Goal: Information Seeking & Learning: Learn about a topic

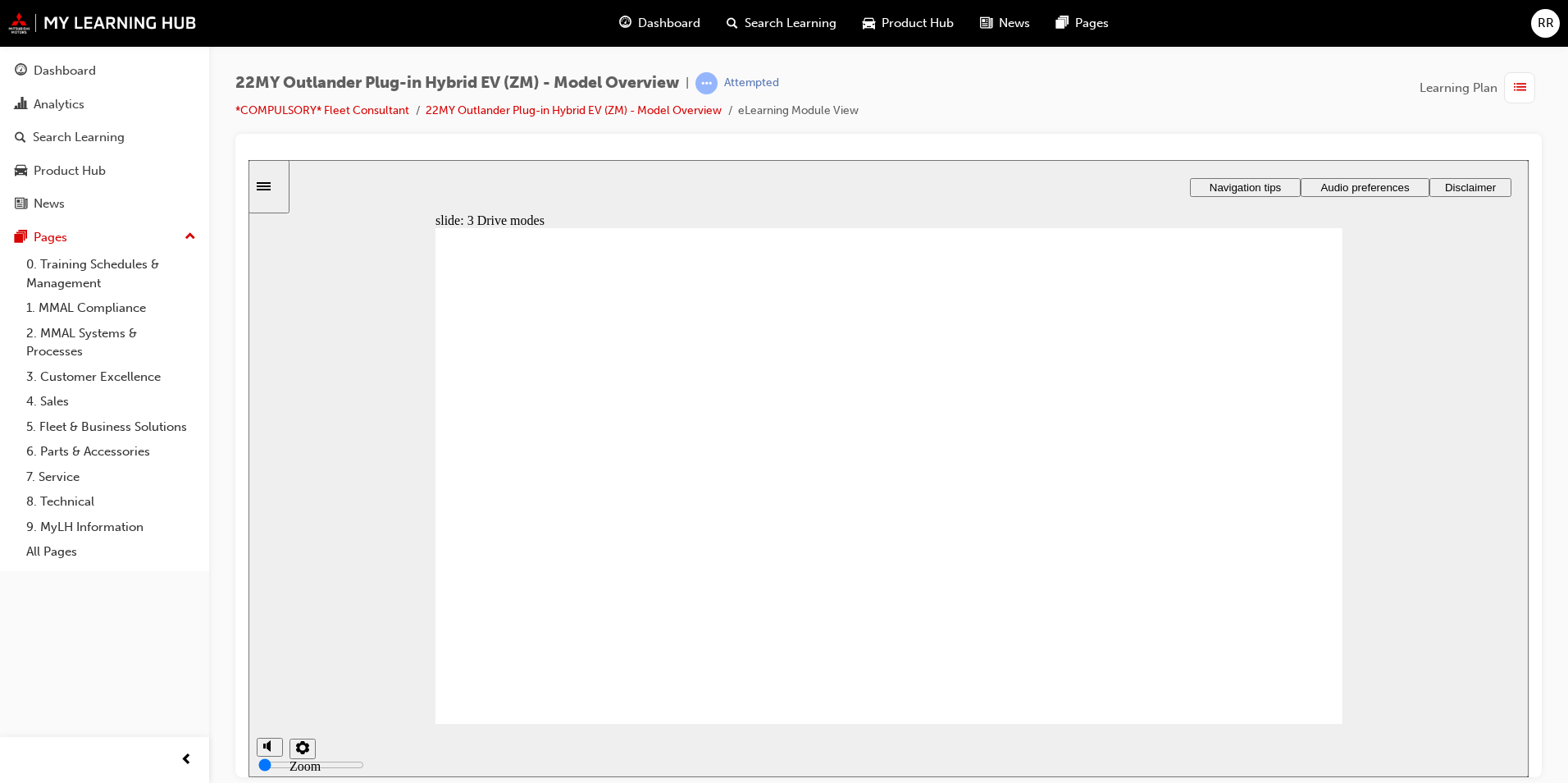
drag, startPoint x: 1328, startPoint y: 684, endPoint x: 1318, endPoint y: 689, distance: 11.2
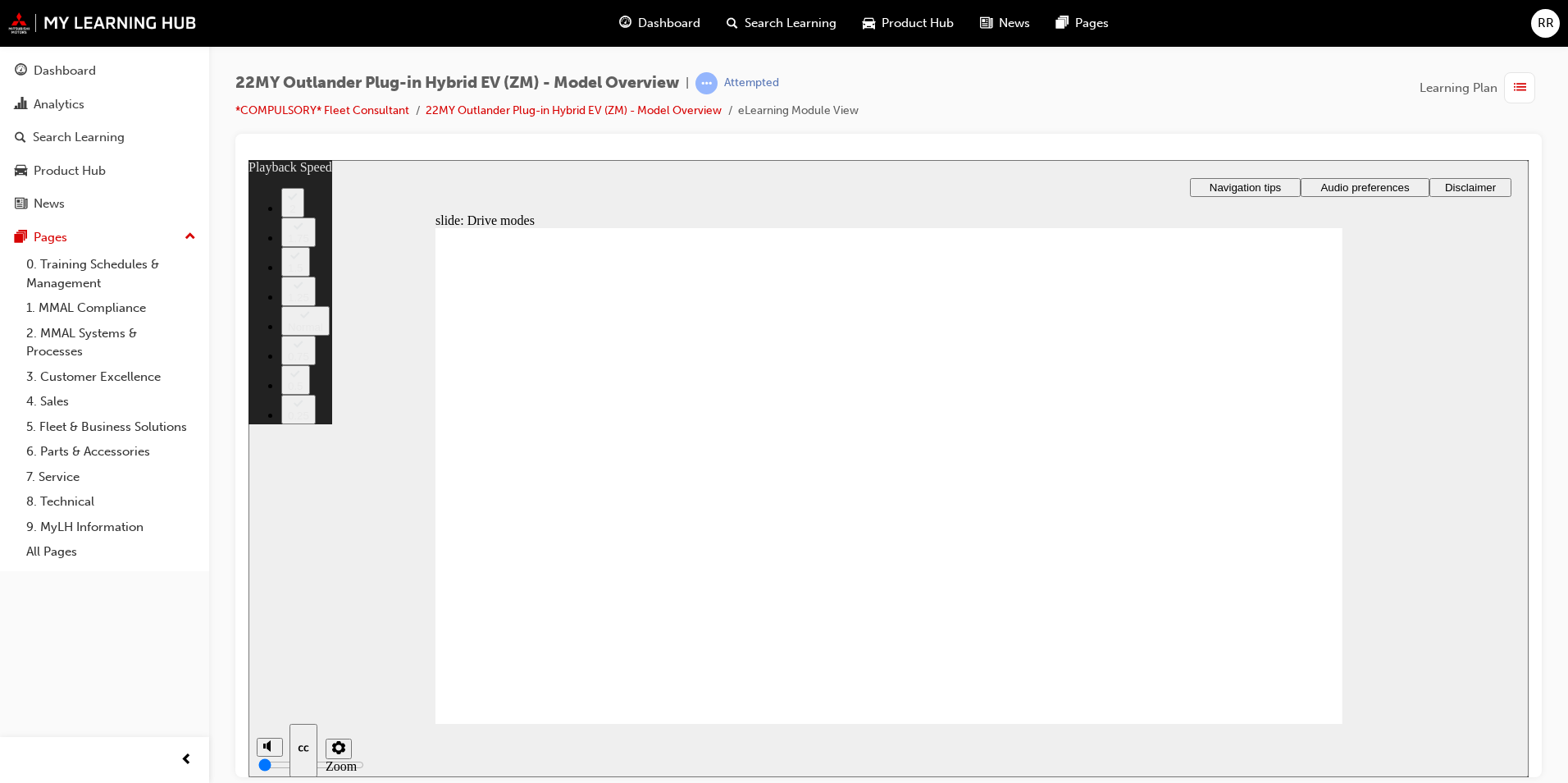
type input "37"
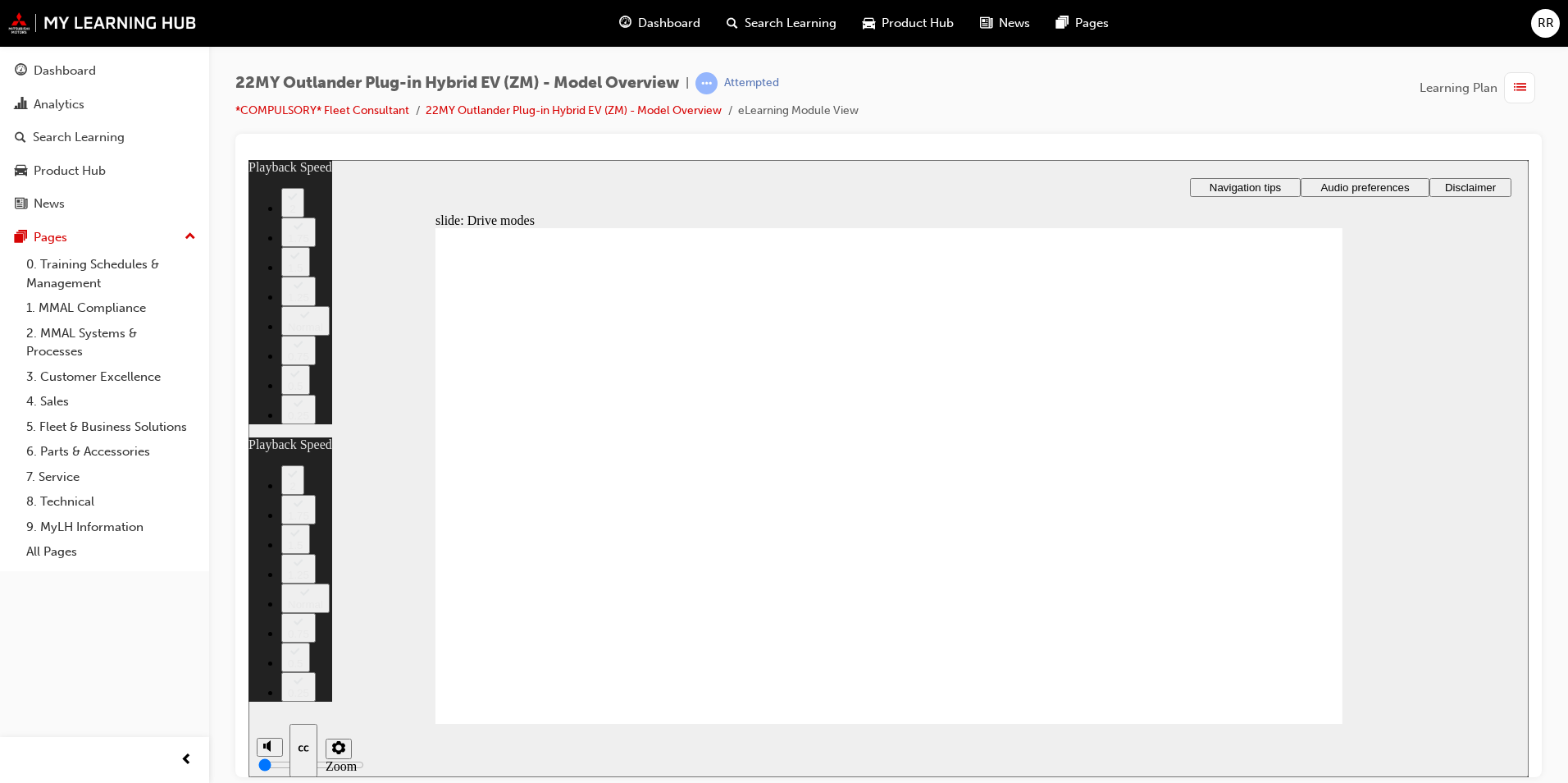
type input "37"
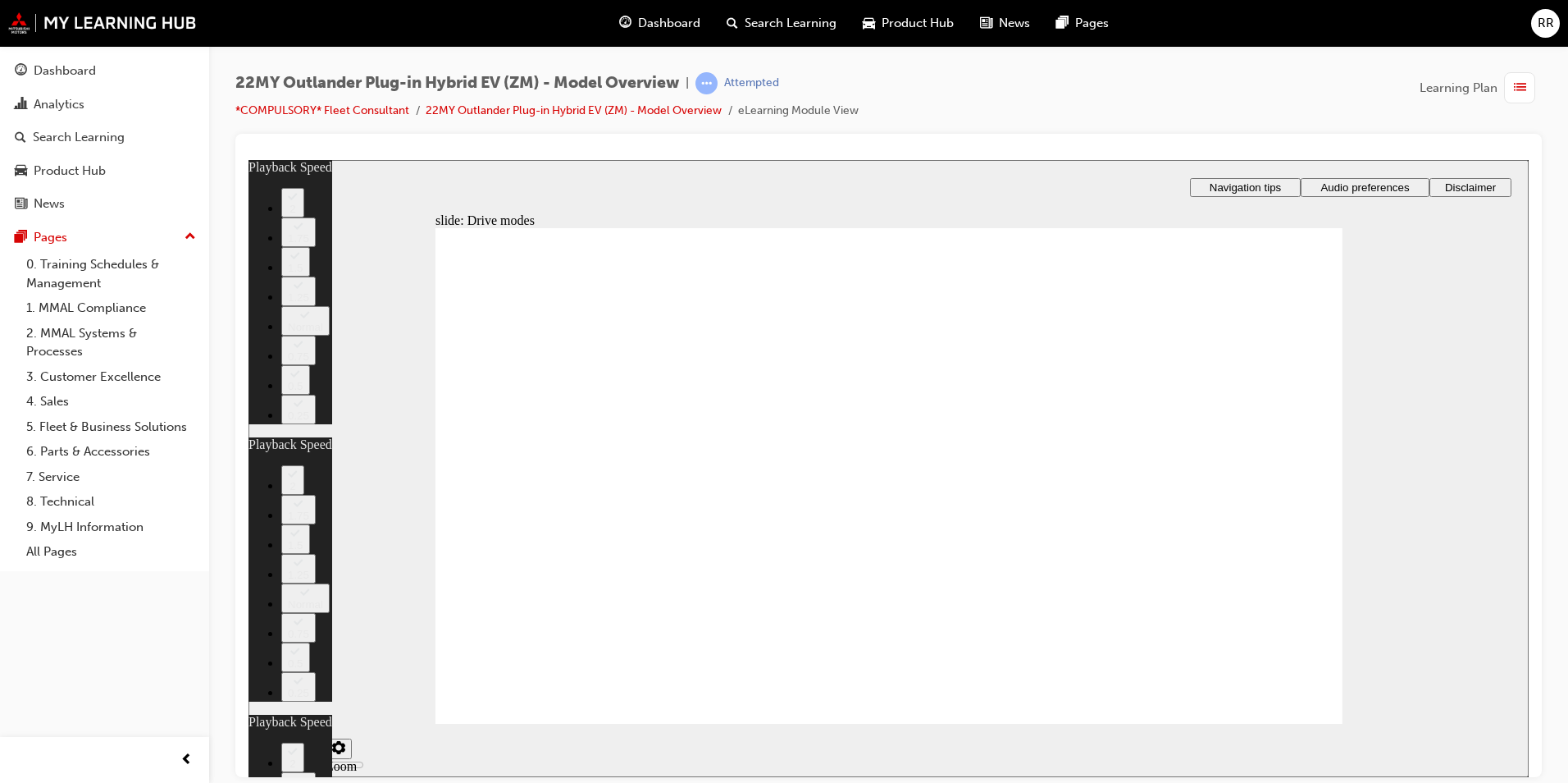
type input "34"
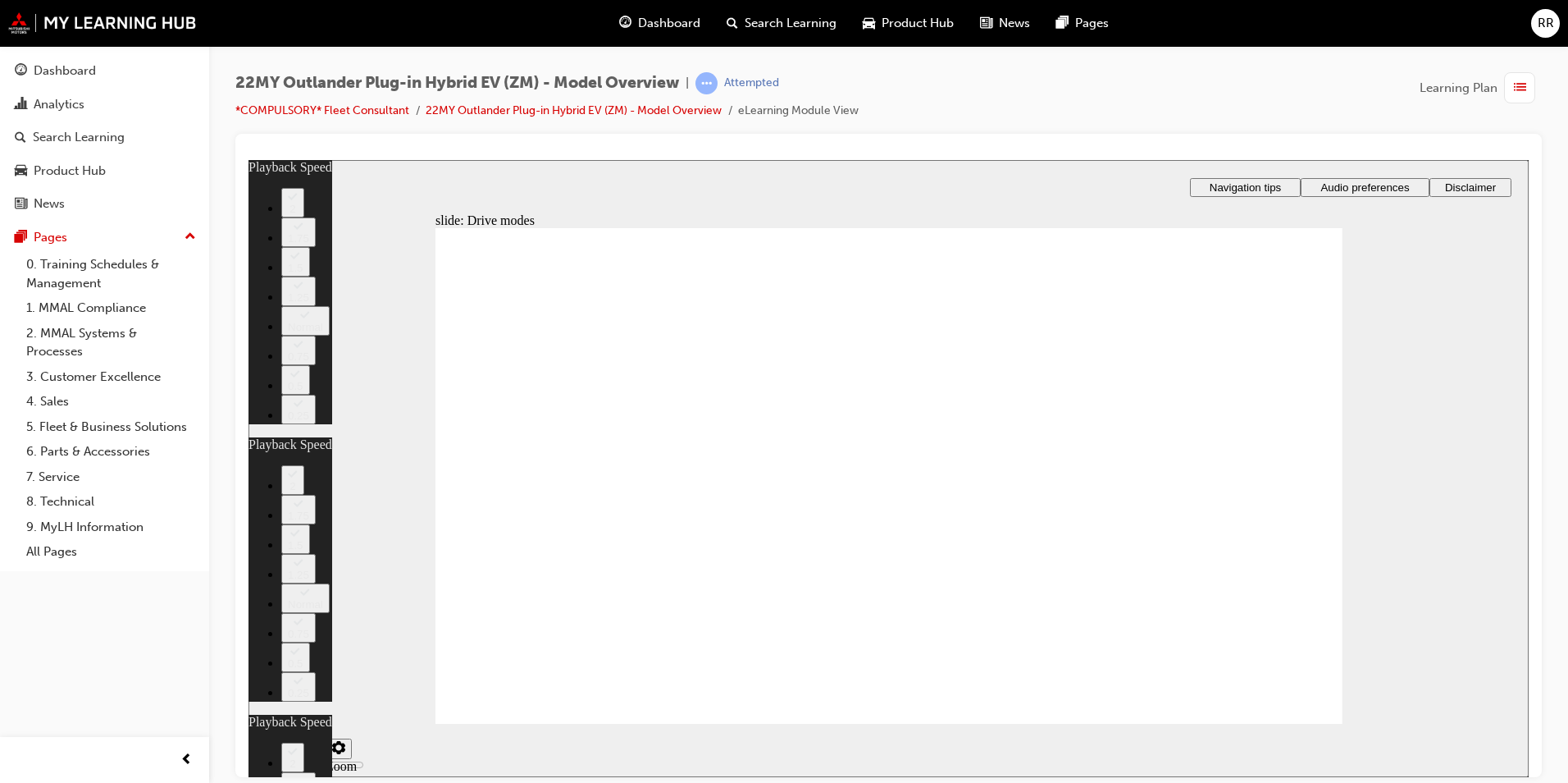
drag, startPoint x: 638, startPoint y: 681, endPoint x: 1130, endPoint y: 697, distance: 492.3
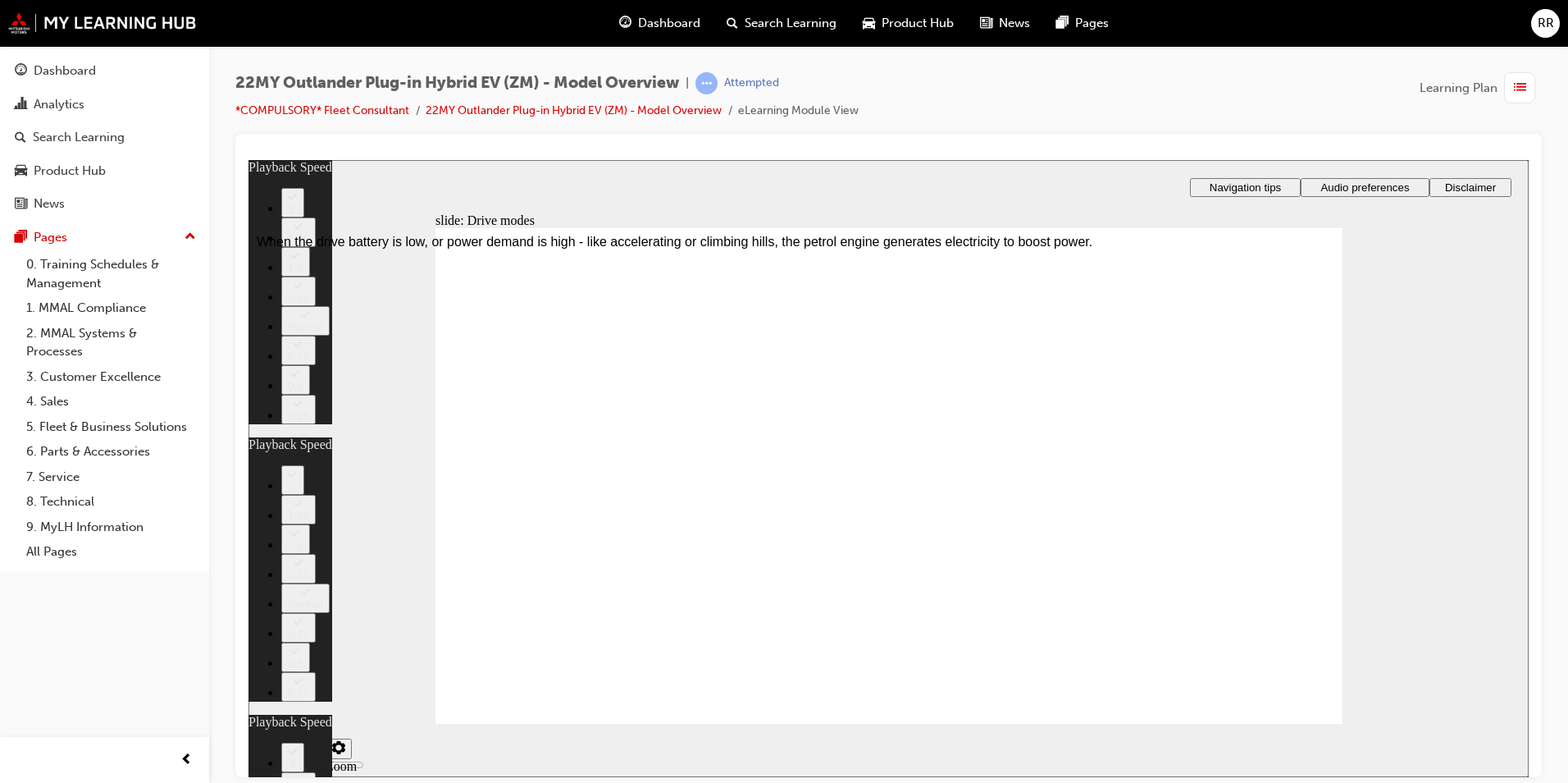
drag, startPoint x: 1157, startPoint y: 678, endPoint x: 1231, endPoint y: 673, distance: 74.2
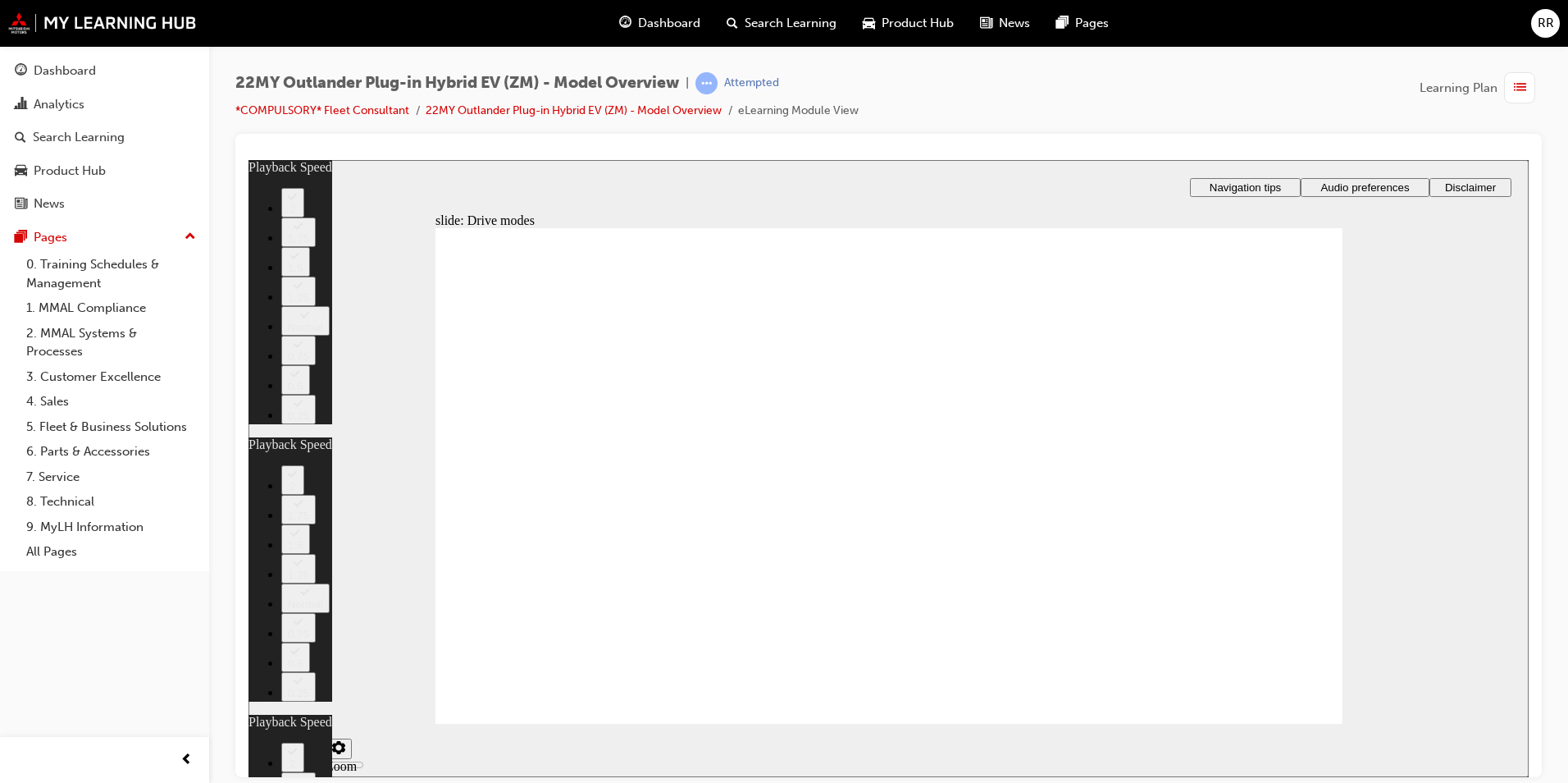
drag, startPoint x: 1239, startPoint y: 675, endPoint x: 1369, endPoint y: 672, distance: 130.0
click at [1369, 672] on div "slide: Drive modes Rectangle 1 Rectangle Rectangle 1 x icon 1 Rectangle 1 Close…" at bounding box center [889, 468] width 1280 height 617
type input "37"
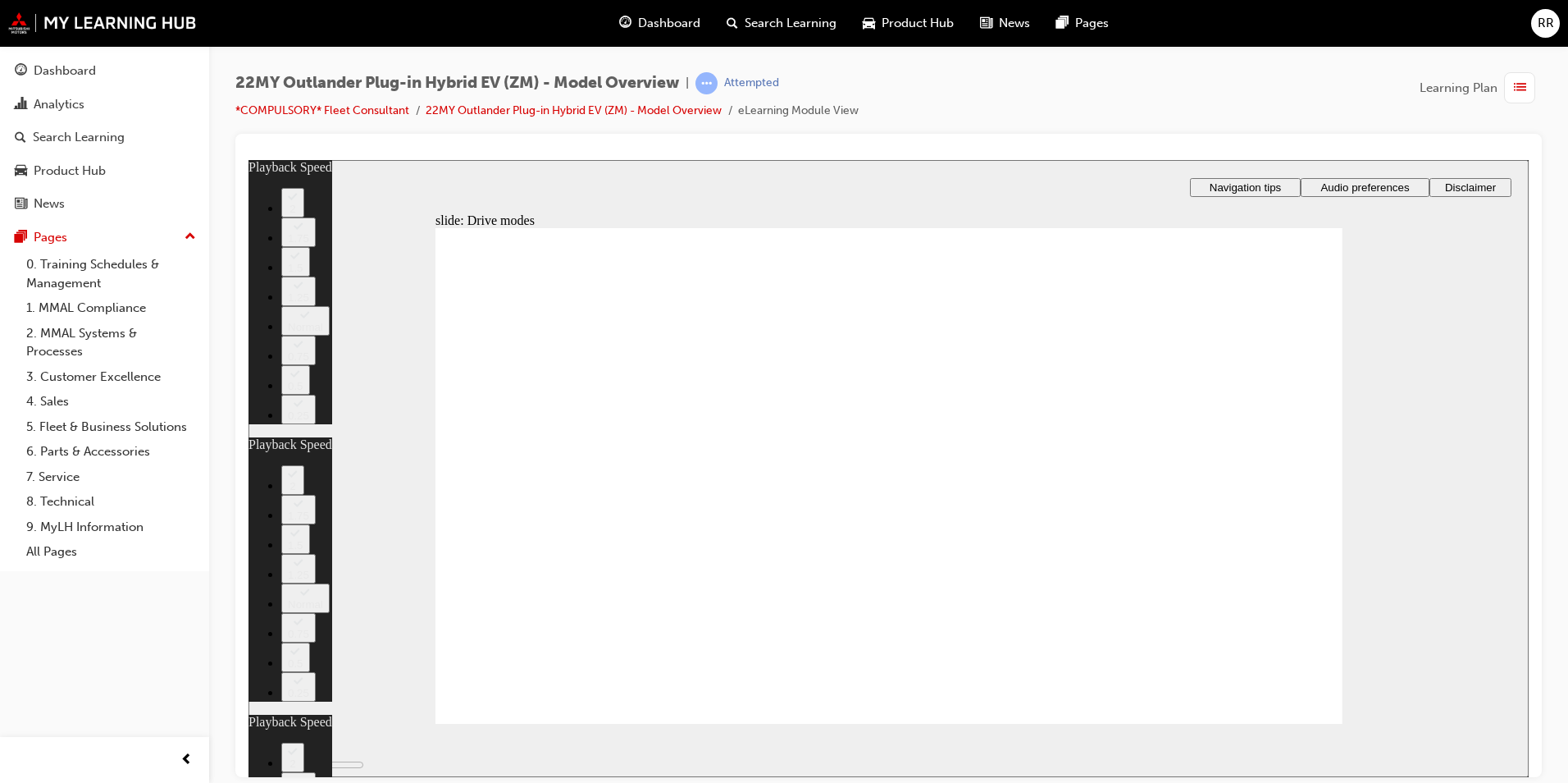
drag, startPoint x: 580, startPoint y: 677, endPoint x: 1294, endPoint y: 665, distance: 714.1
type input "37"
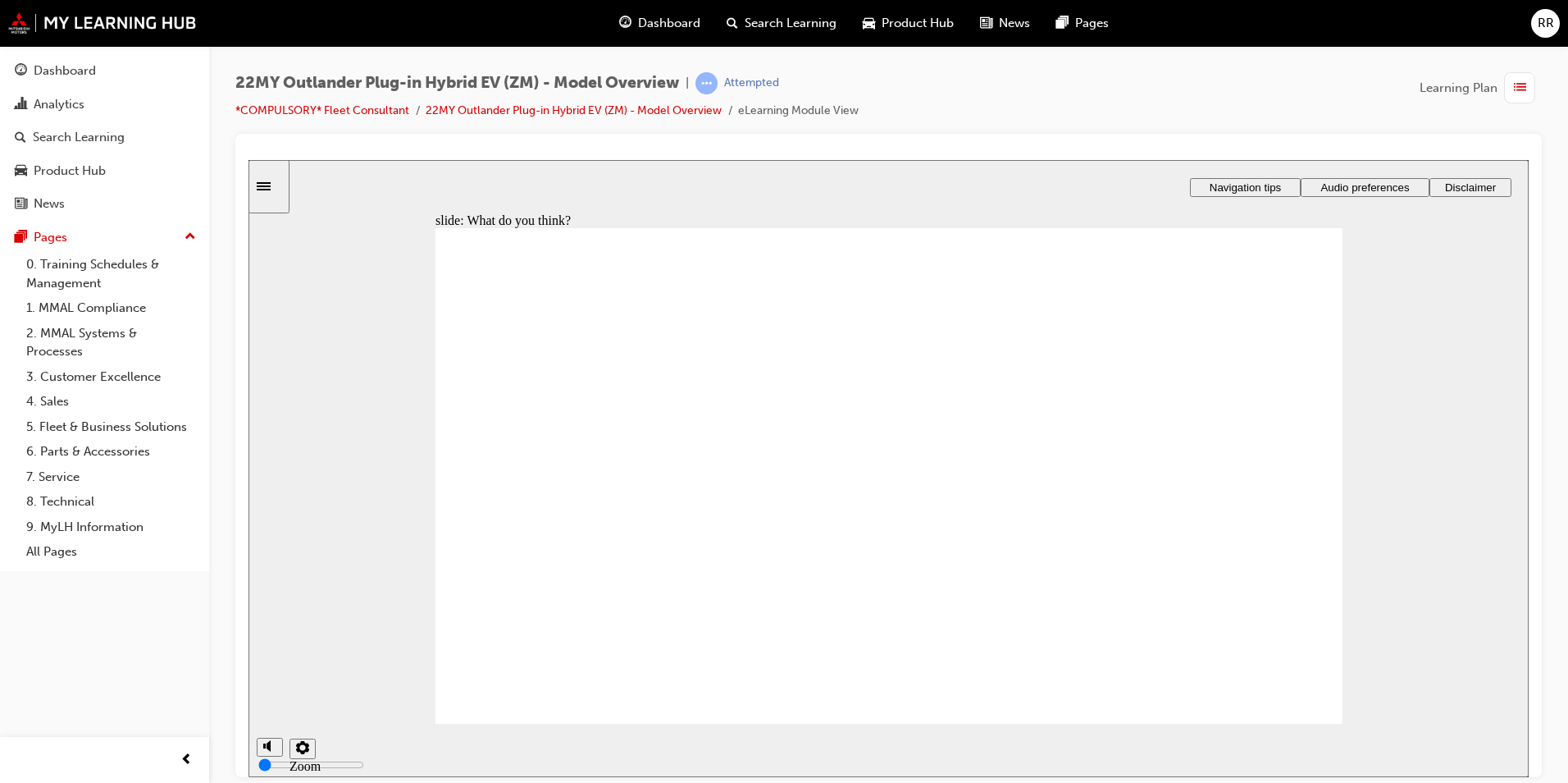
radio input "false"
radio input "true"
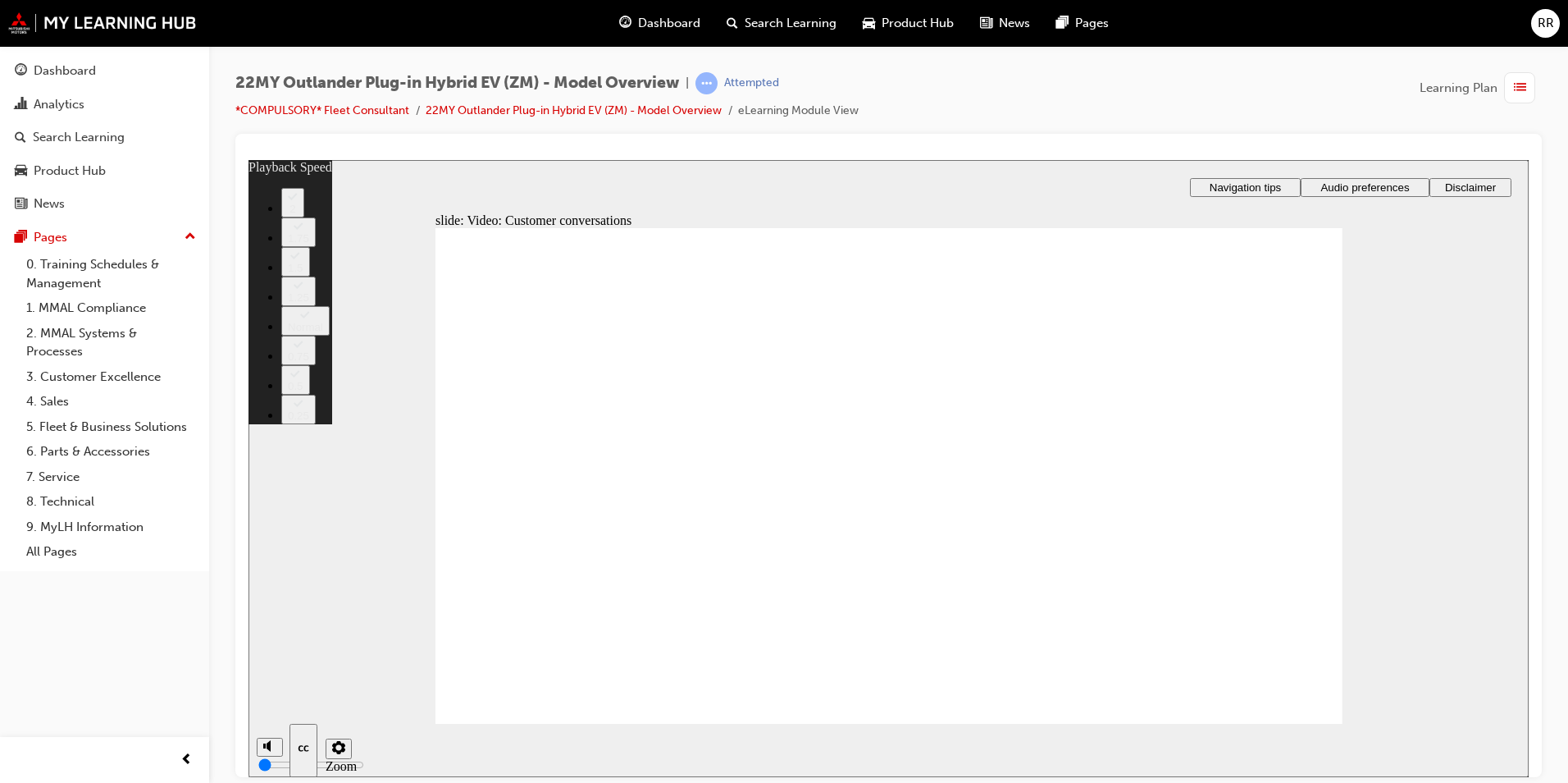
drag, startPoint x: 703, startPoint y: 677, endPoint x: 744, endPoint y: 675, distance: 41.0
drag, startPoint x: 749, startPoint y: 679, endPoint x: 1299, endPoint y: 695, distance: 550.2
drag, startPoint x: 1308, startPoint y: 673, endPoint x: 1326, endPoint y: 672, distance: 18.0
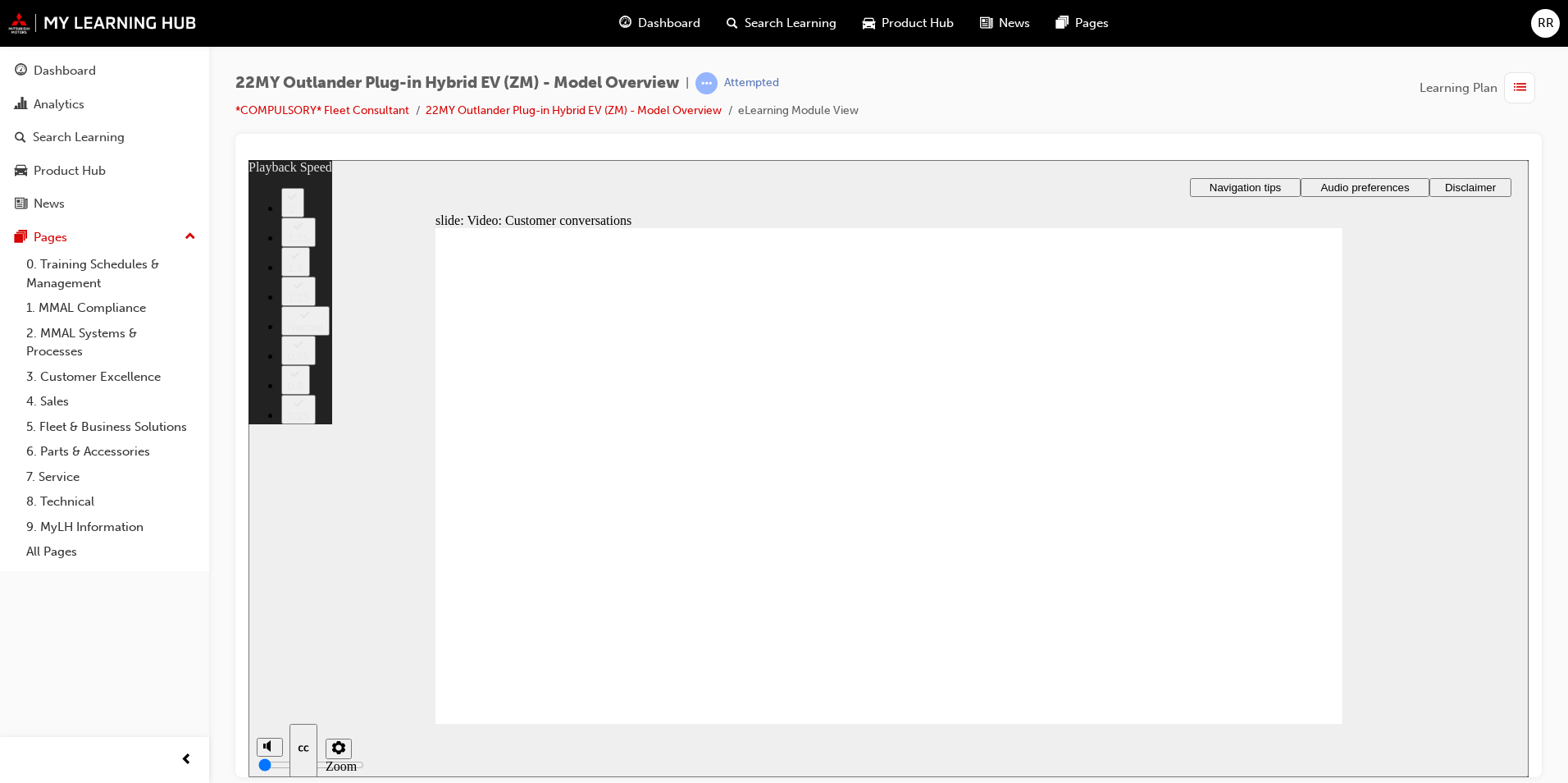
type input "143"
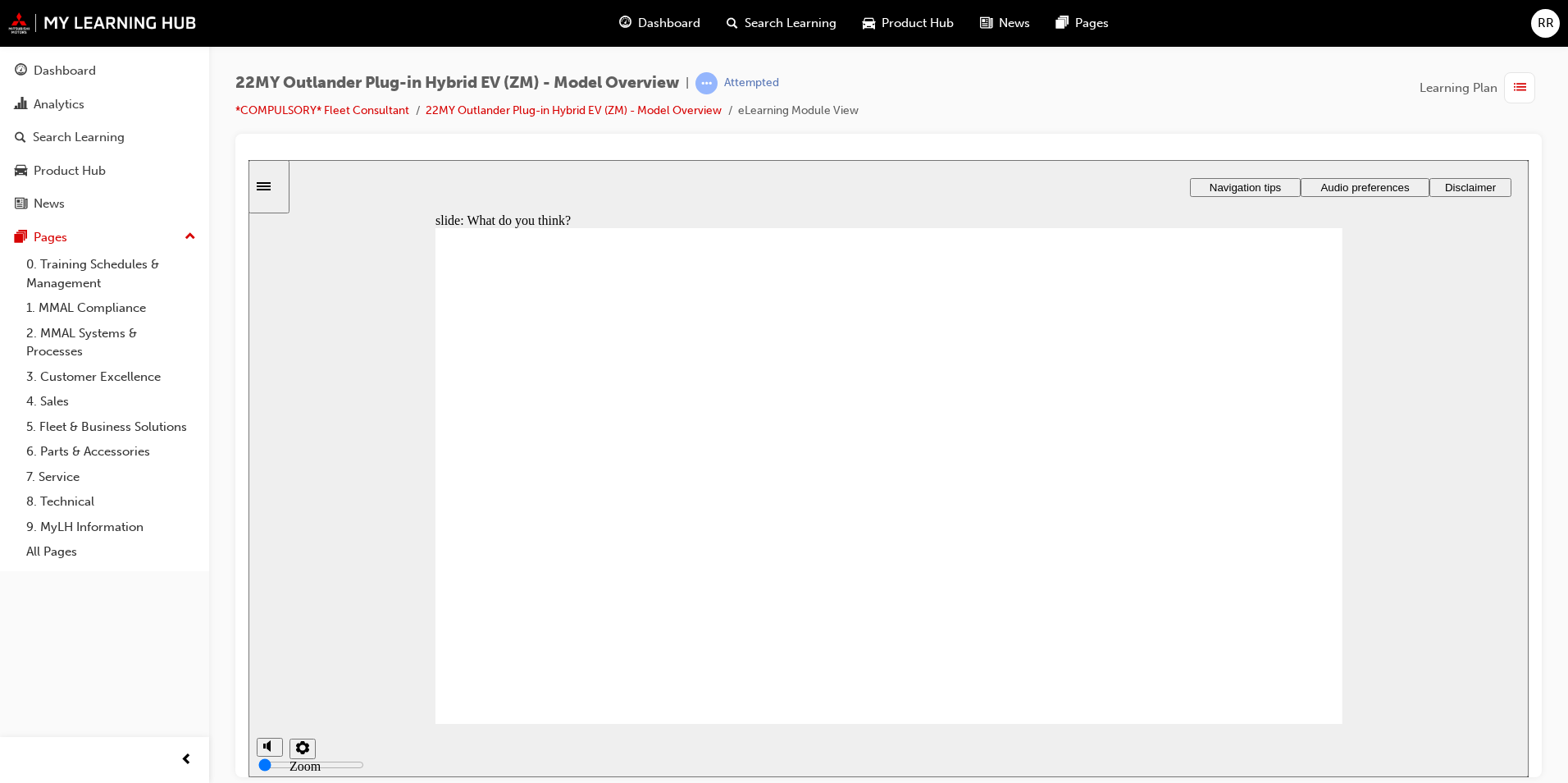
checkbox input "true"
checkbox input "false"
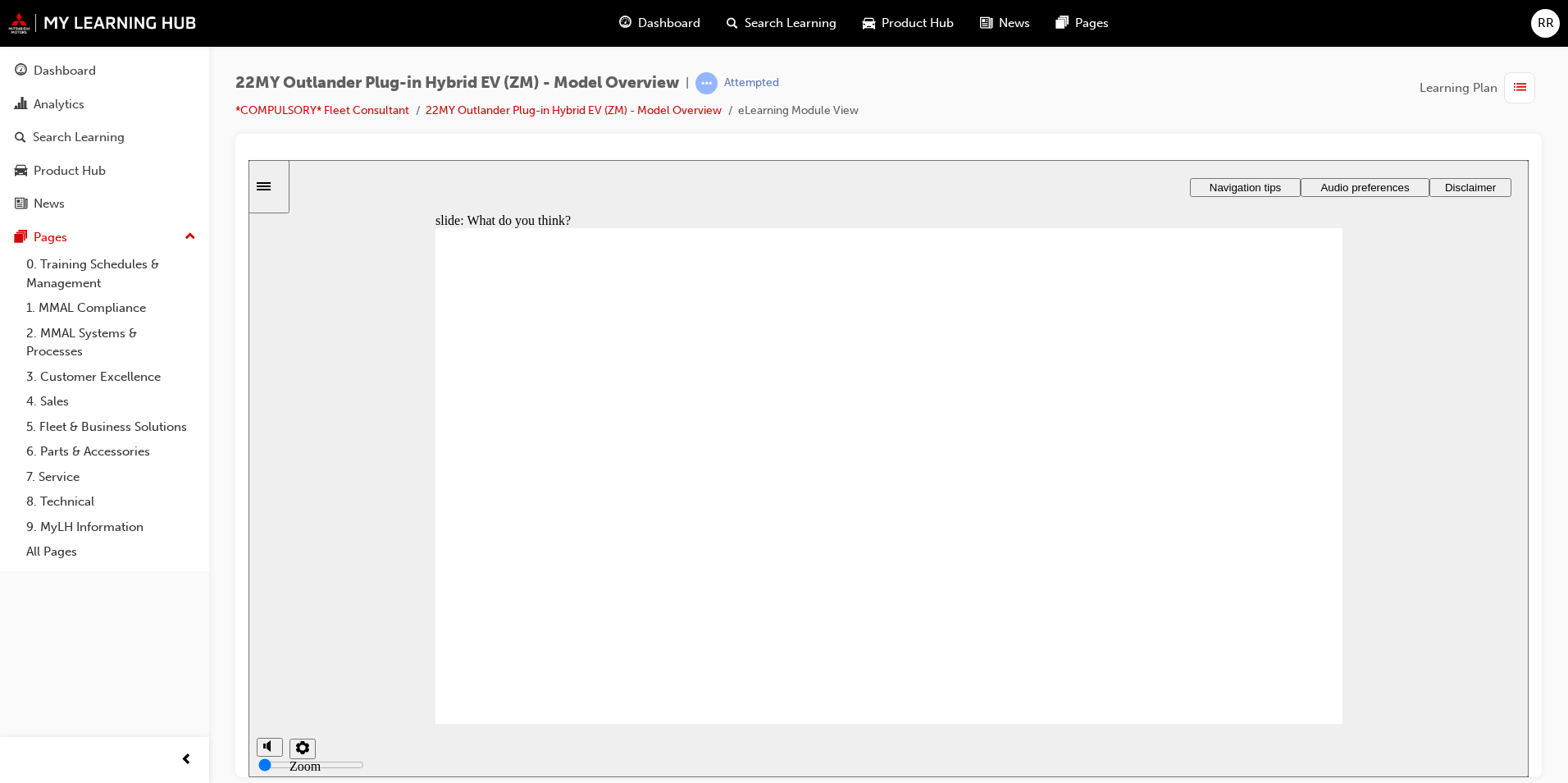
checkbox input "true"
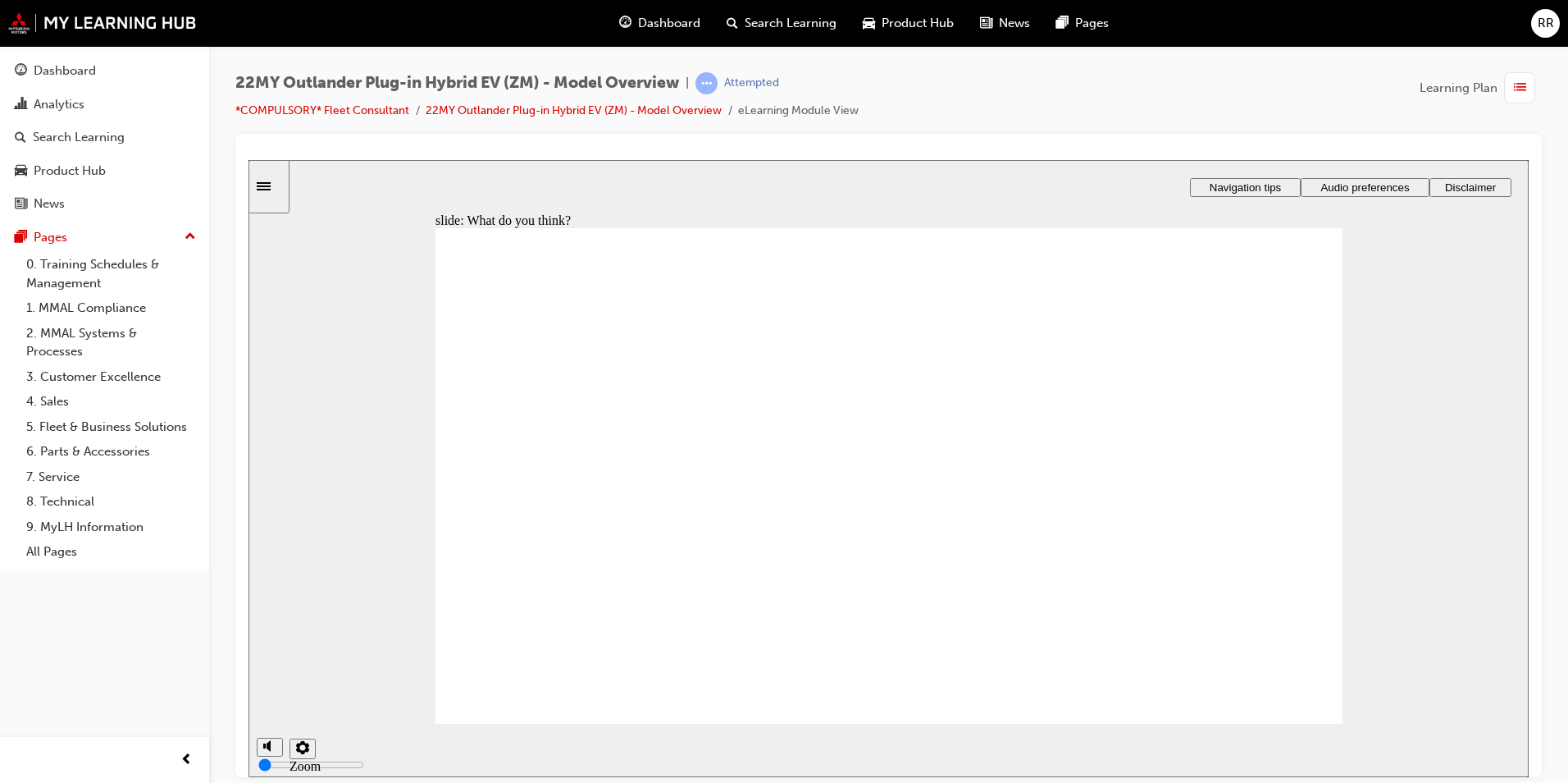
checkbox input "true"
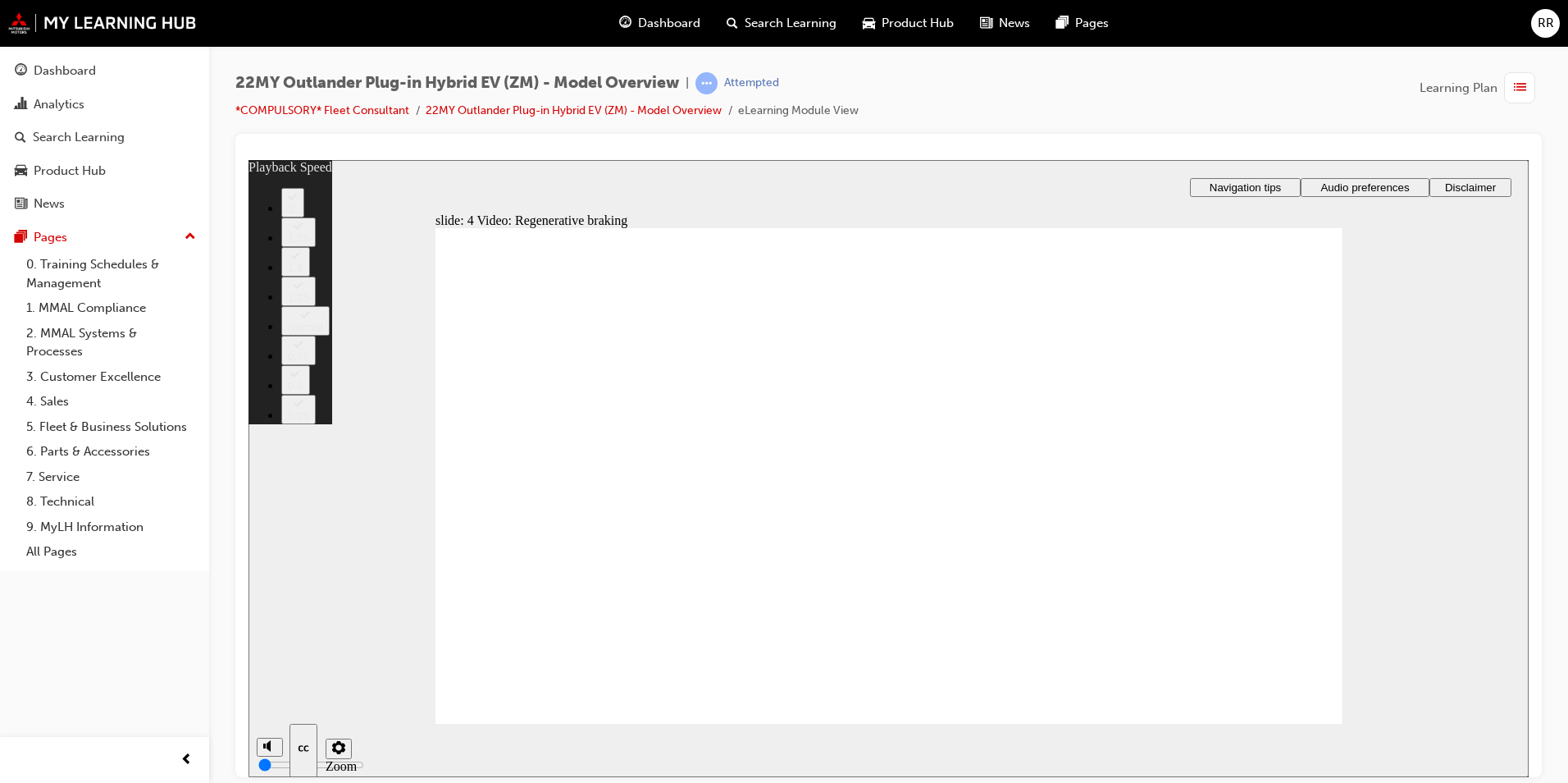
type input "91"
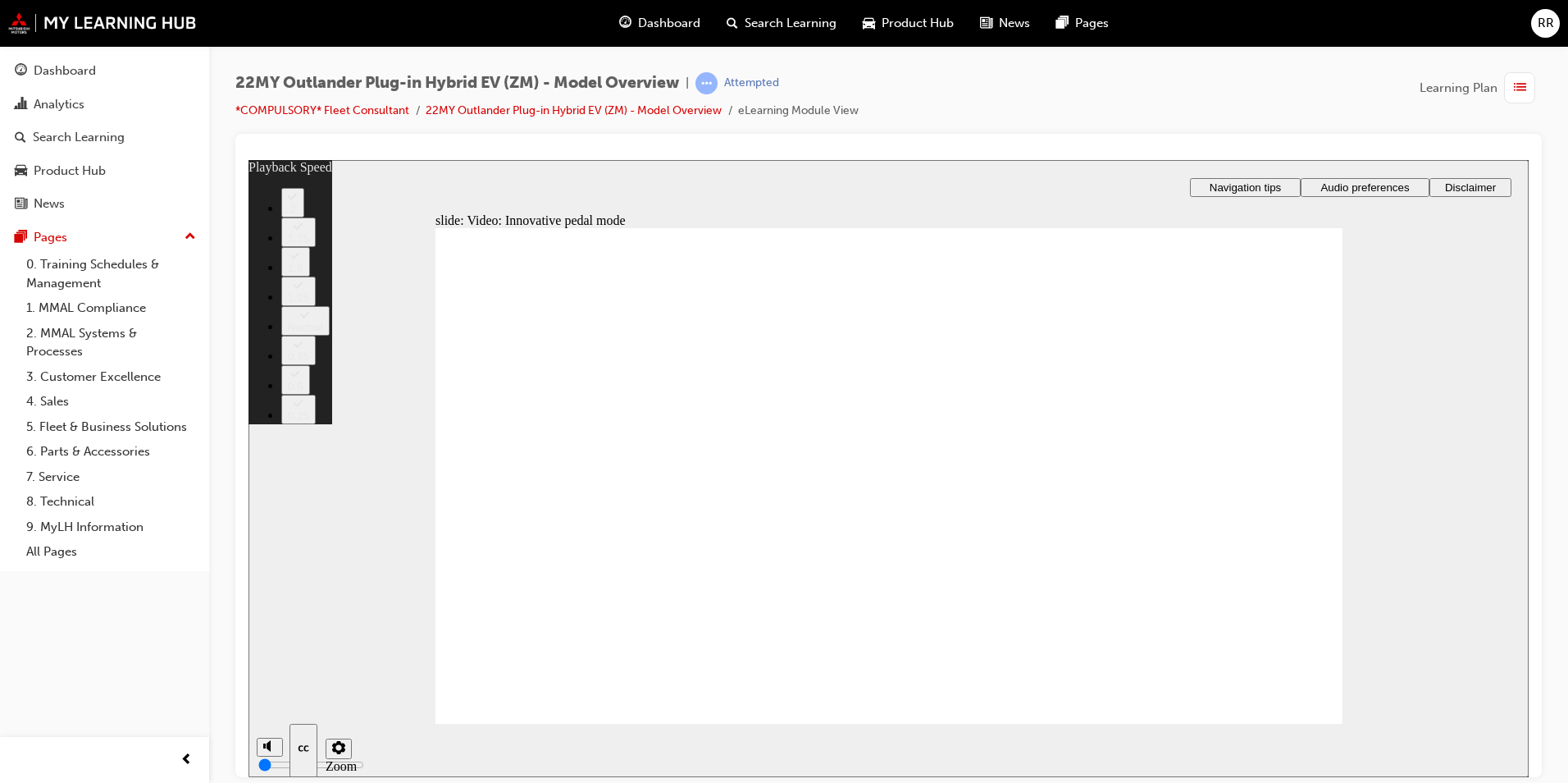
drag, startPoint x: 1199, startPoint y: 679, endPoint x: 1247, endPoint y: 696, distance: 50.9
type input "129"
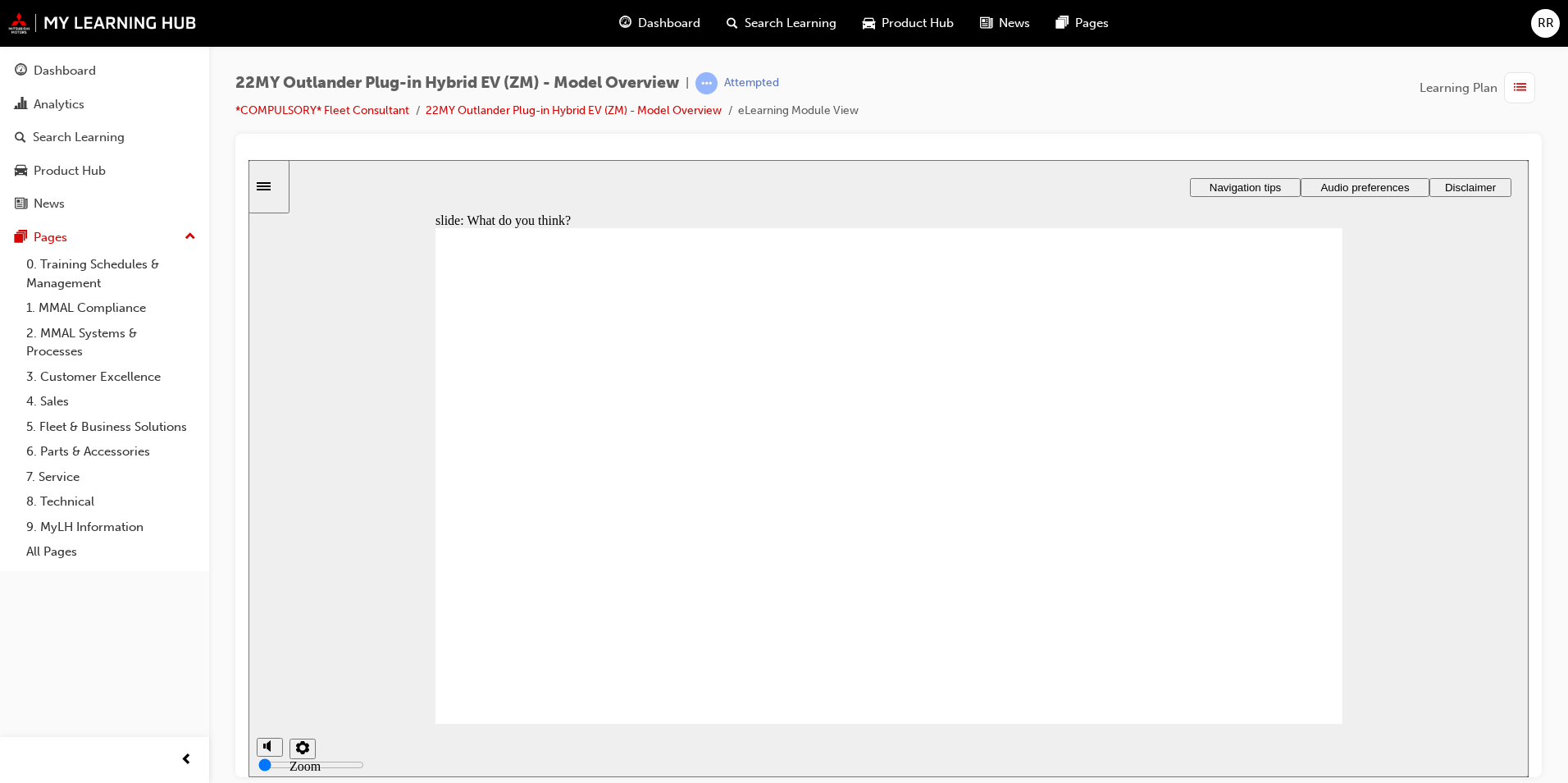
radio input "true"
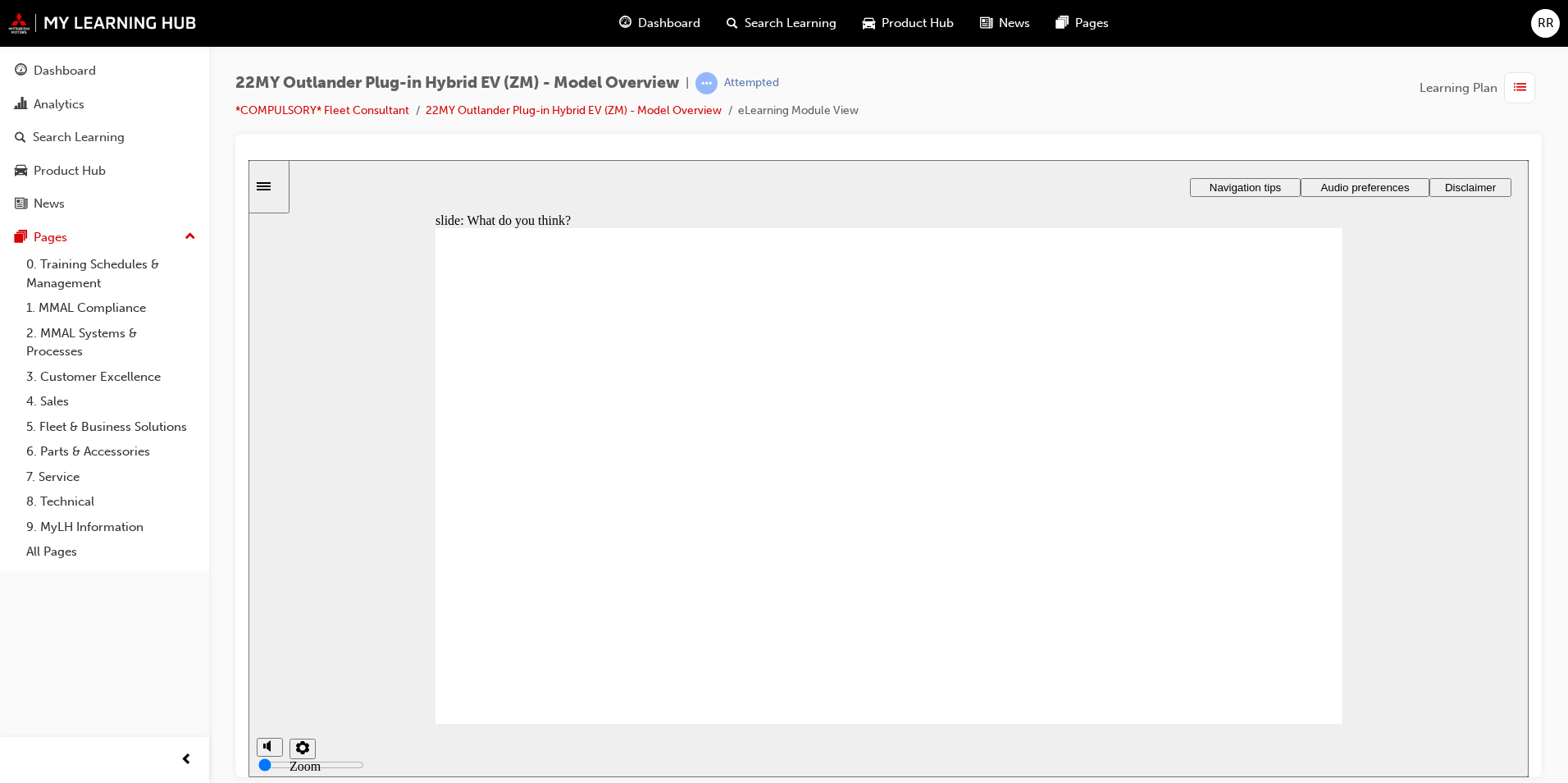
checkbox input "true"
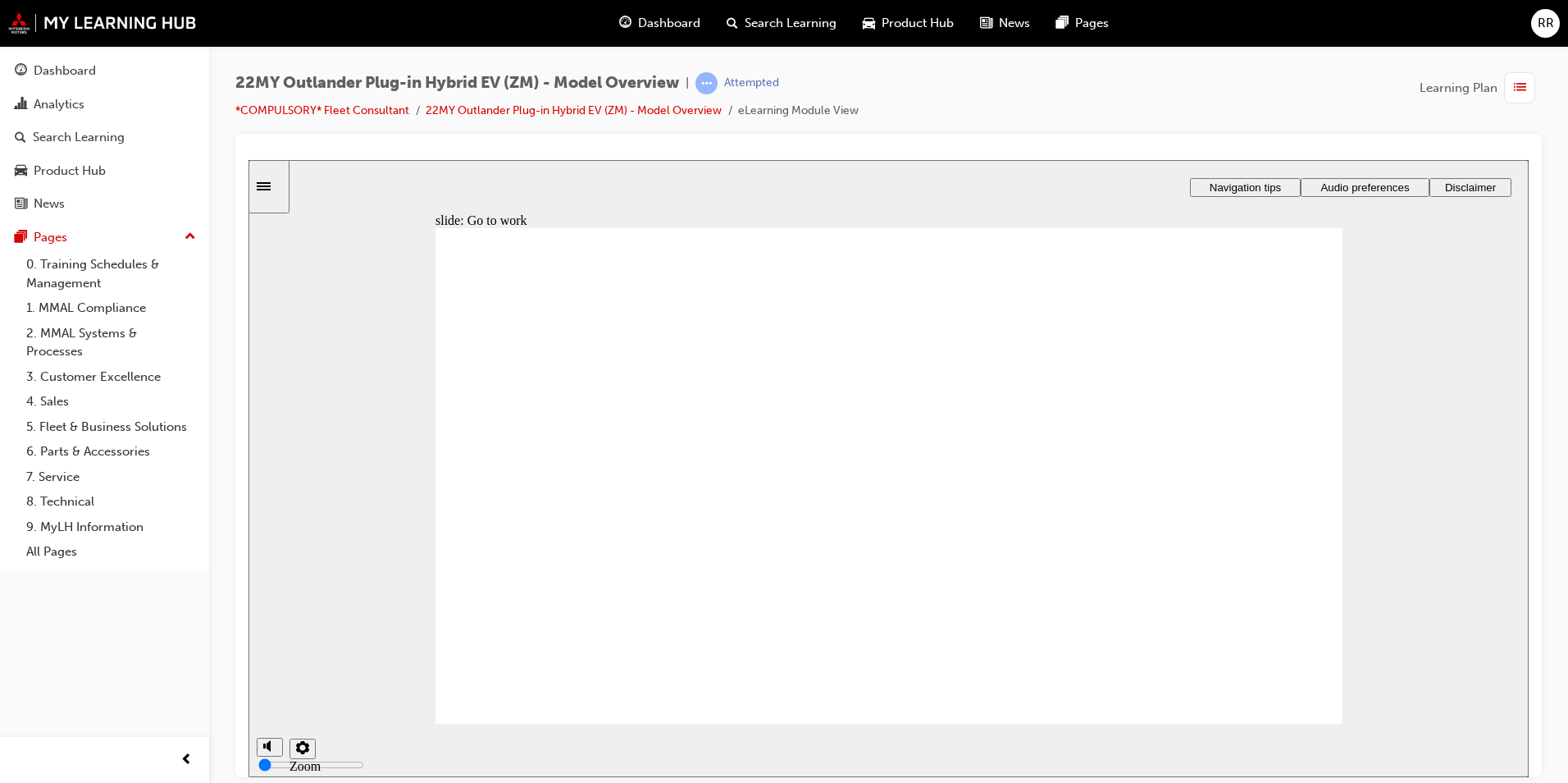
radio input "true"
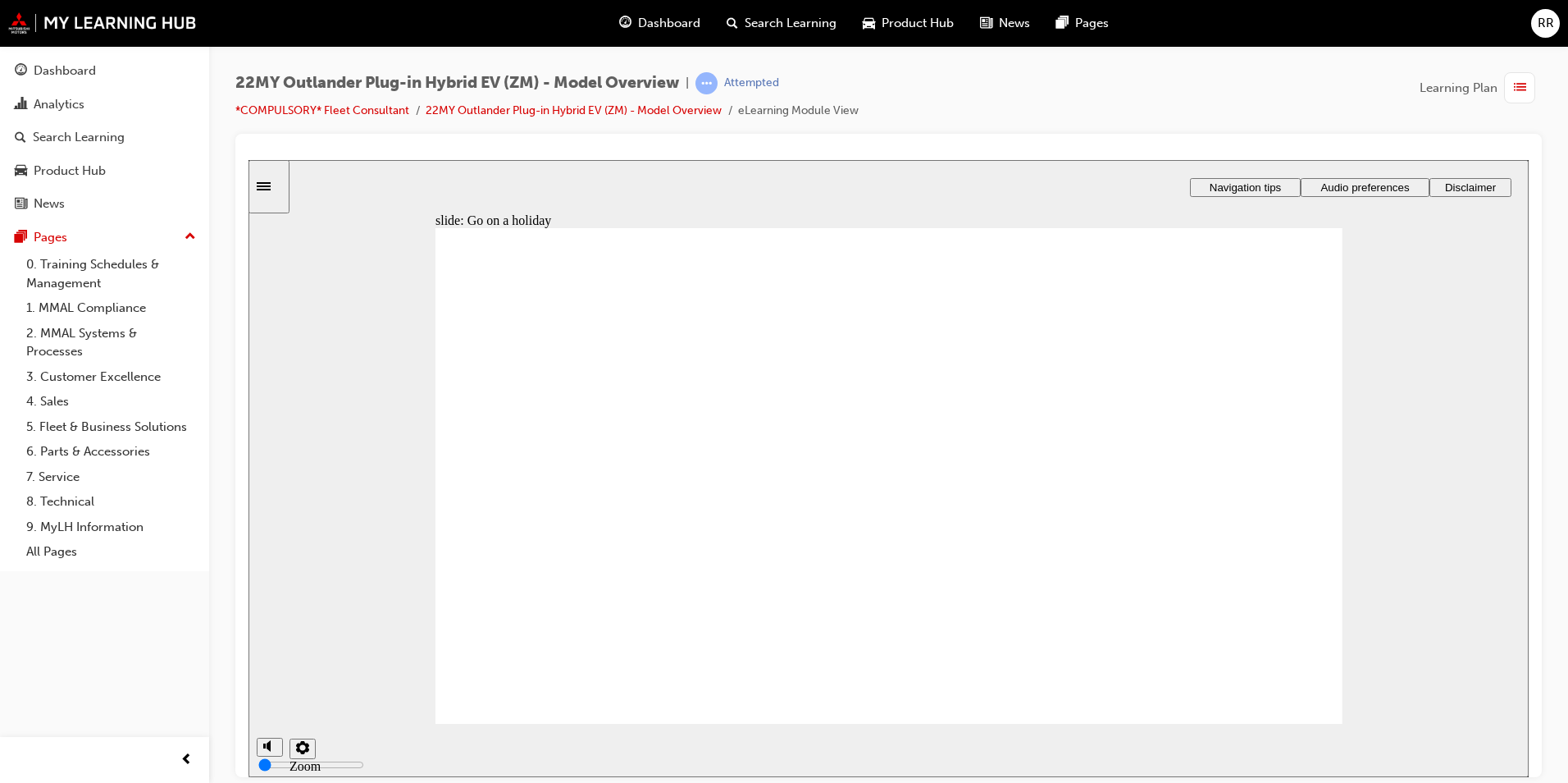
radio input "true"
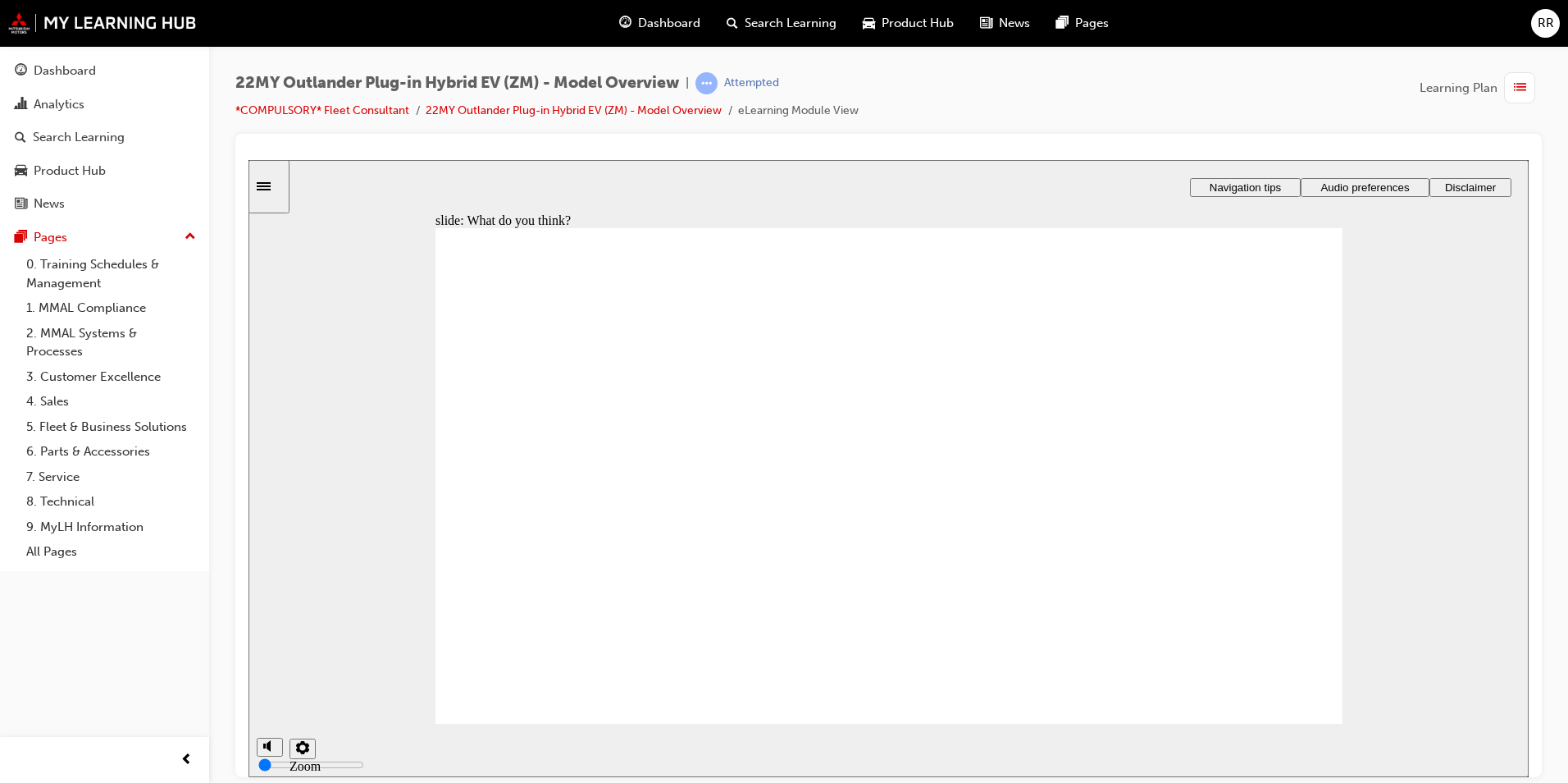
radio input "true"
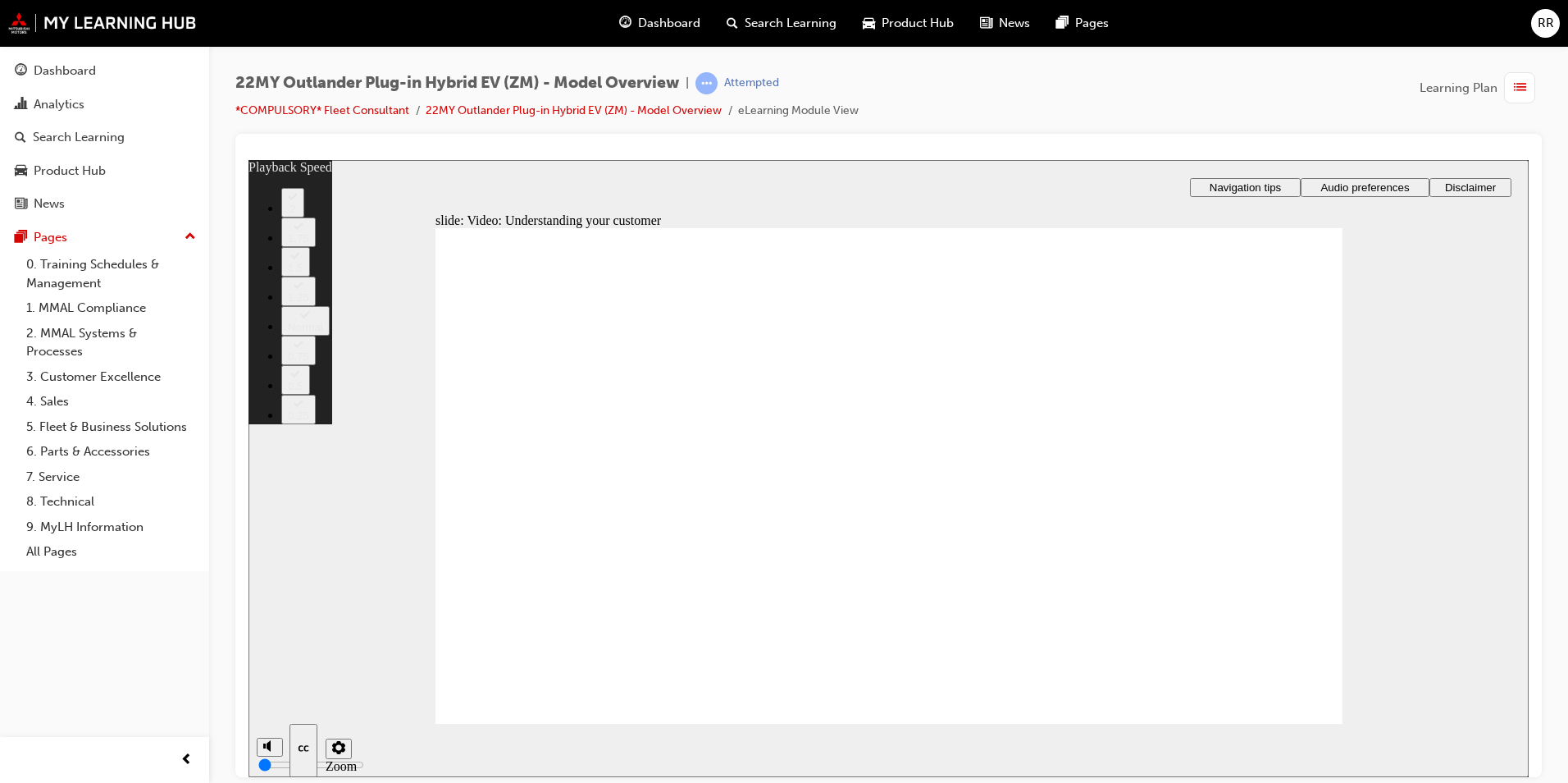
type input "91"
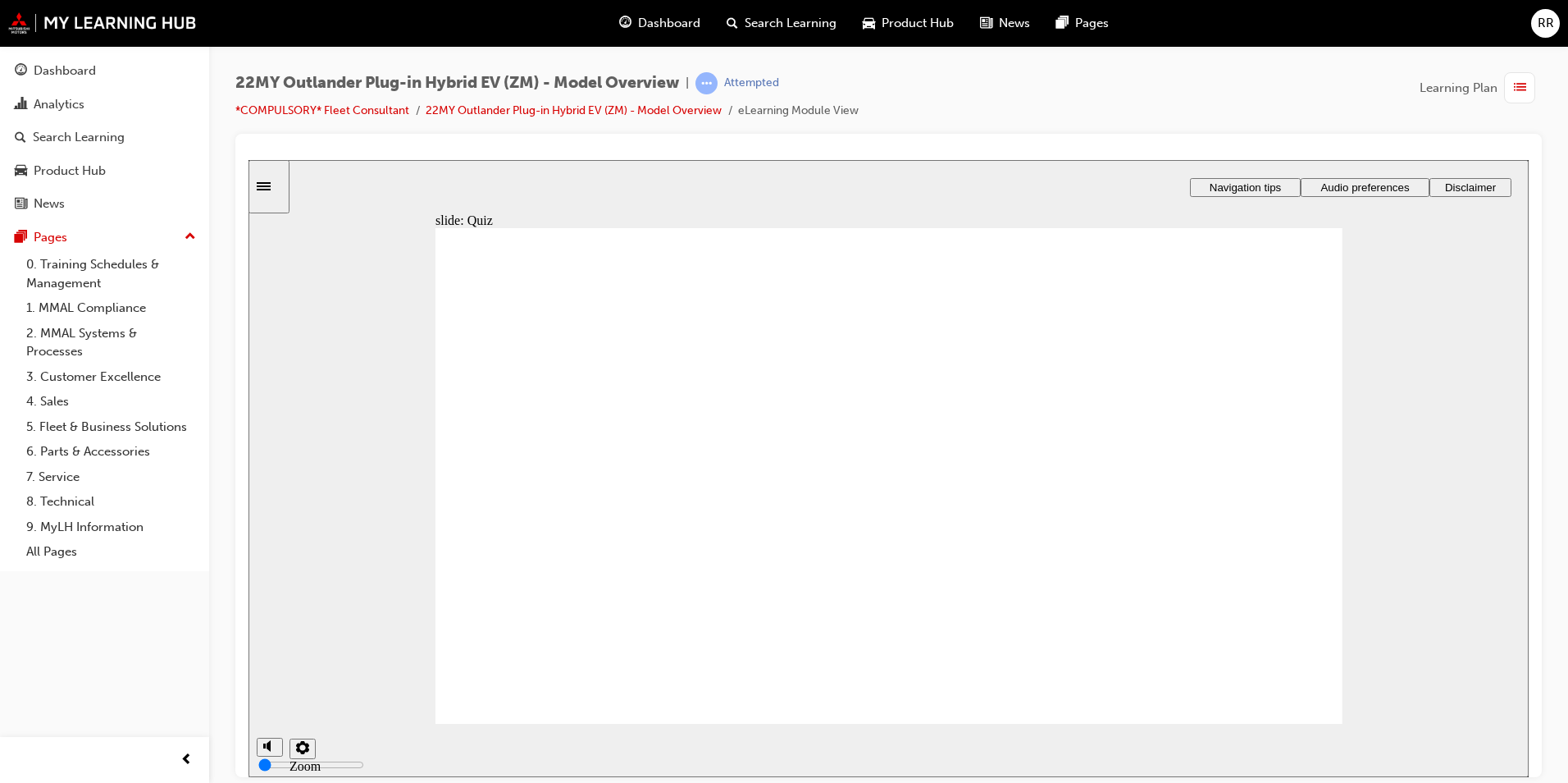
radio input "true"
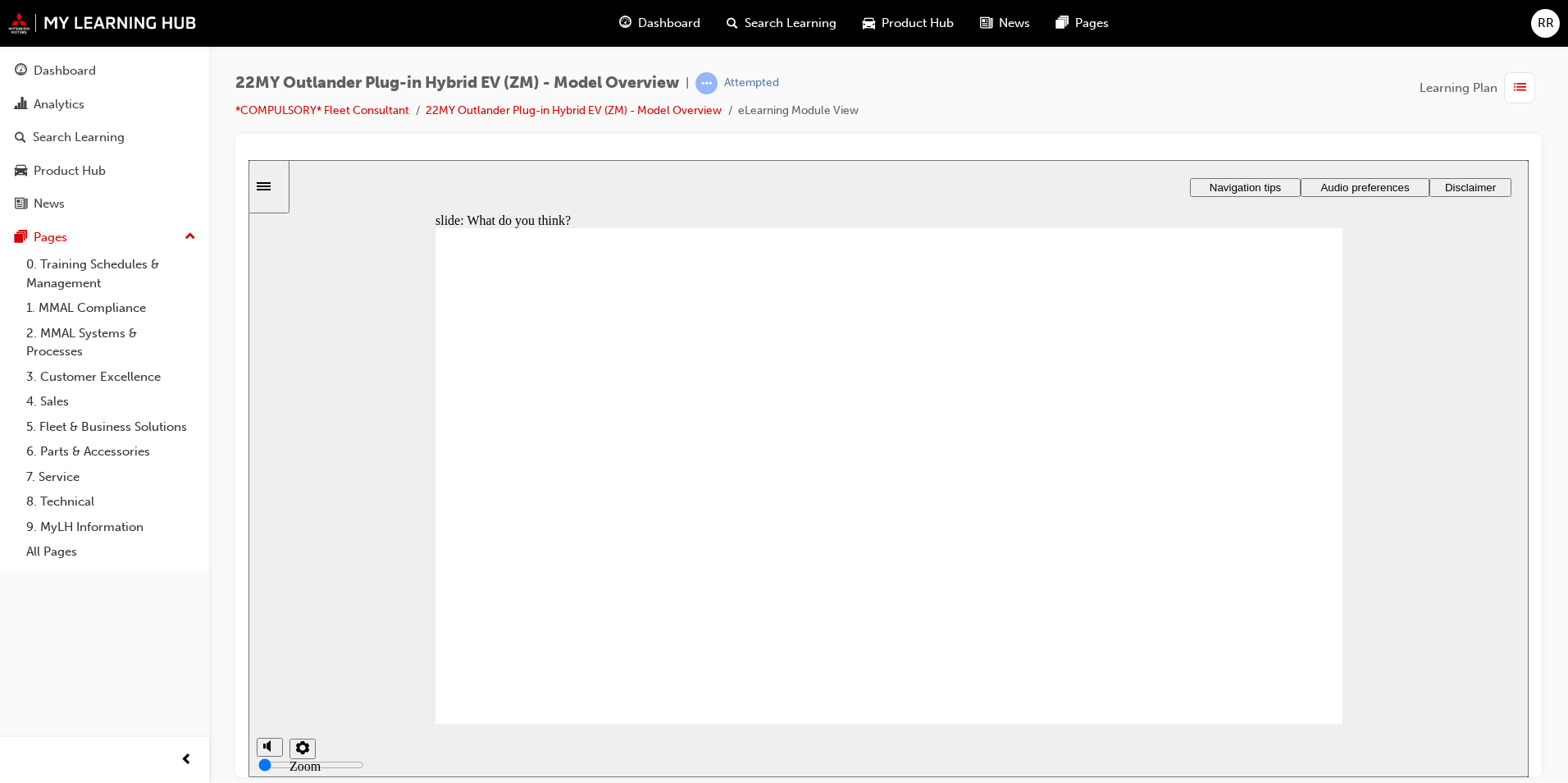
radio input "true"
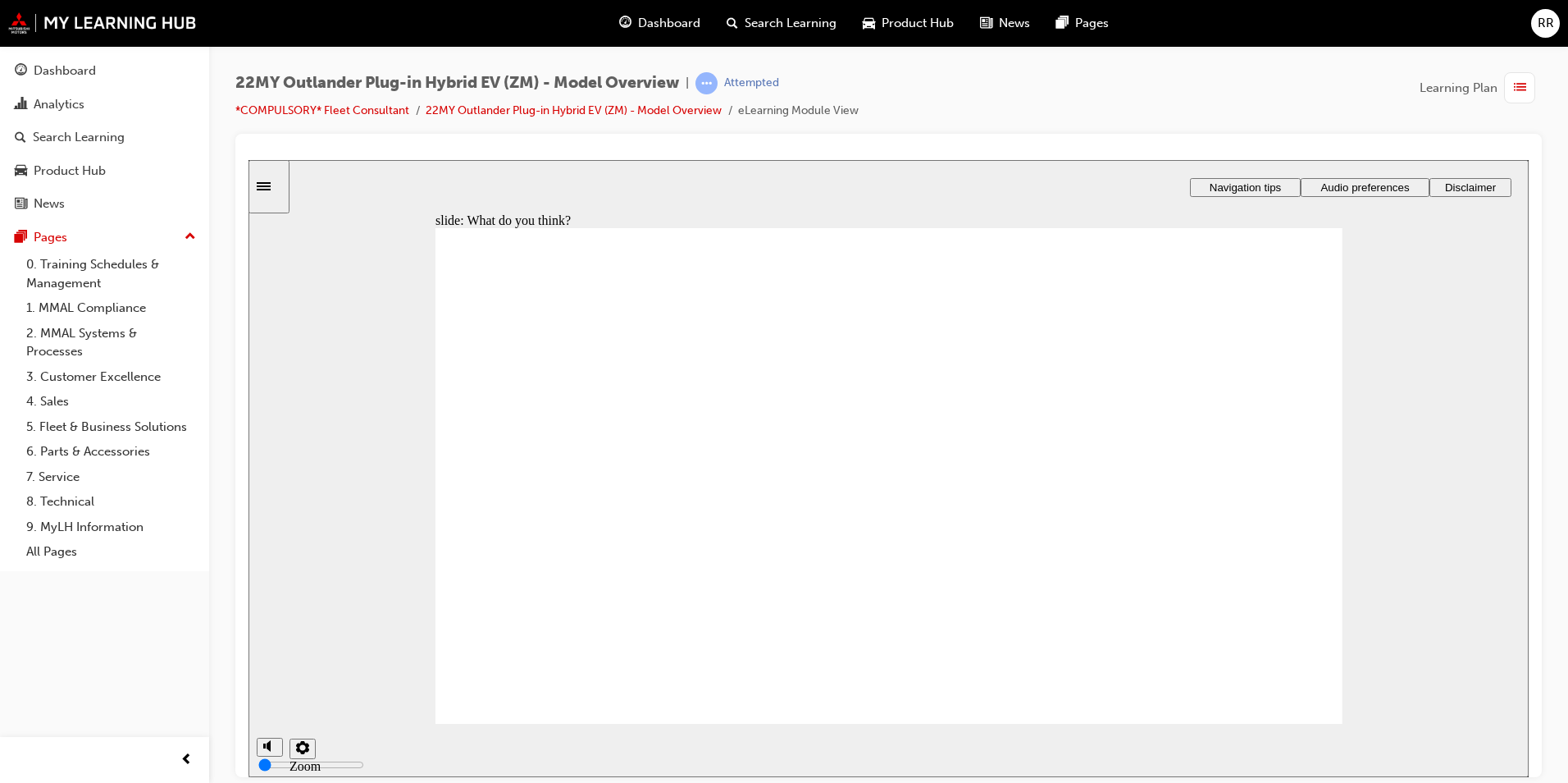
radio input "true"
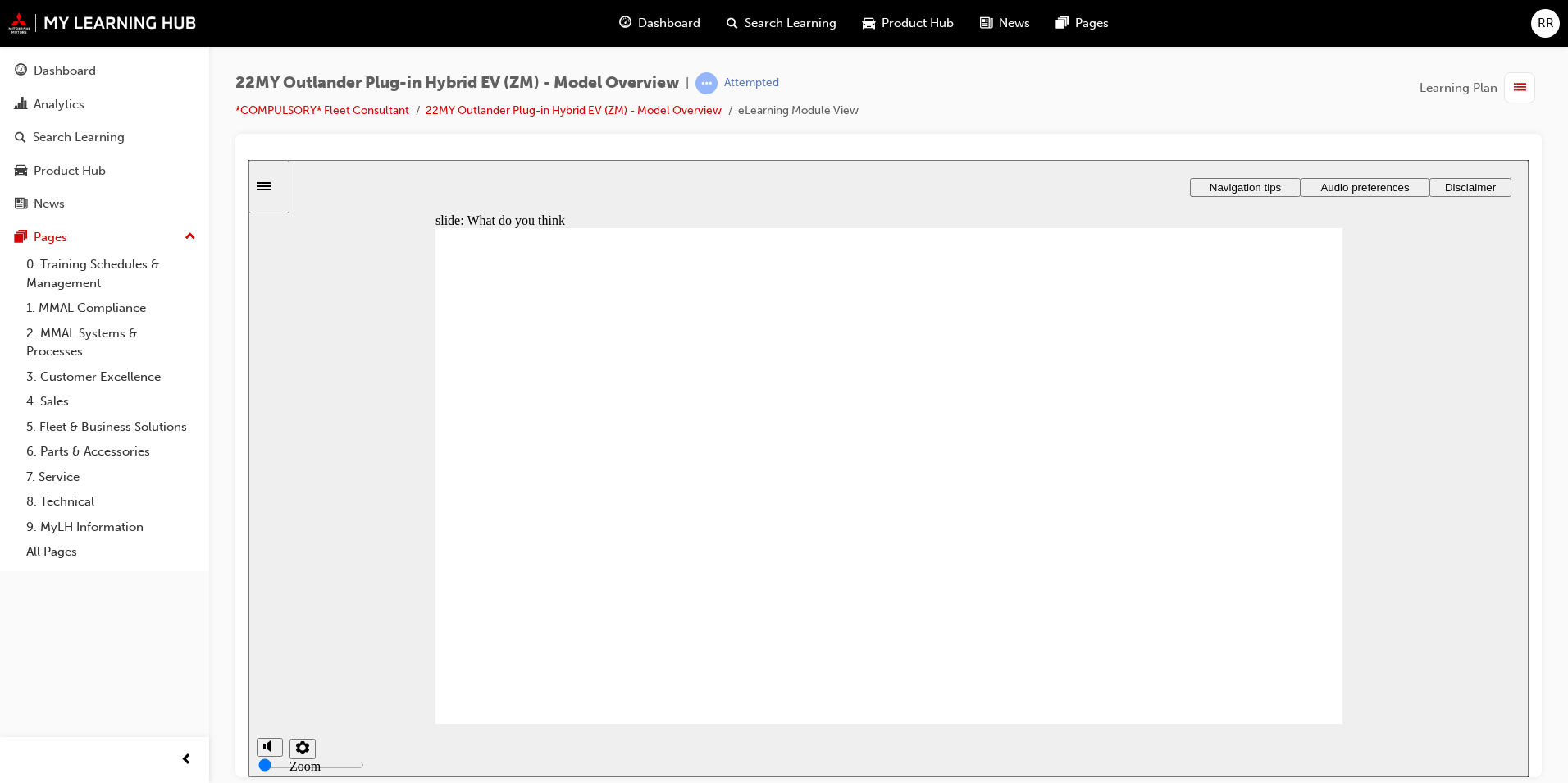
radio input "true"
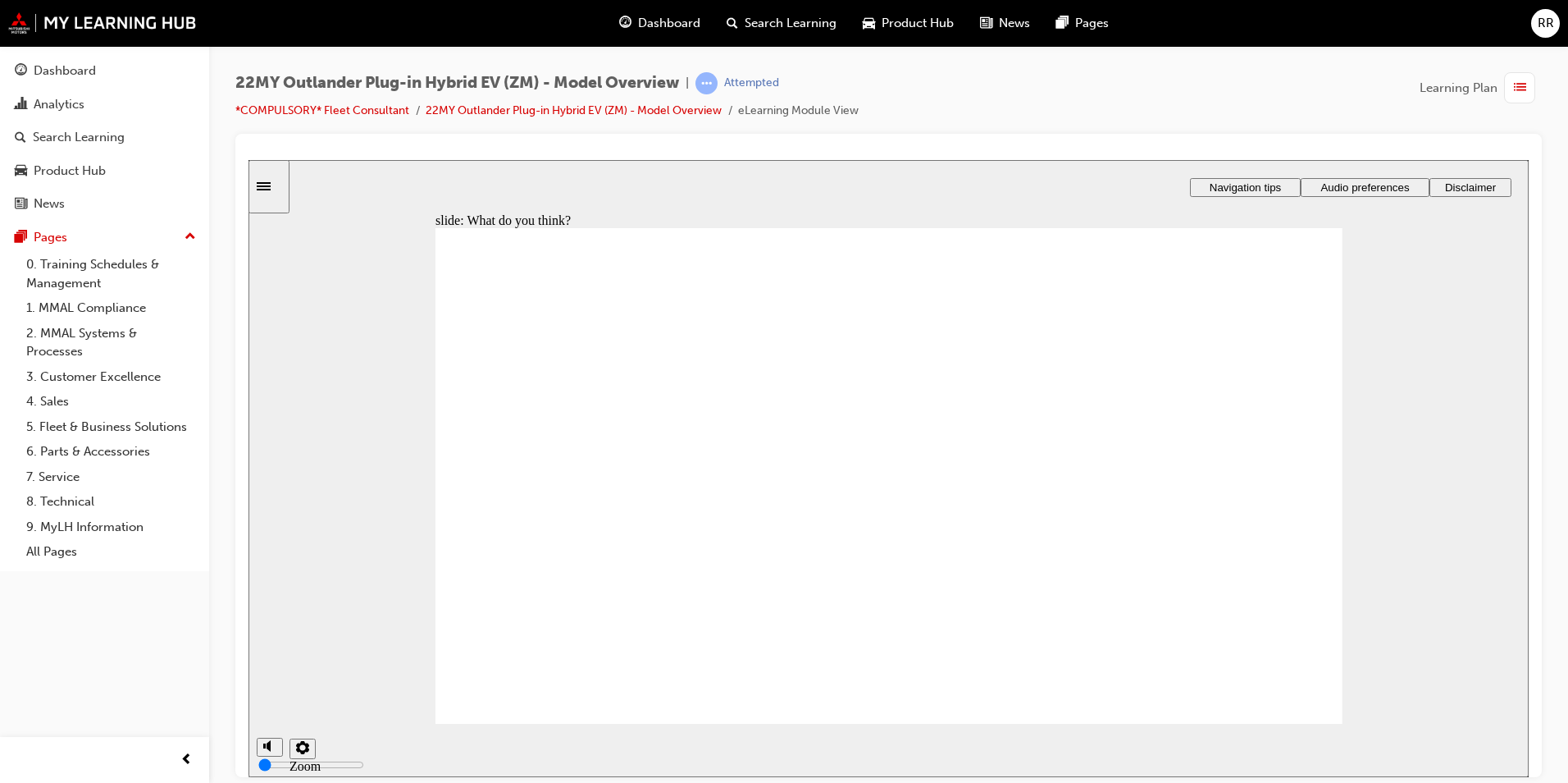
radio input "true"
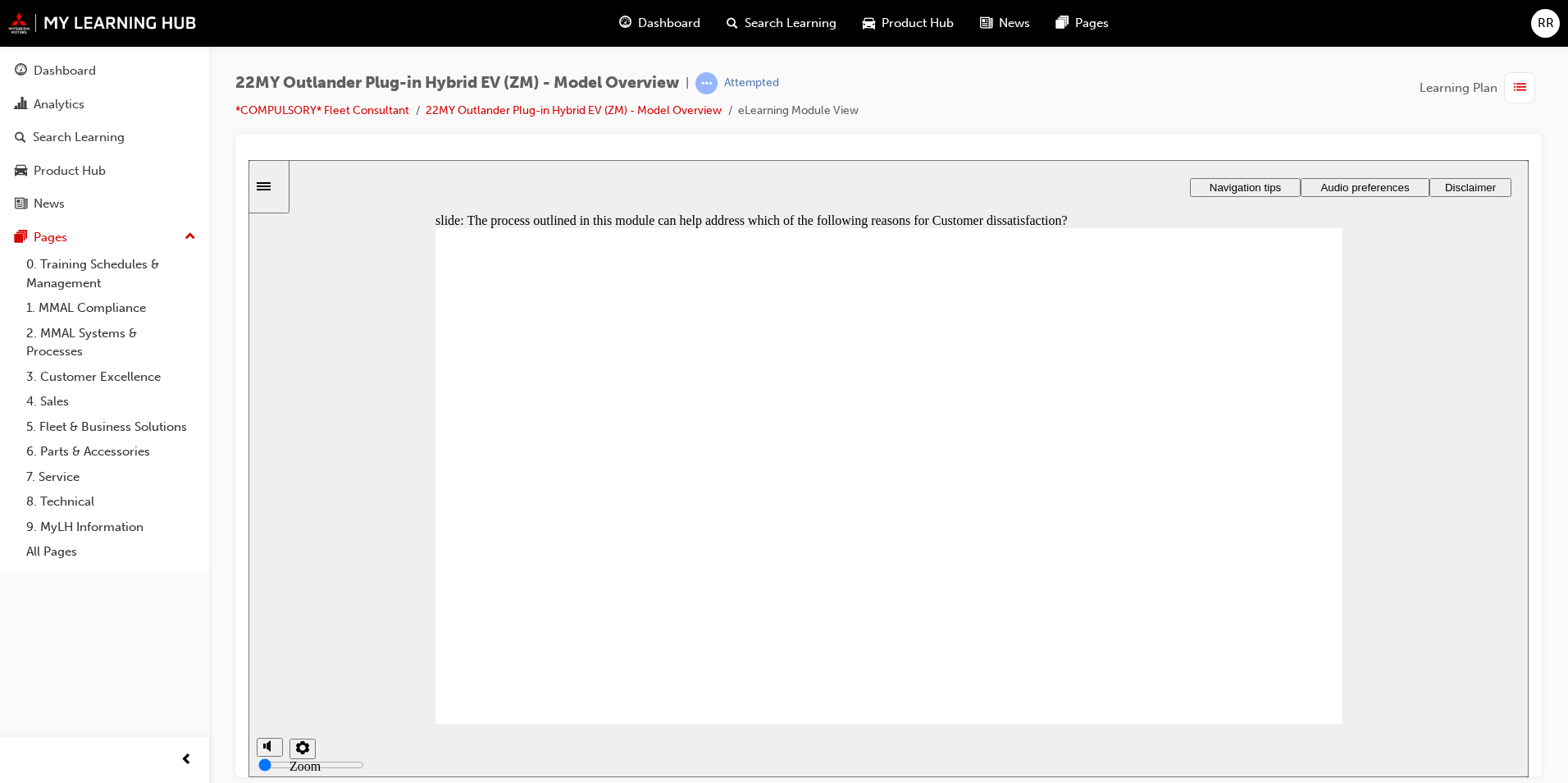
checkbox input "true"
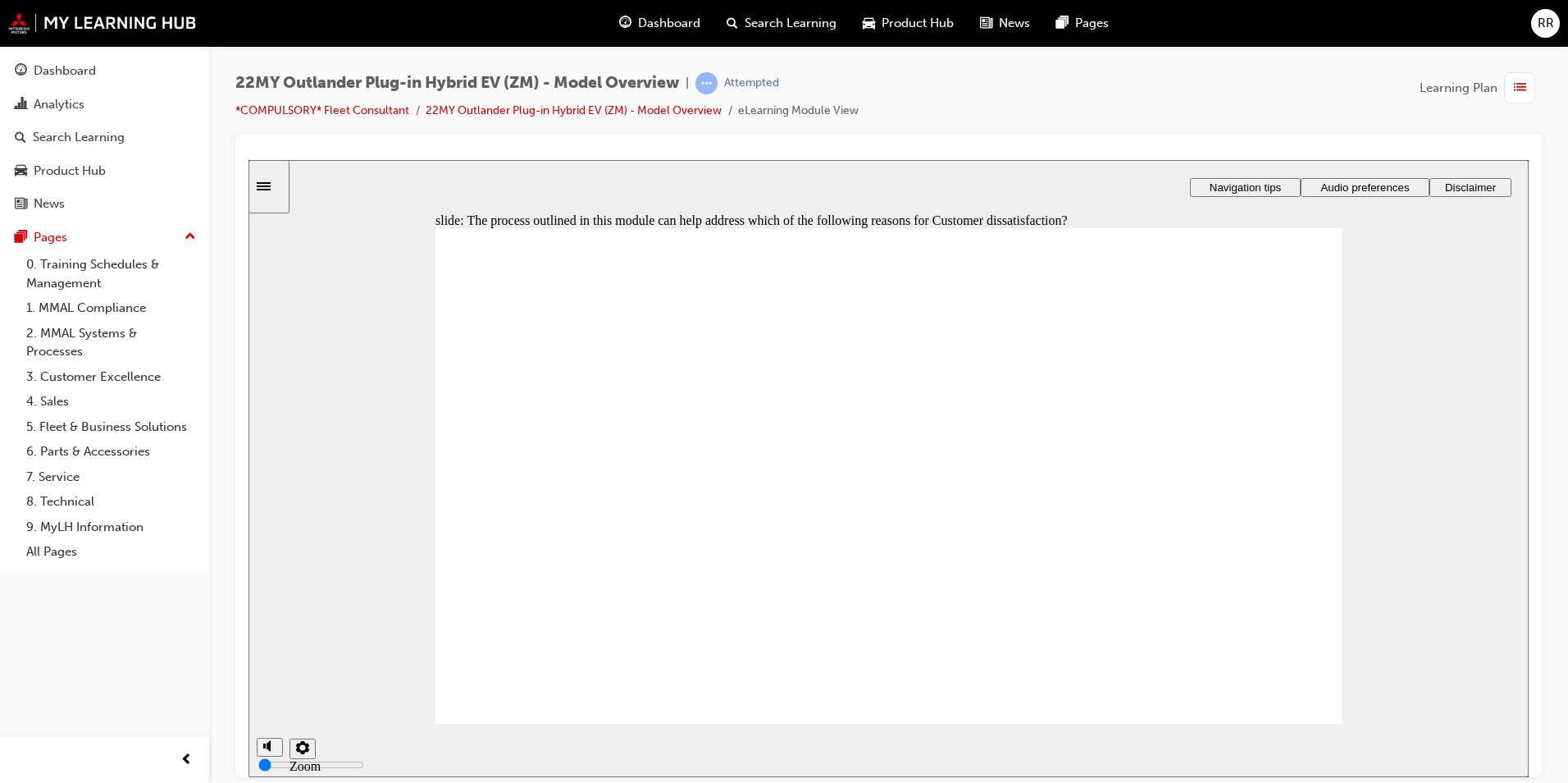
checkbox input "true"
drag, startPoint x: 678, startPoint y: 449, endPoint x: 984, endPoint y: 531, distance: 316.8
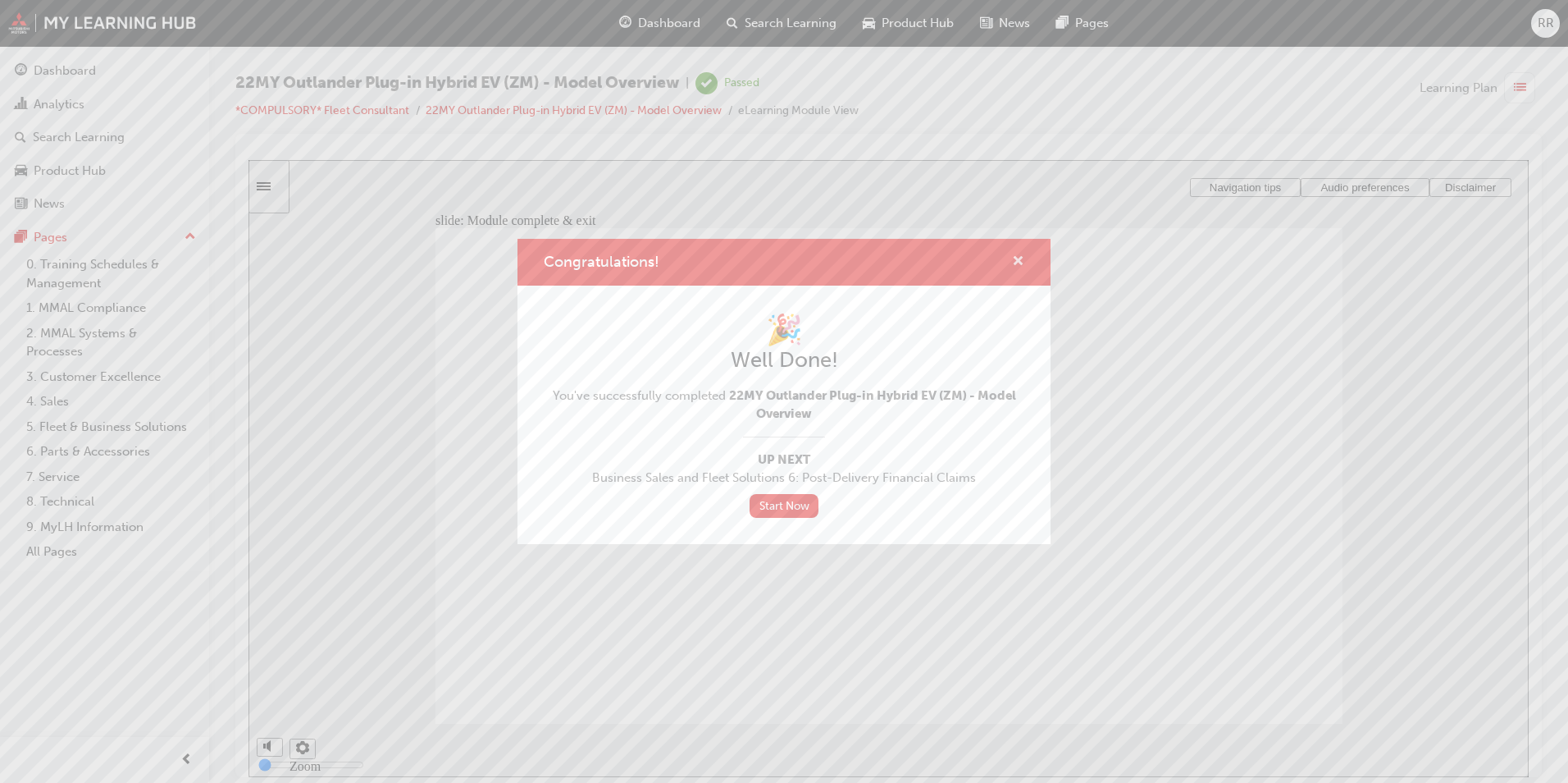
click at [1020, 265] on span "cross-icon" at bounding box center [1019, 263] width 12 height 15
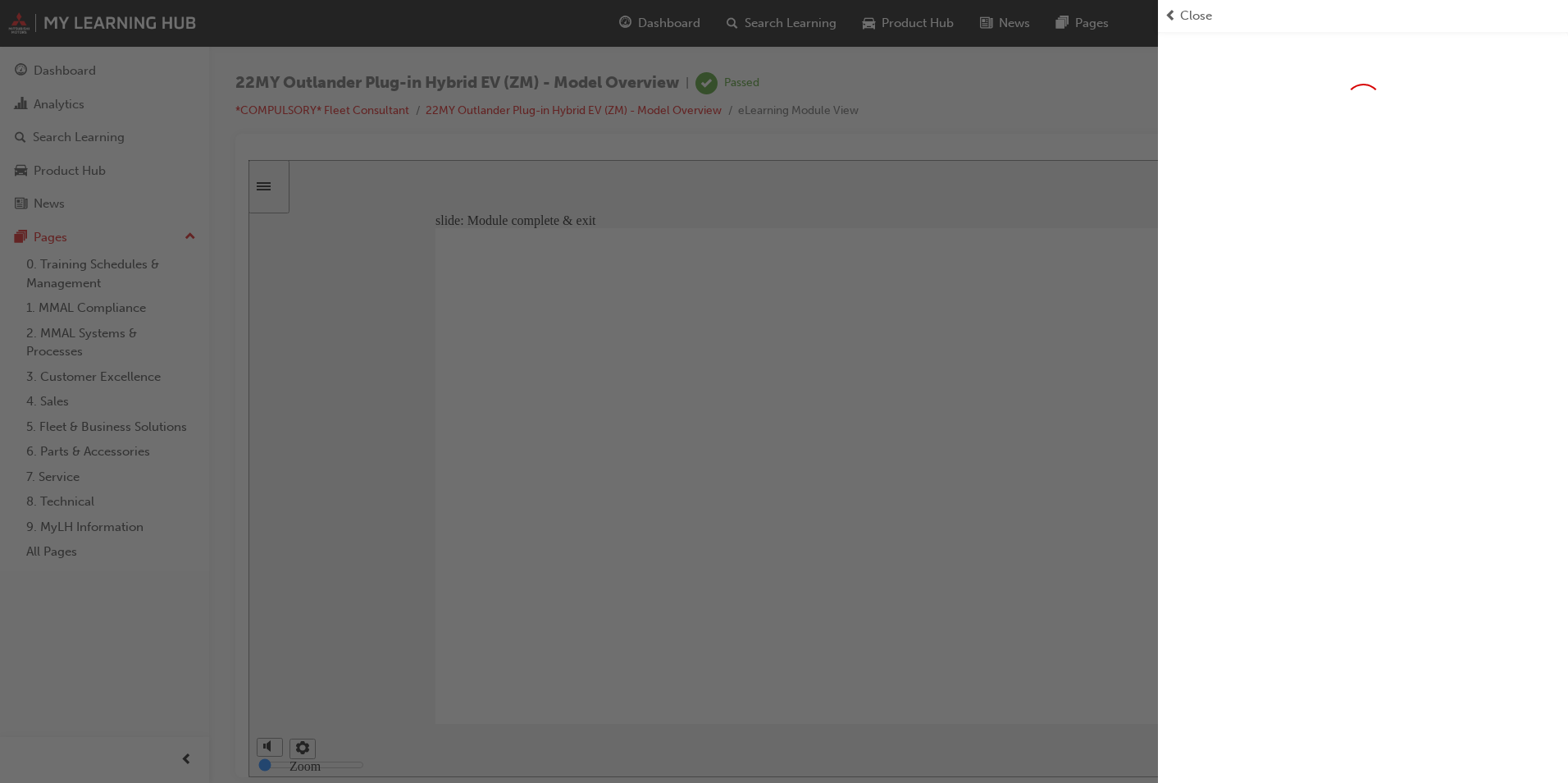
click at [650, 16] on div "button" at bounding box center [579, 391] width 1158 height 783
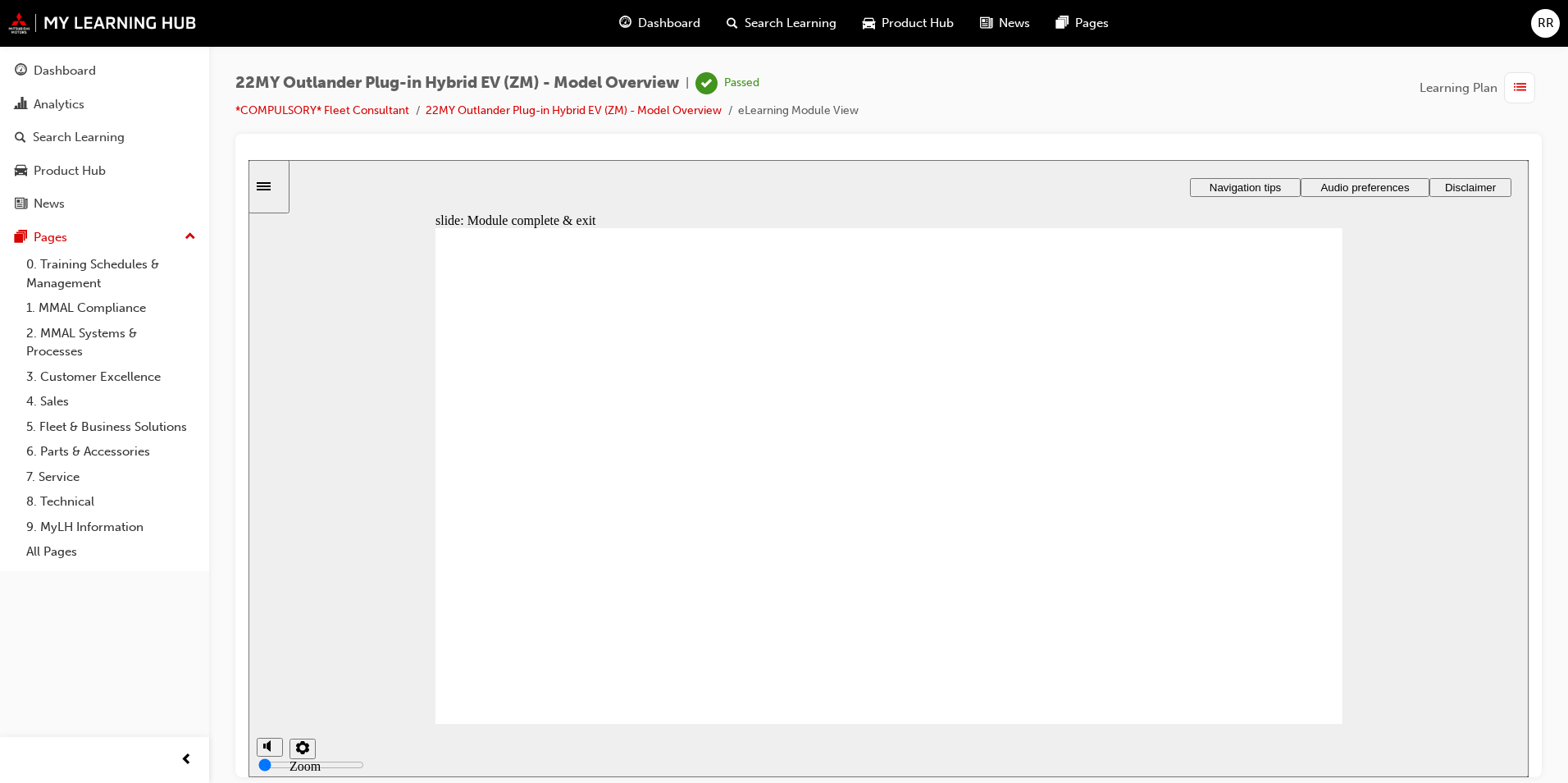
click at [654, 24] on span "Dashboard" at bounding box center [670, 23] width 62 height 19
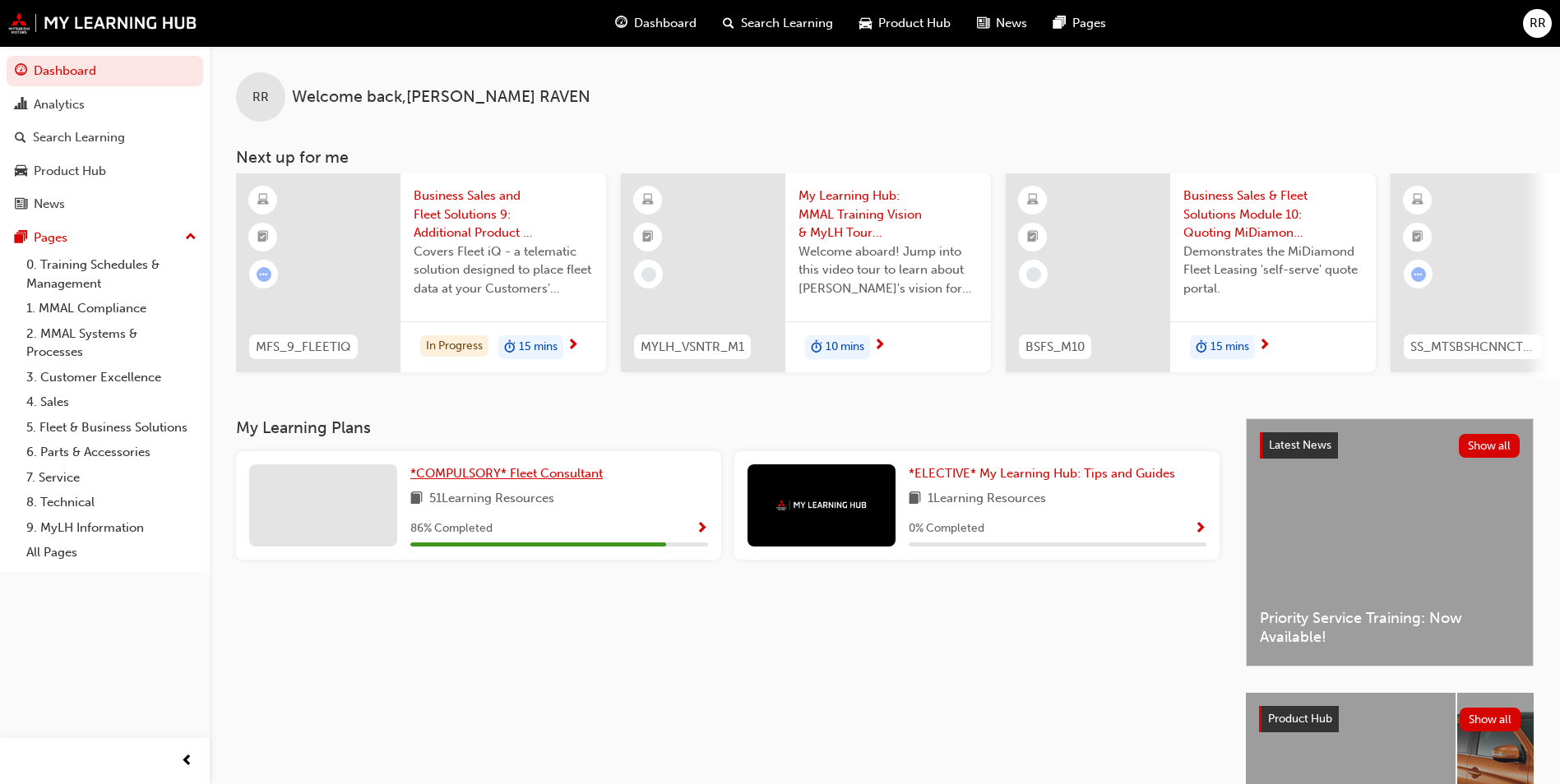
click at [548, 475] on span "*COMPULSORY* Fleet Consultant" at bounding box center [507, 473] width 193 height 15
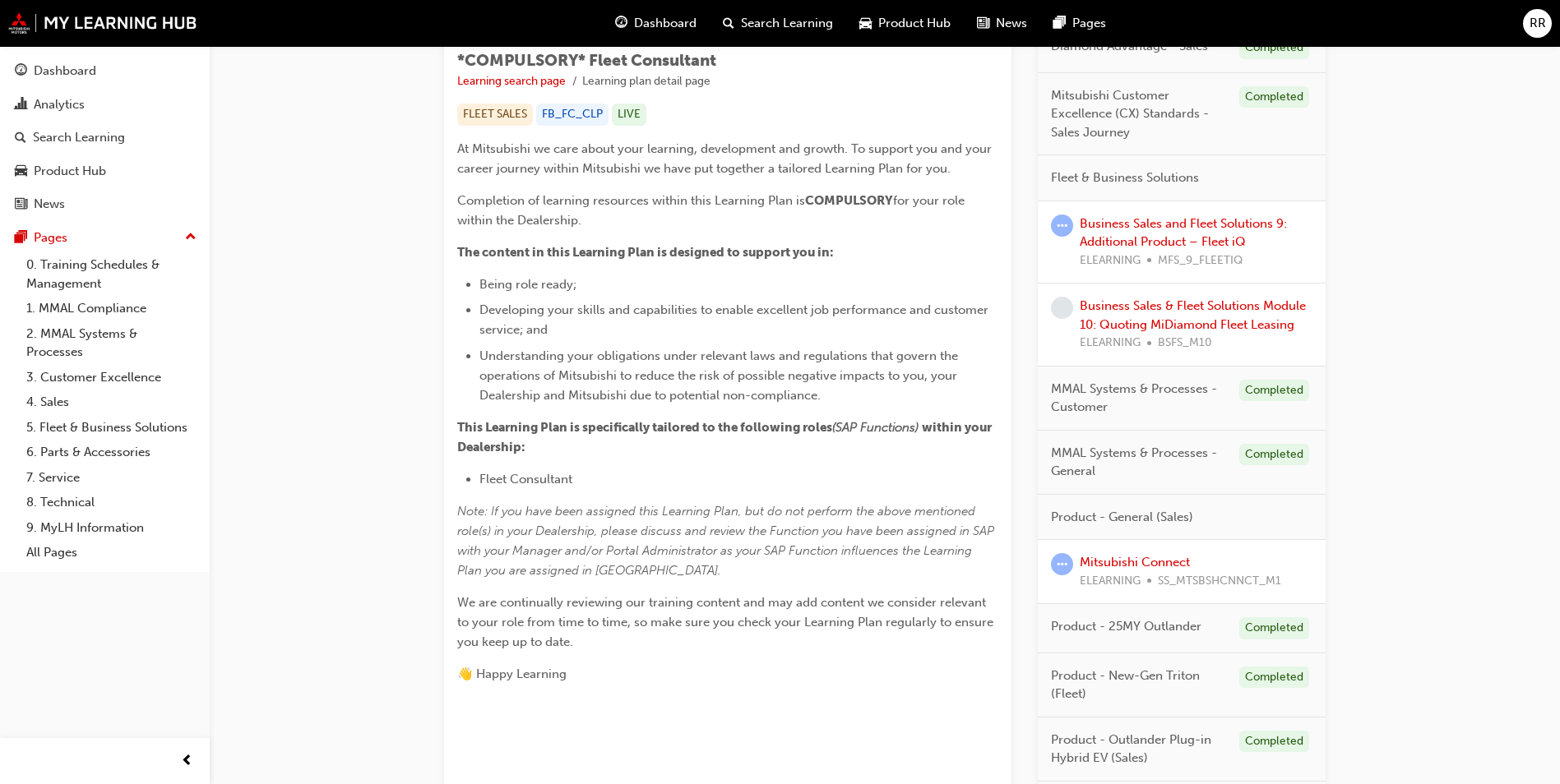
scroll to position [787, 0]
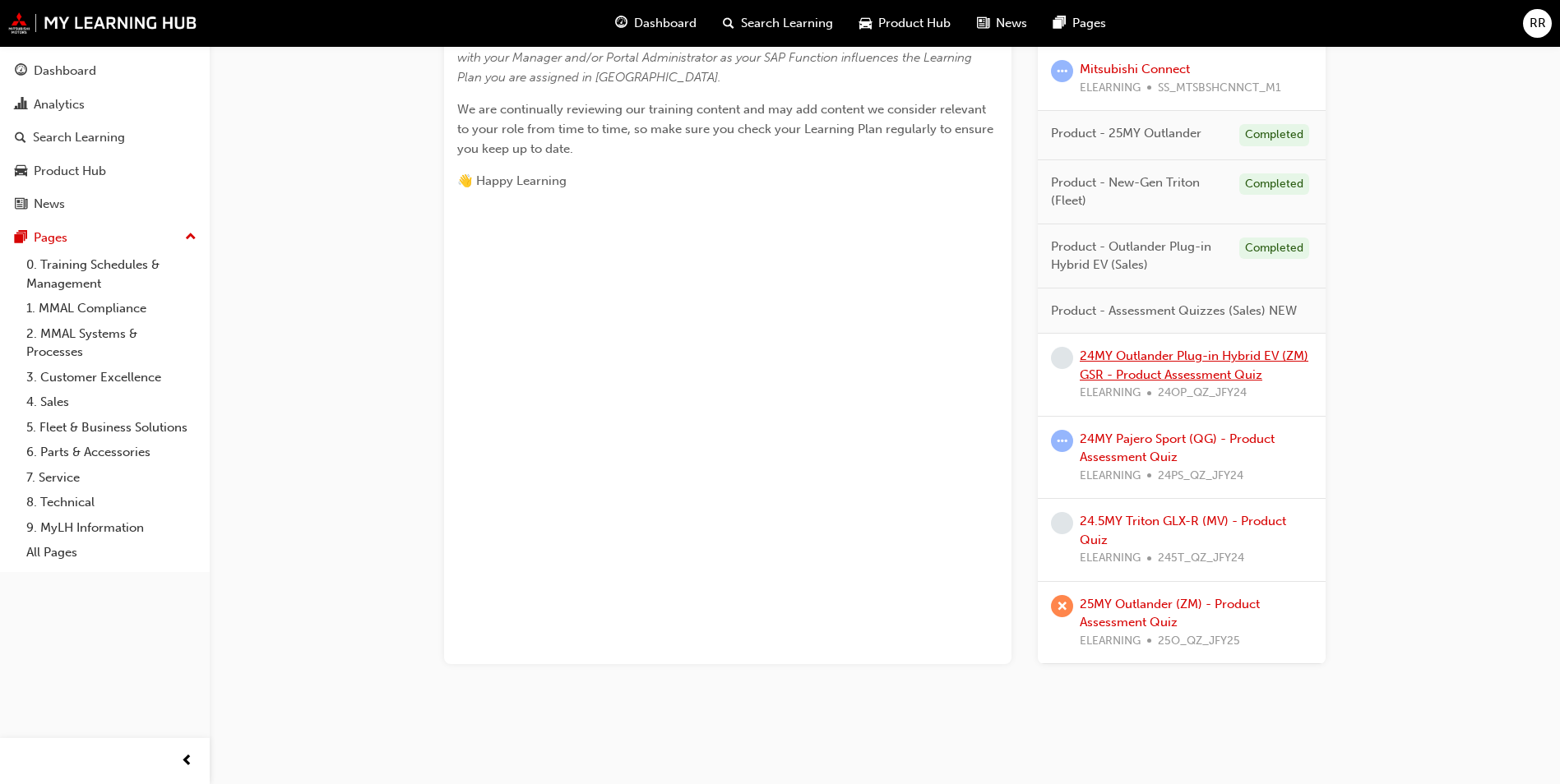
click at [1173, 360] on link "24MY Outlander Plug-in Hybrid EV (ZM) GSR - Product Assessment Quiz" at bounding box center [1194, 366] width 228 height 34
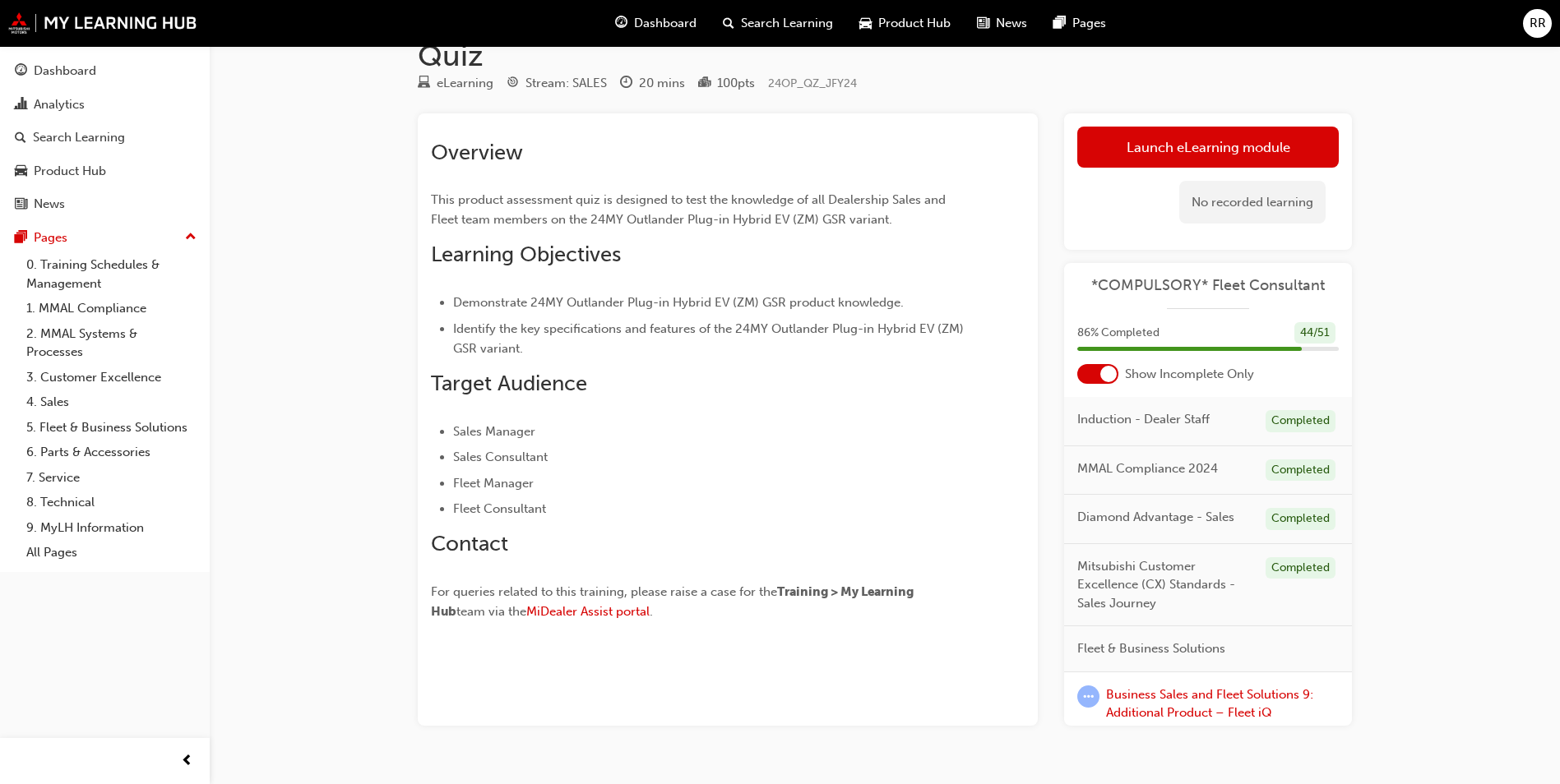
scroll to position [106, 0]
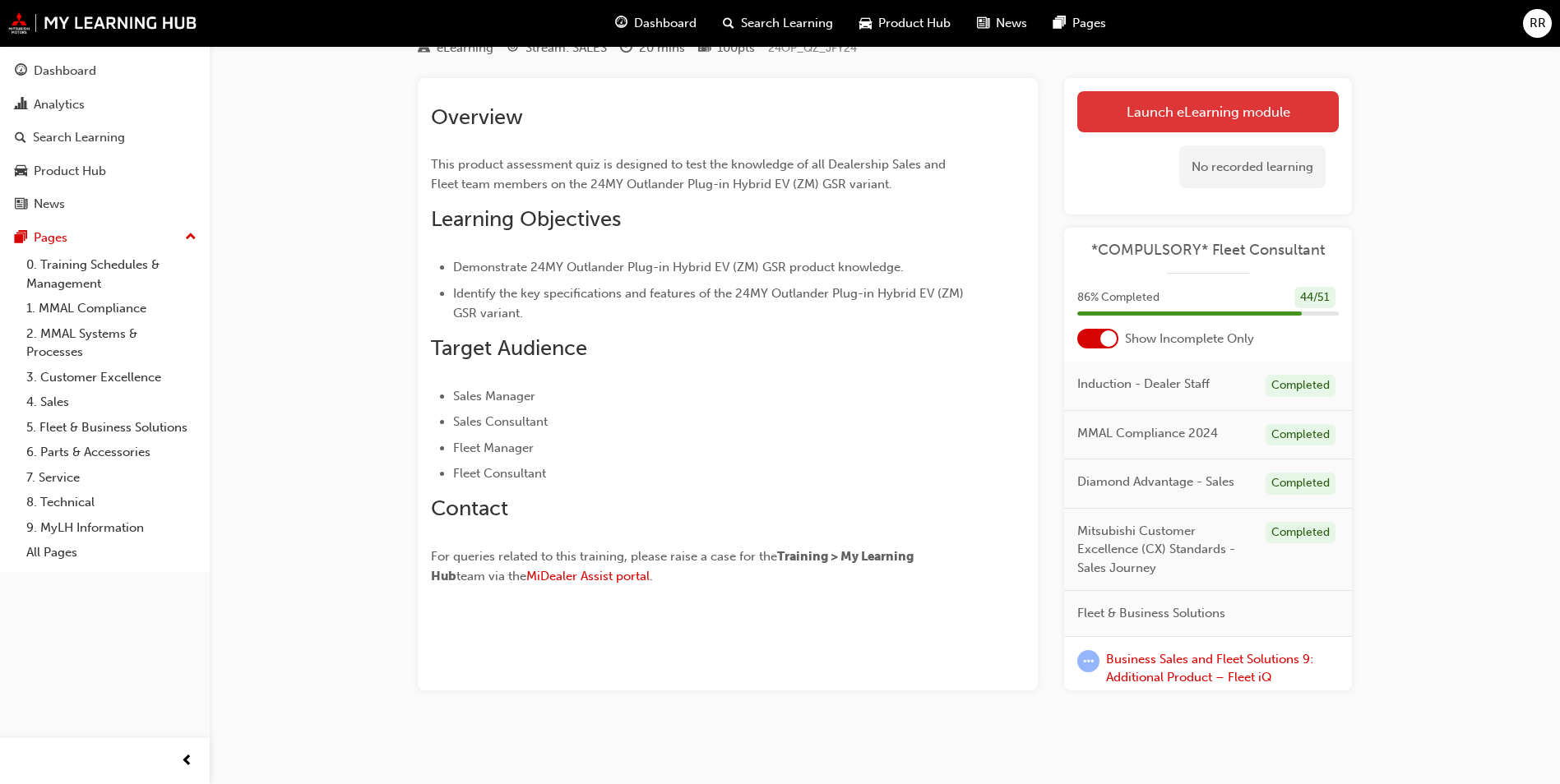
click at [1199, 115] on link "Launch eLearning module" at bounding box center [1207, 111] width 261 height 41
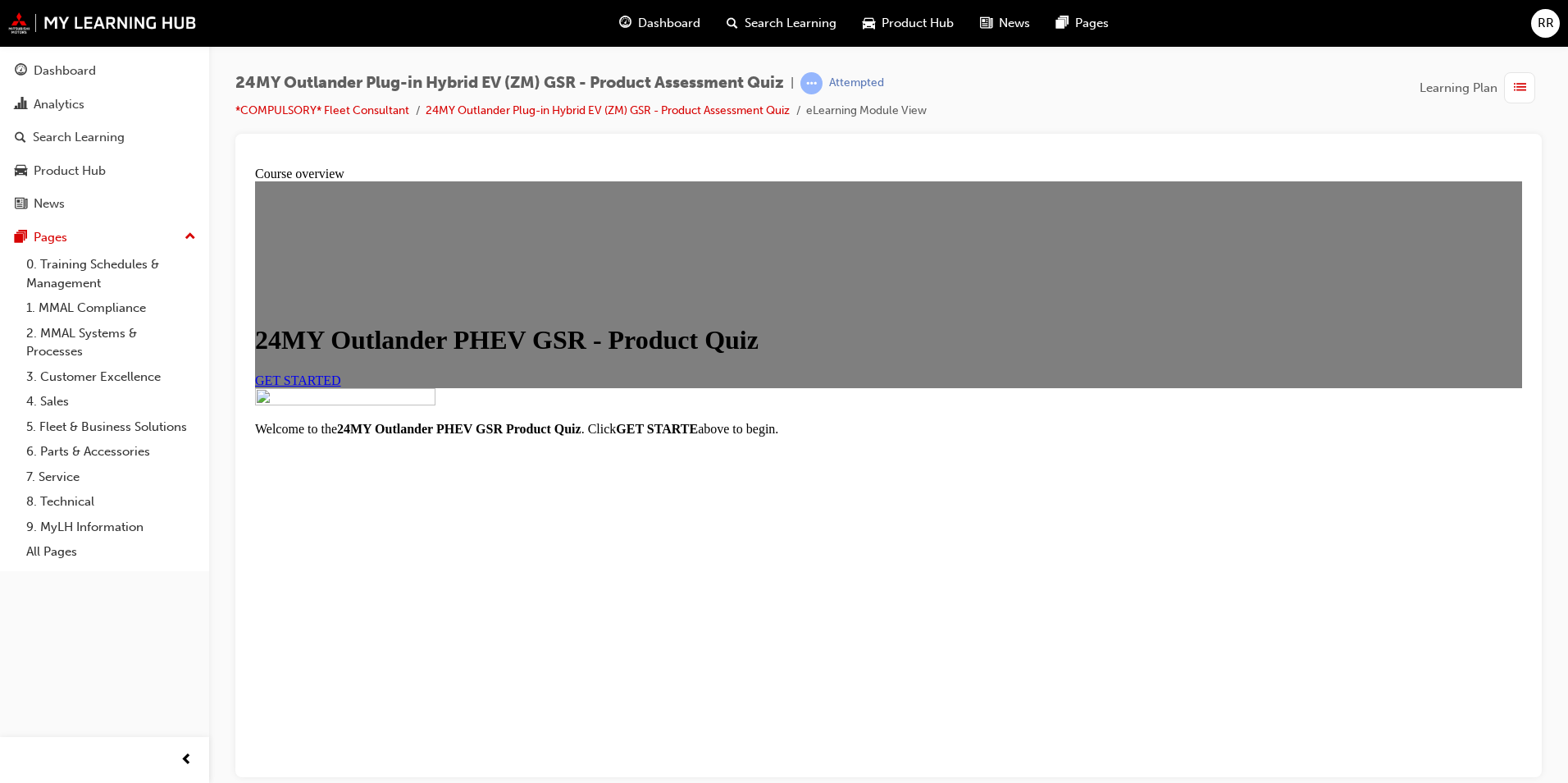
click at [341, 387] on link "GET STARTED" at bounding box center [298, 379] width 86 height 14
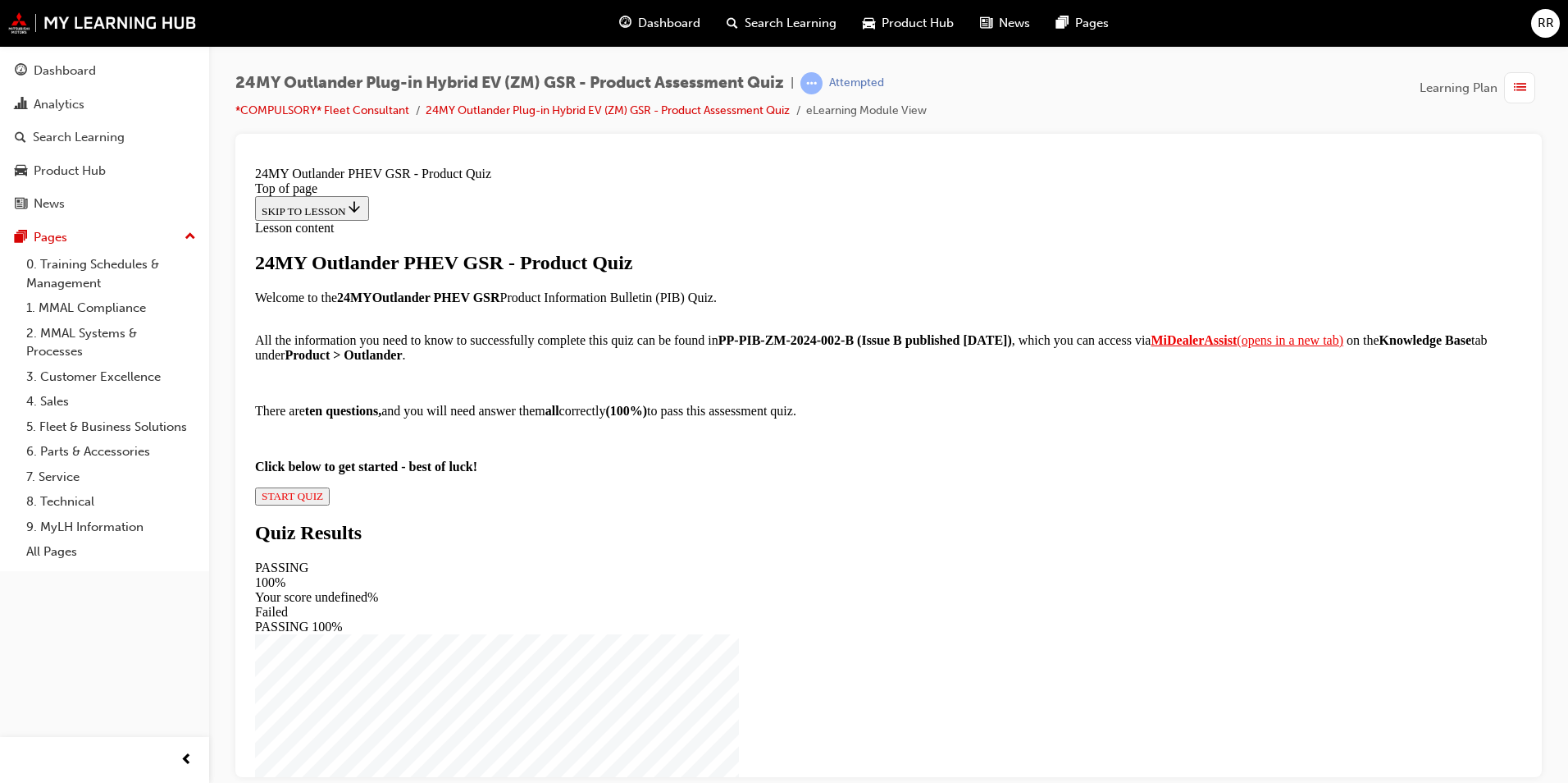
scroll to position [147, 0]
click at [670, 505] on div "24MY Outlander PHEV GSR - Product Quiz Welcome to the 24MY Outlander PHEV GSR P…" at bounding box center [889, 378] width 1267 height 254
click at [323, 502] on span "START QUIZ" at bounding box center [292, 495] width 61 height 12
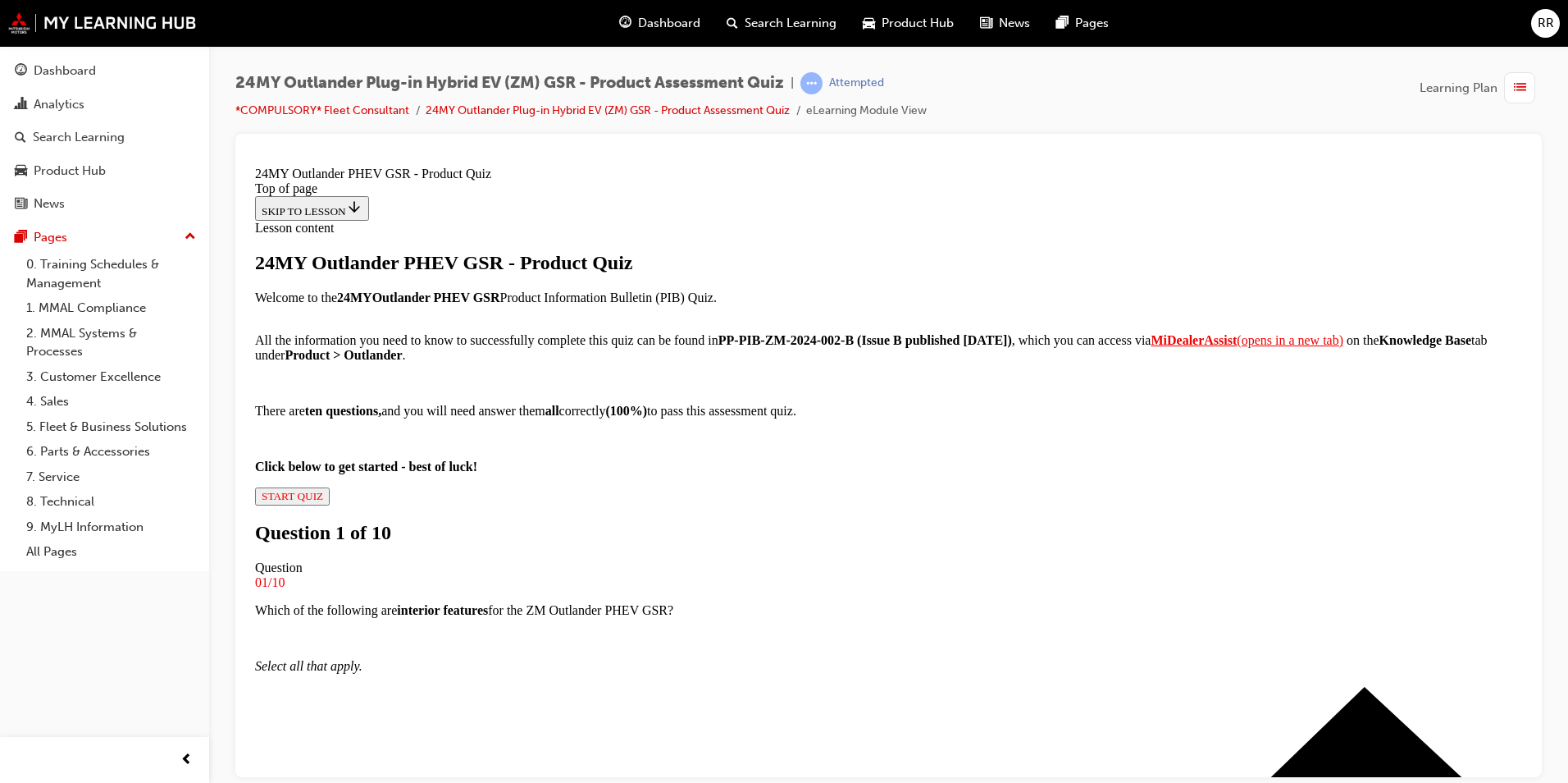
scroll to position [249, 0]
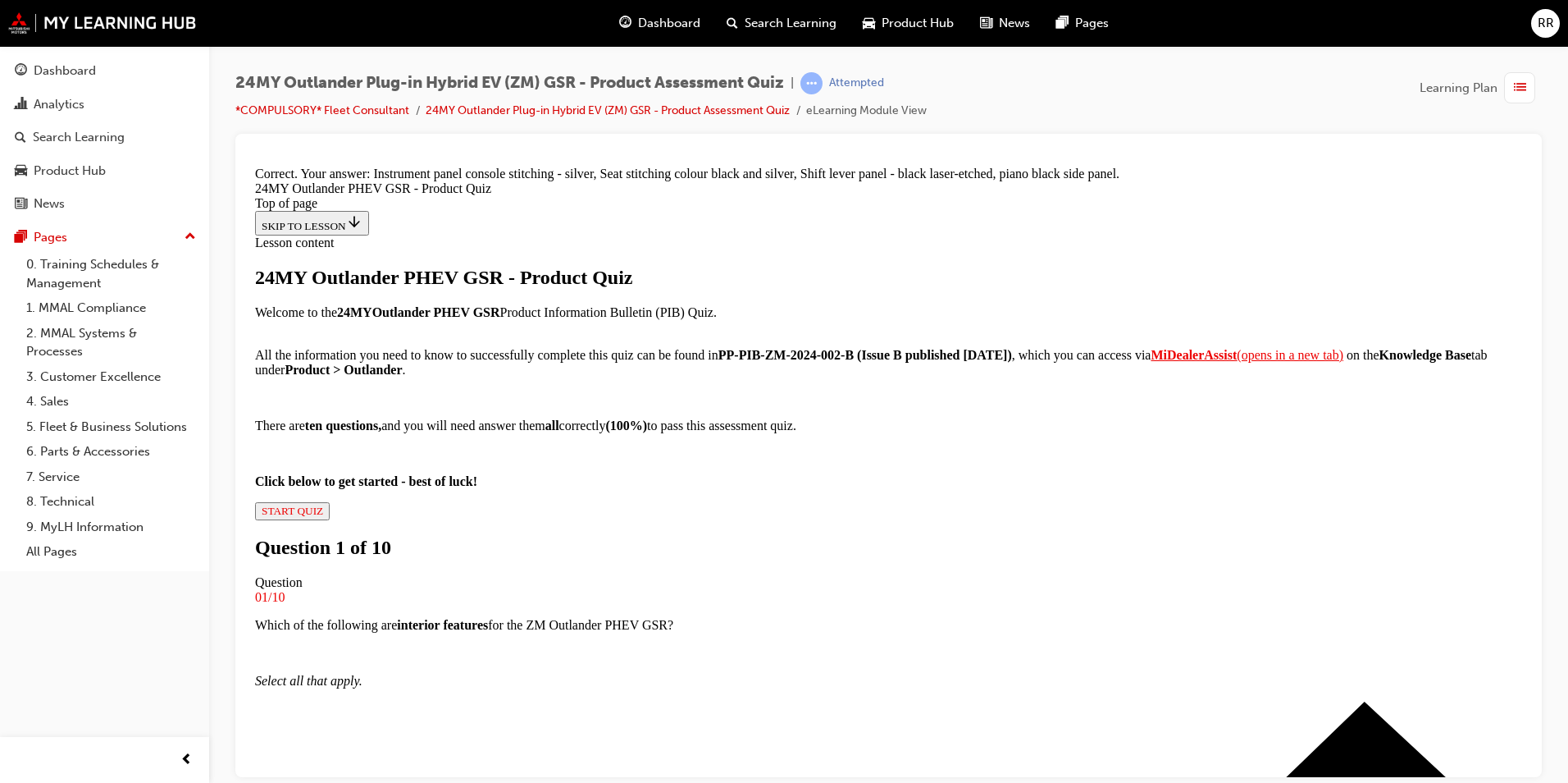
scroll to position [338, 0]
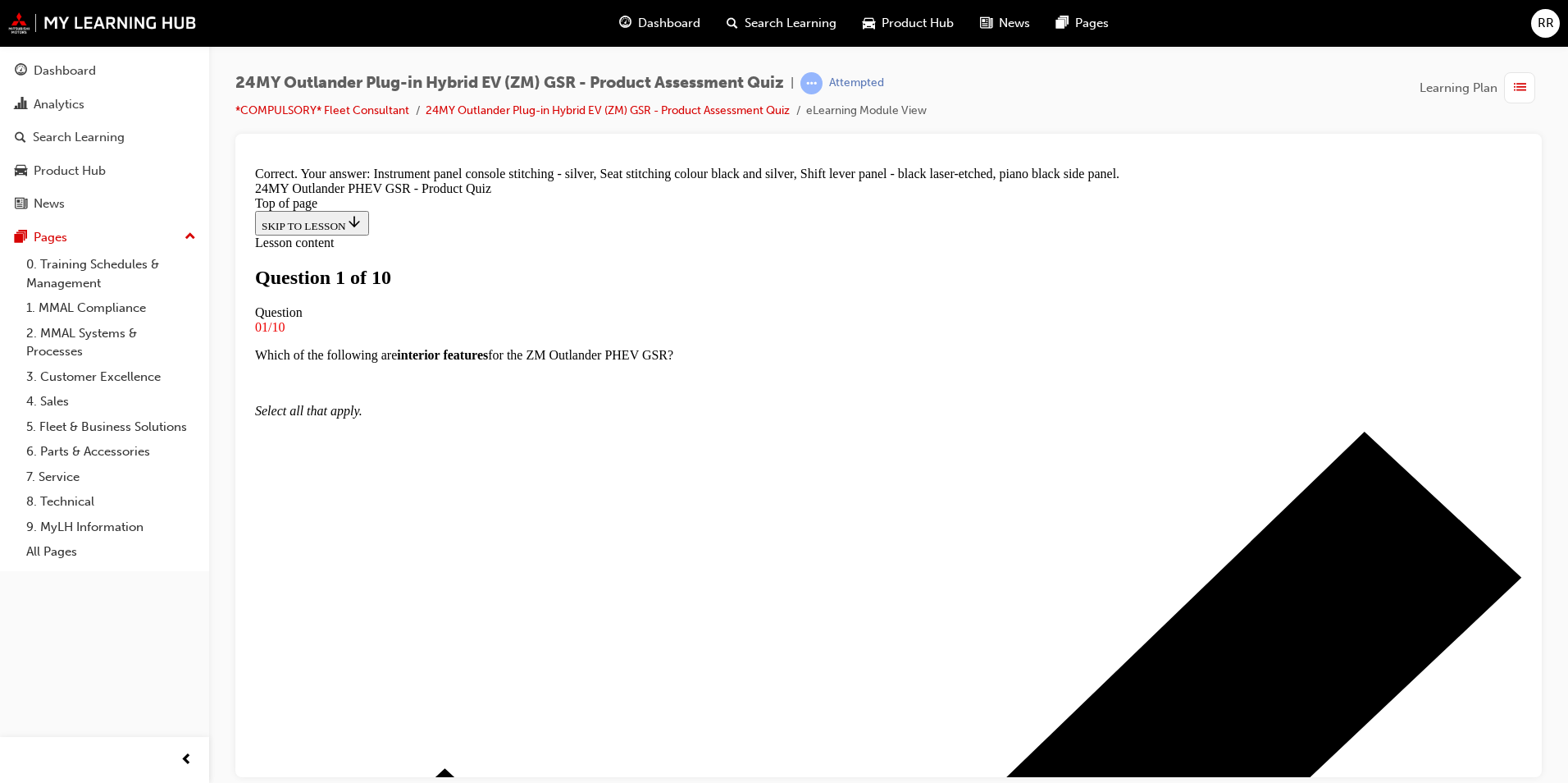
scroll to position [3, 0]
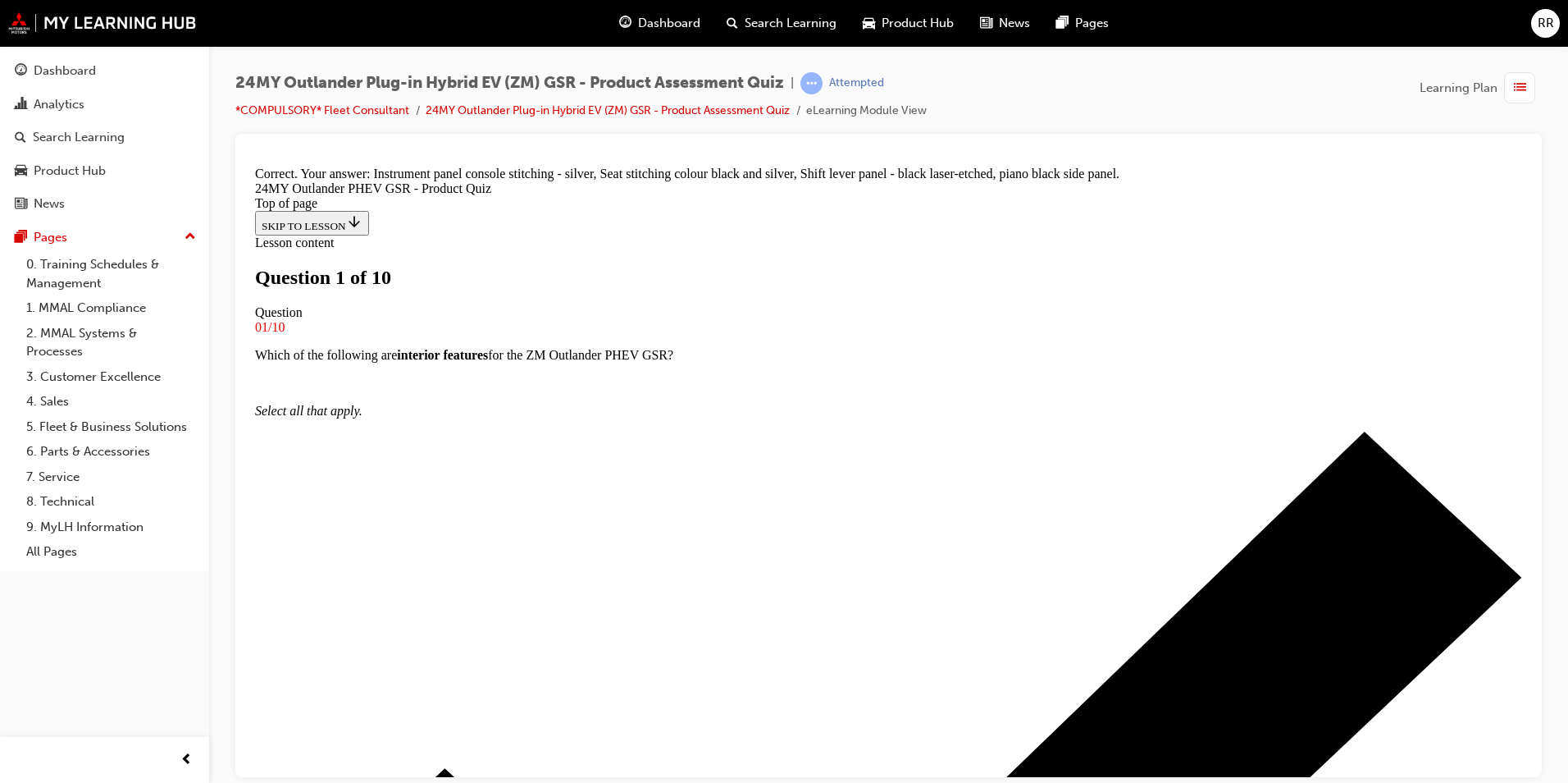
scroll to position [167, 0]
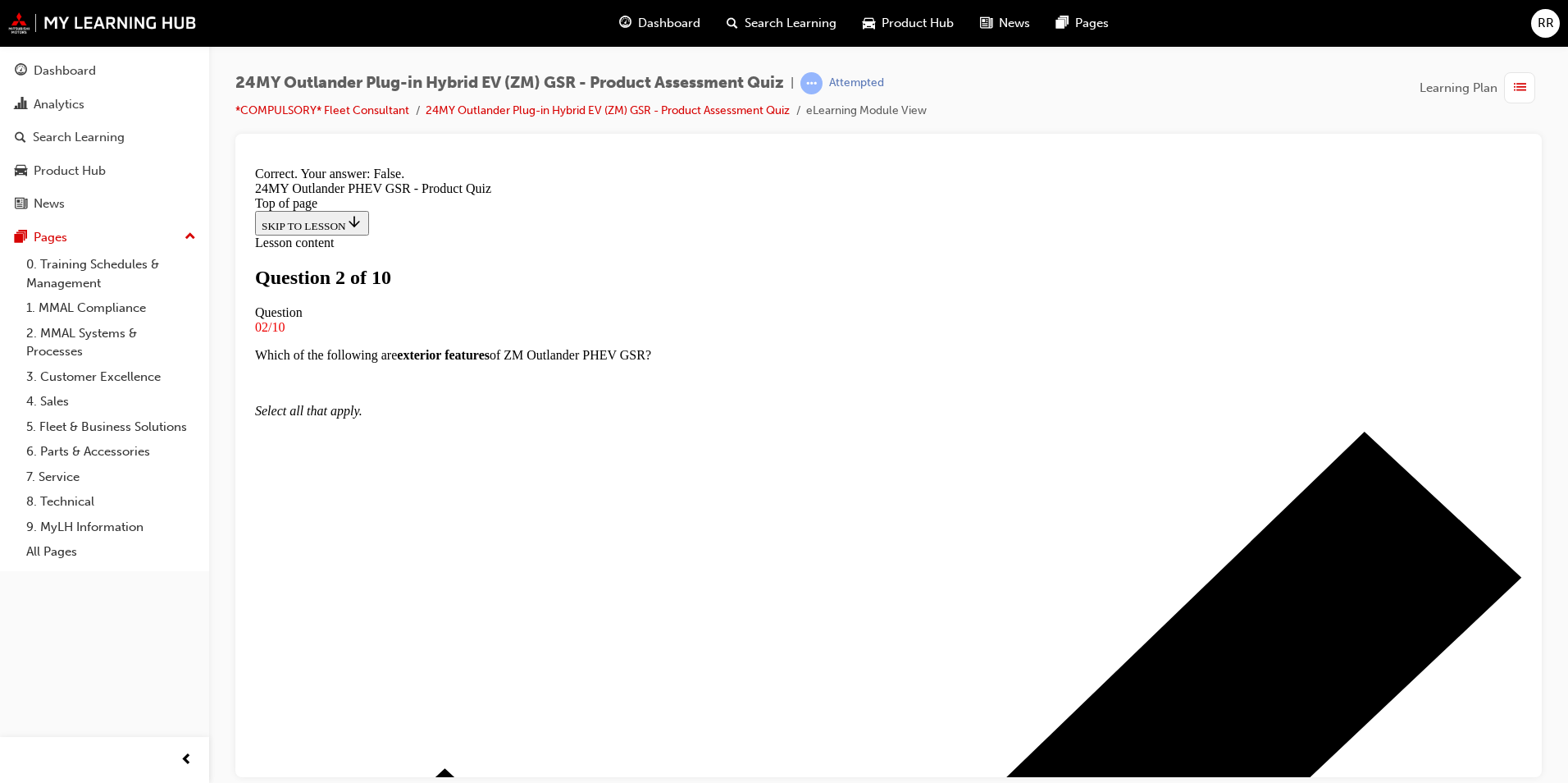
scroll to position [168, 0]
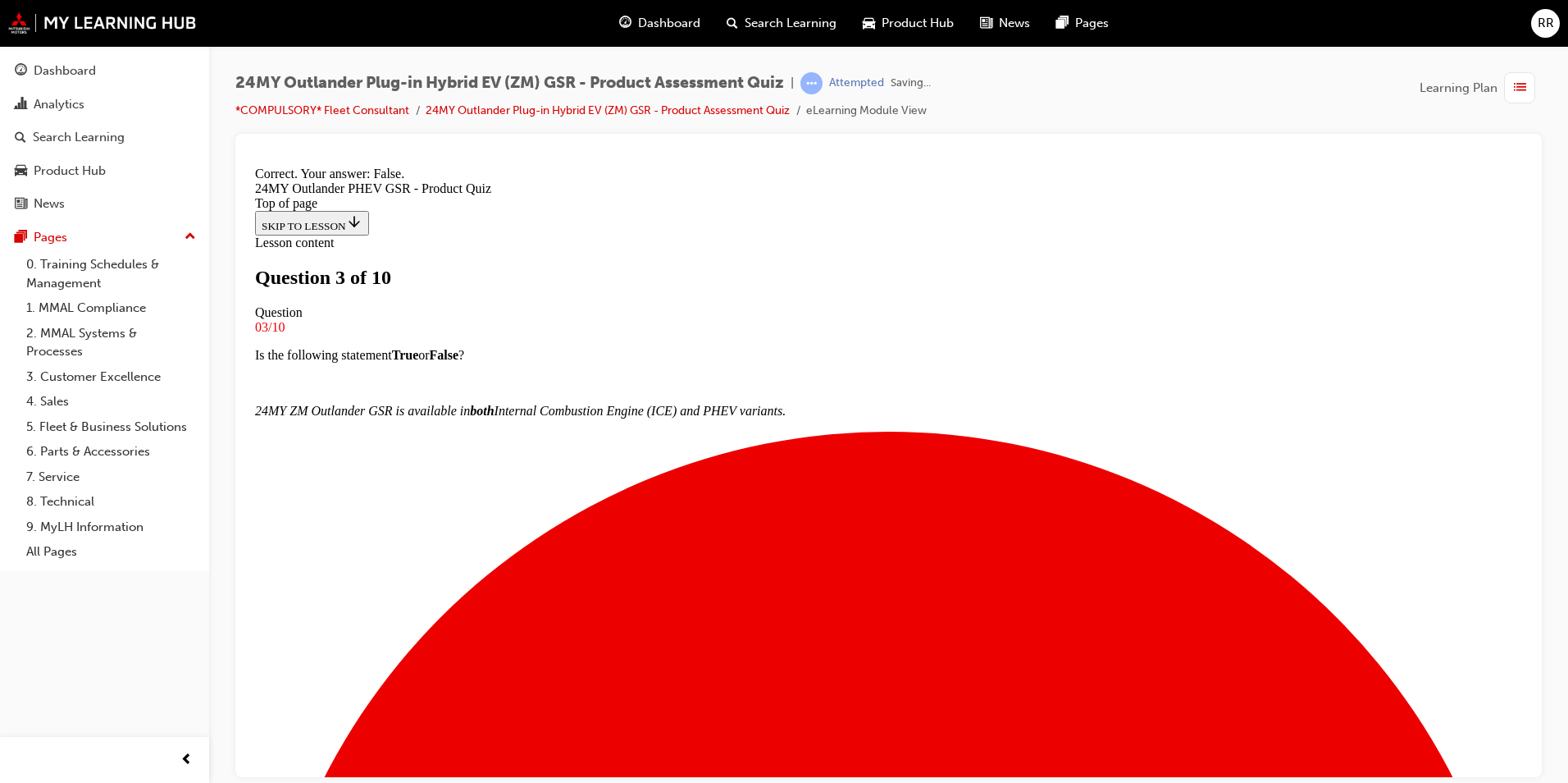
scroll to position [141, 0]
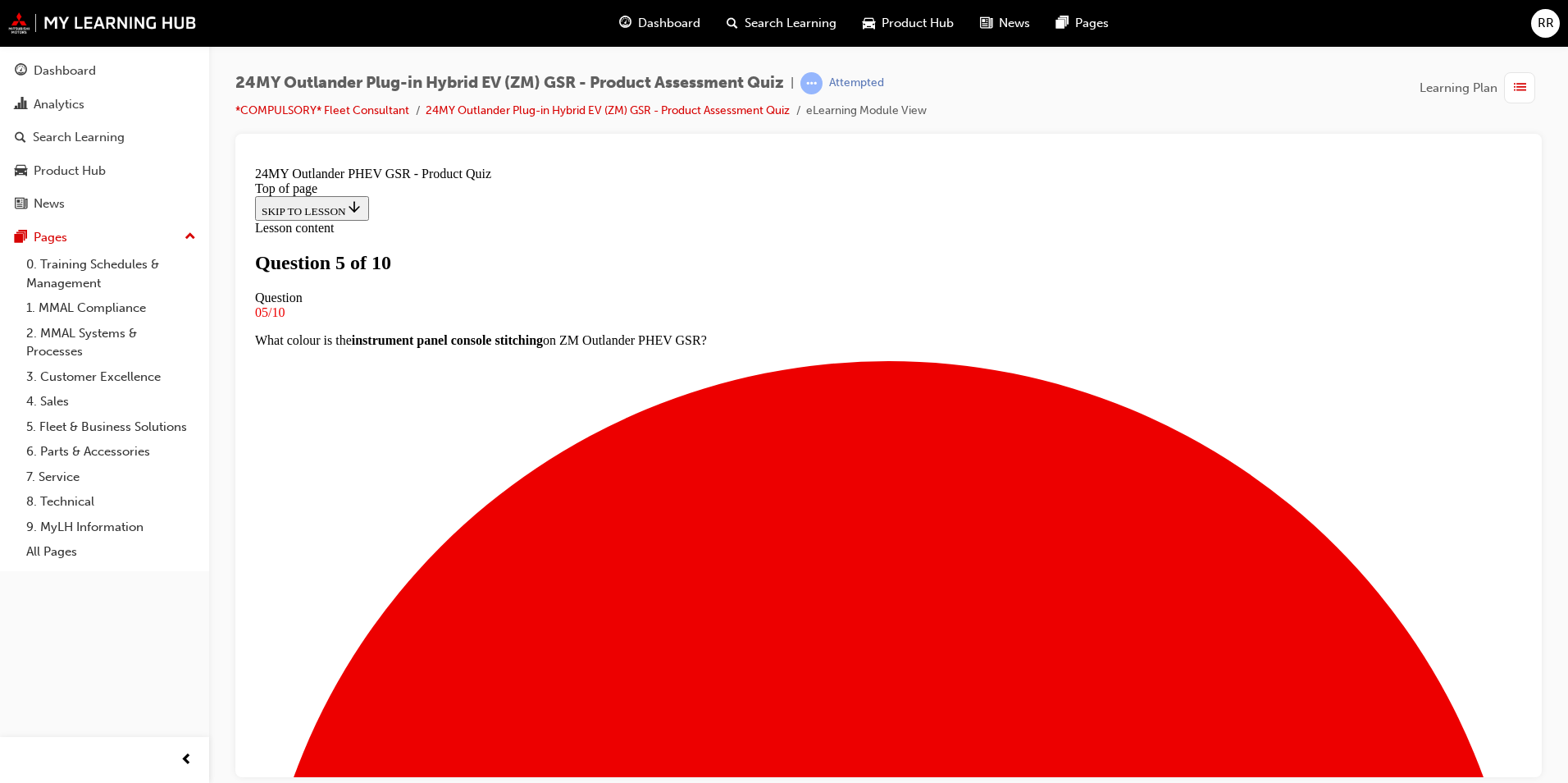
scroll to position [85, 0]
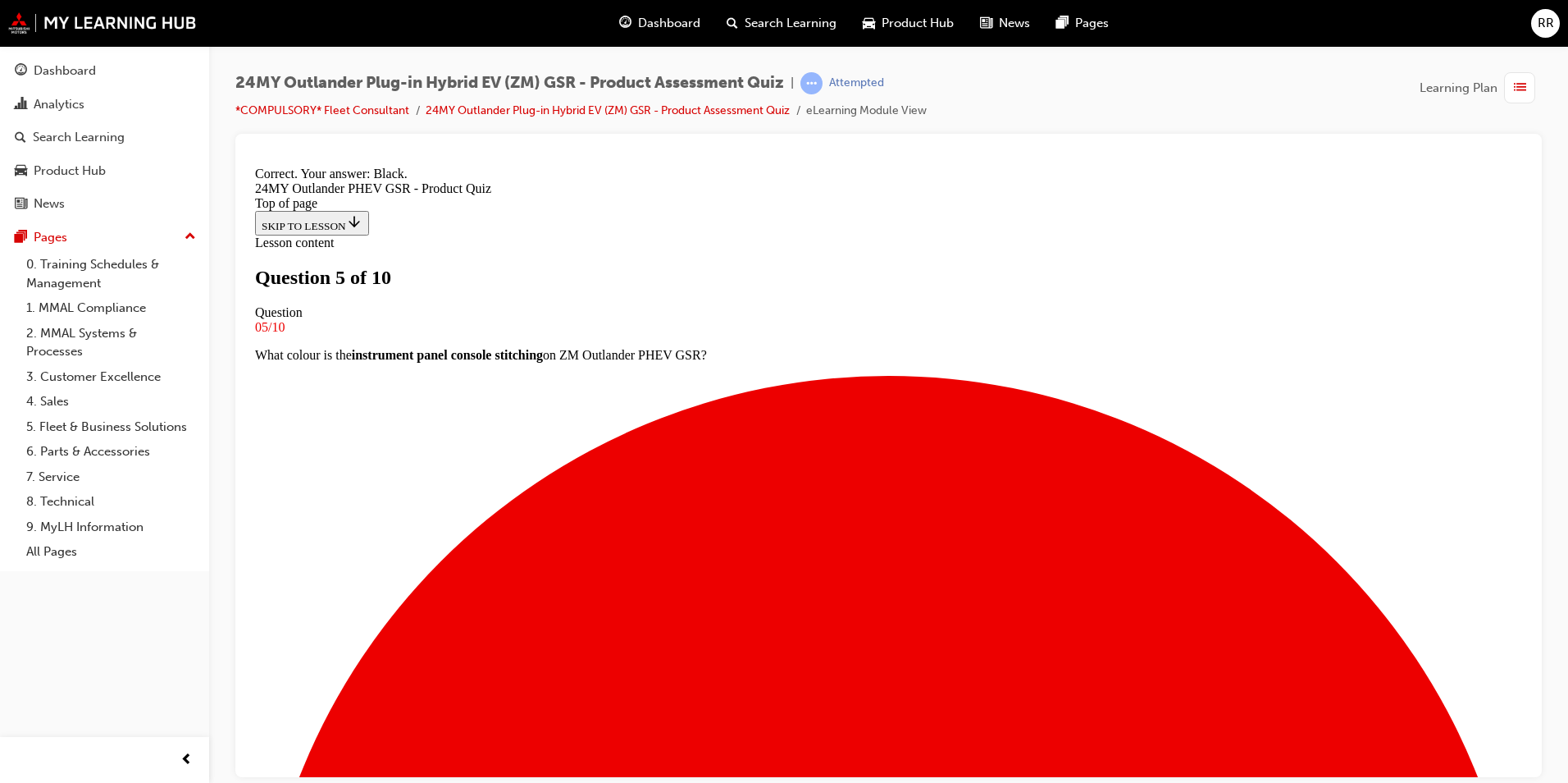
scroll to position [281, 0]
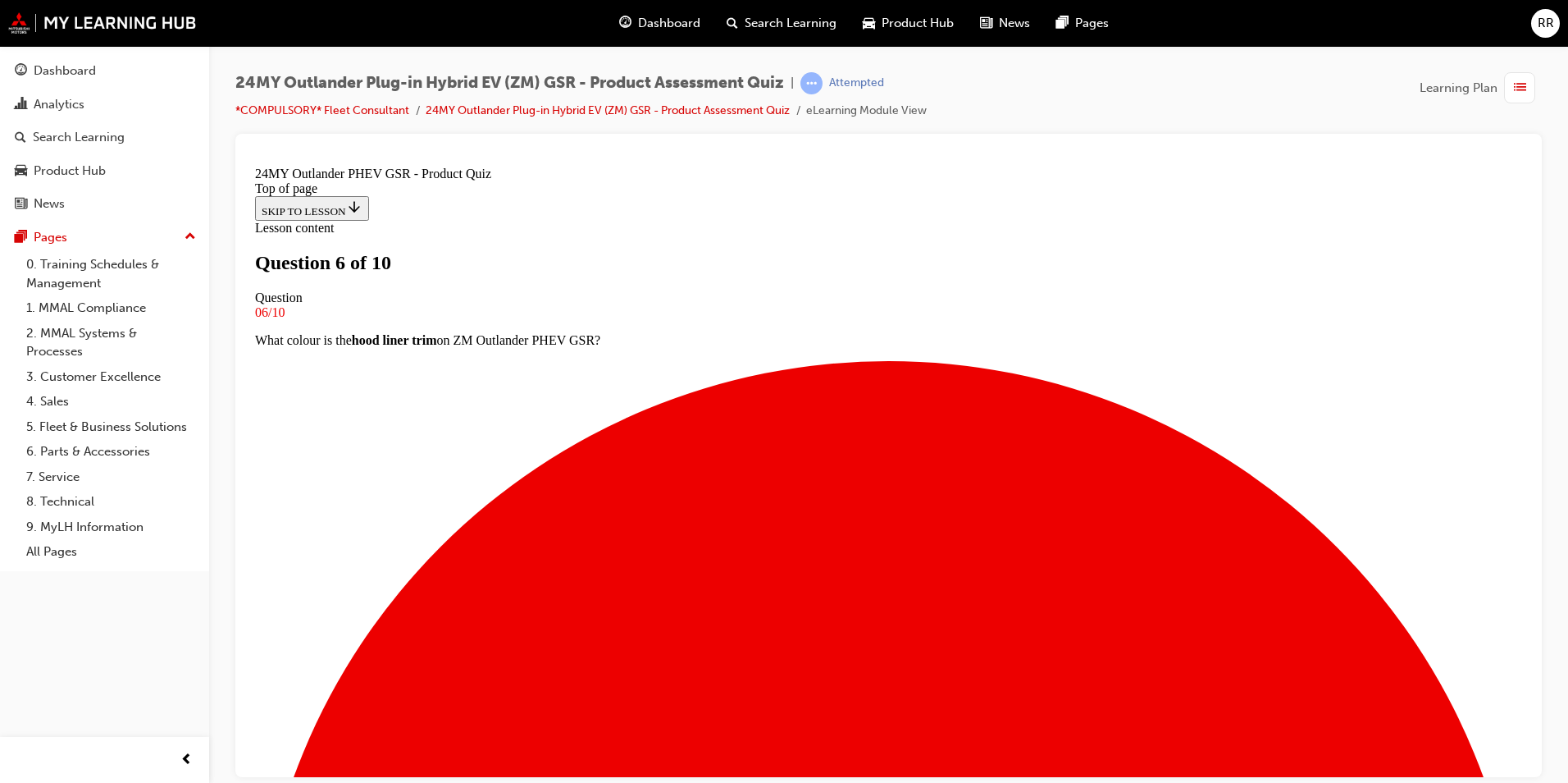
scroll to position [85, 0]
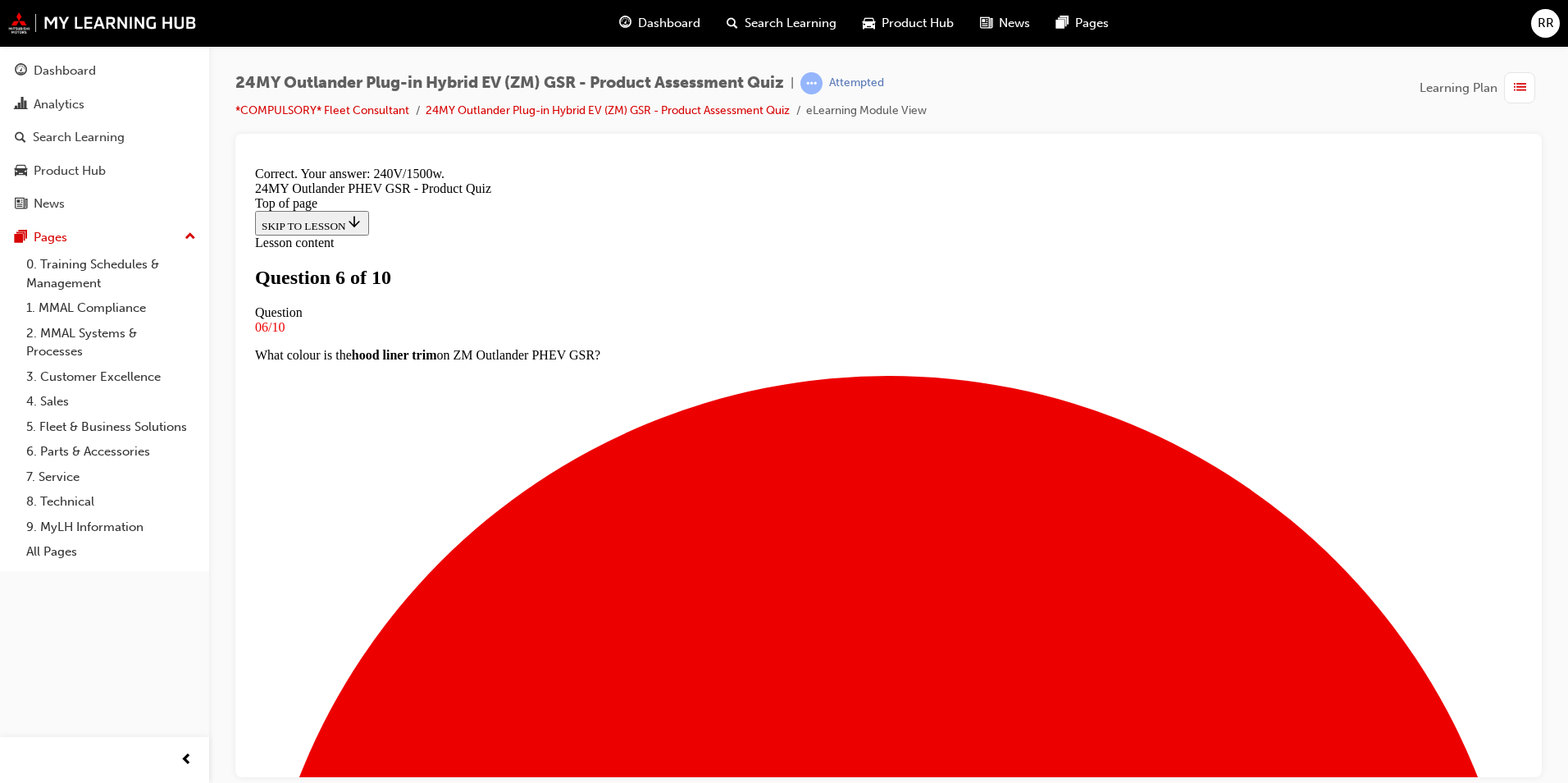
scroll to position [309, 0]
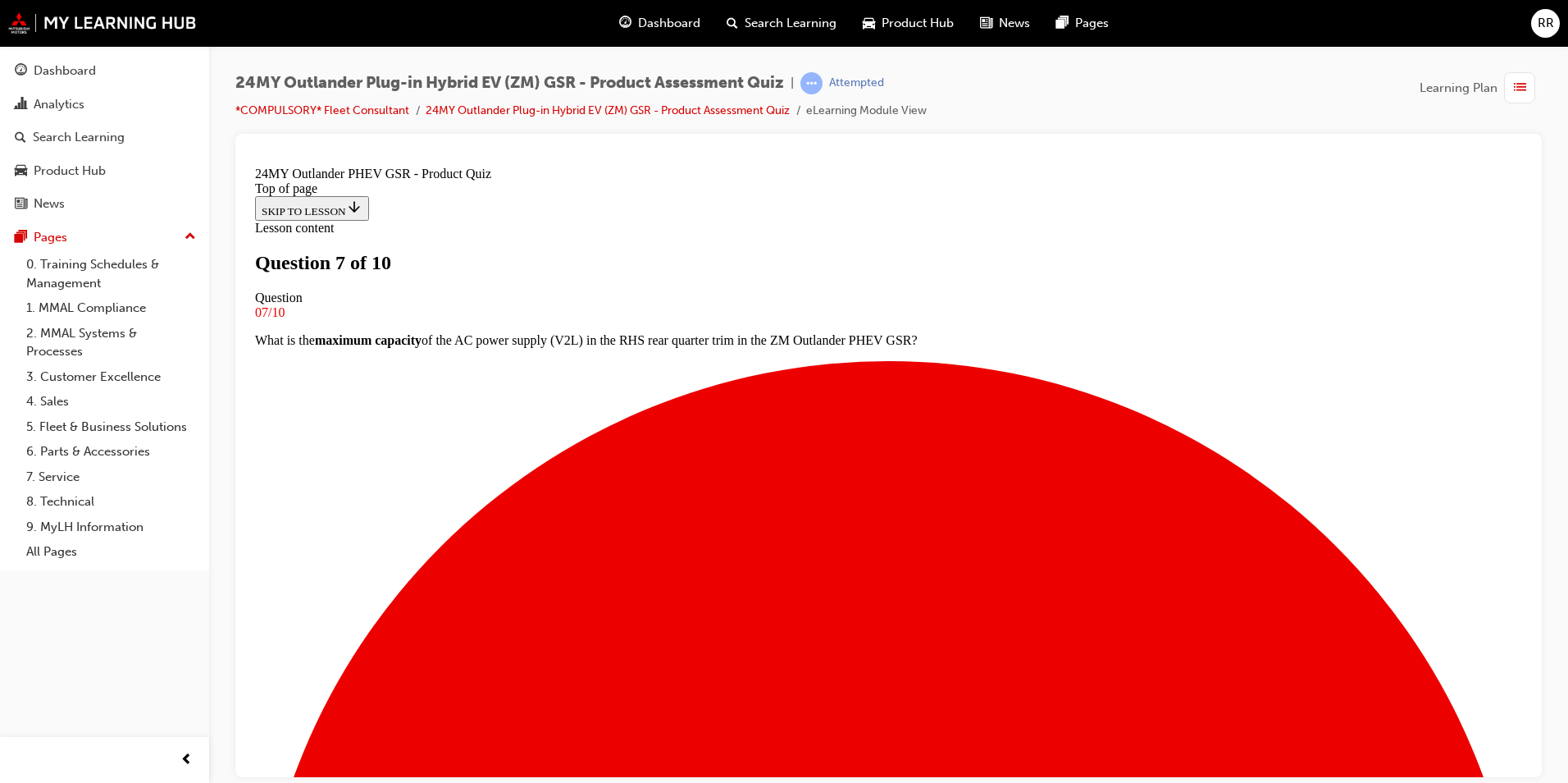
scroll to position [3, 0]
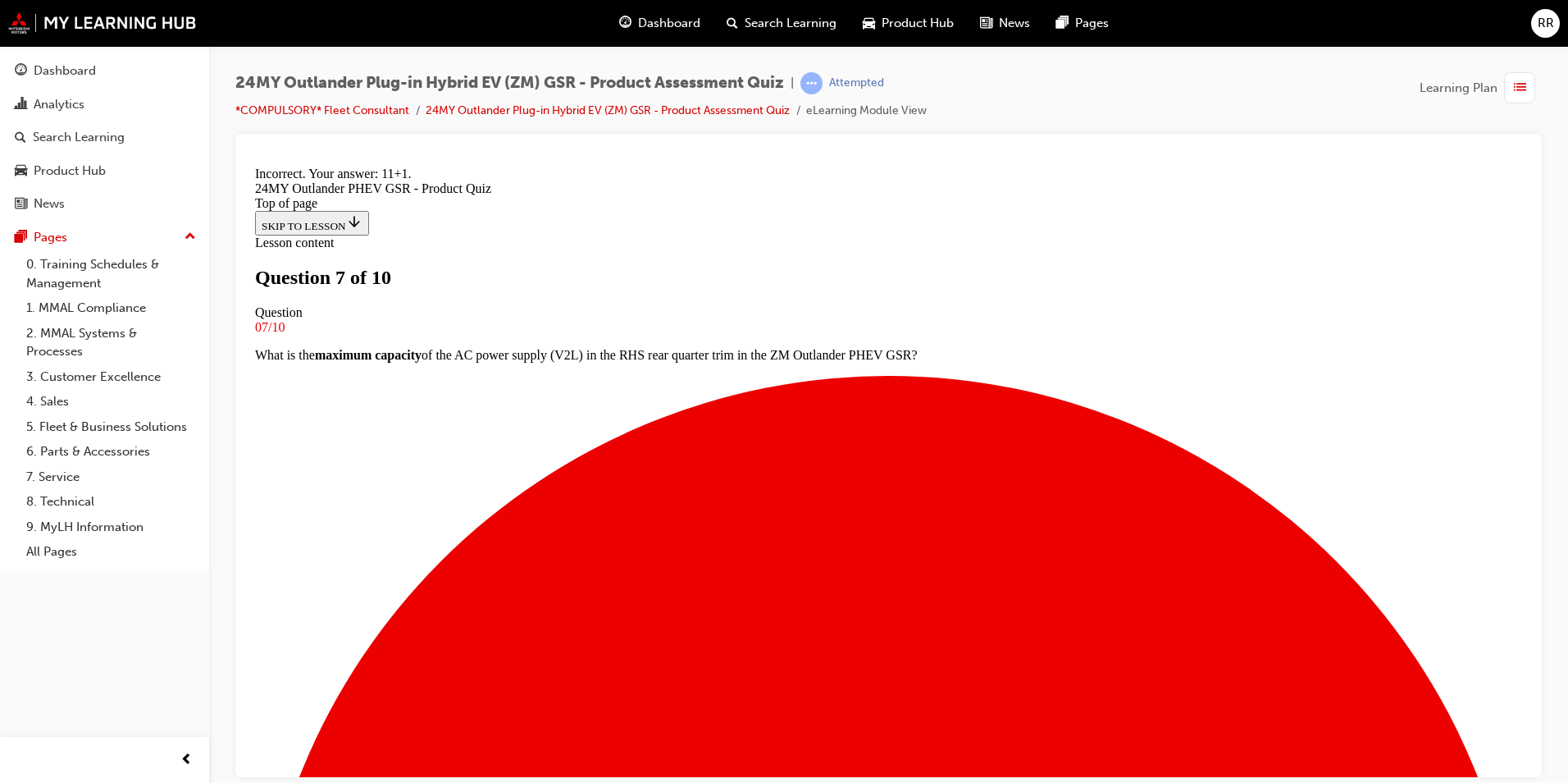
scroll to position [309, 0]
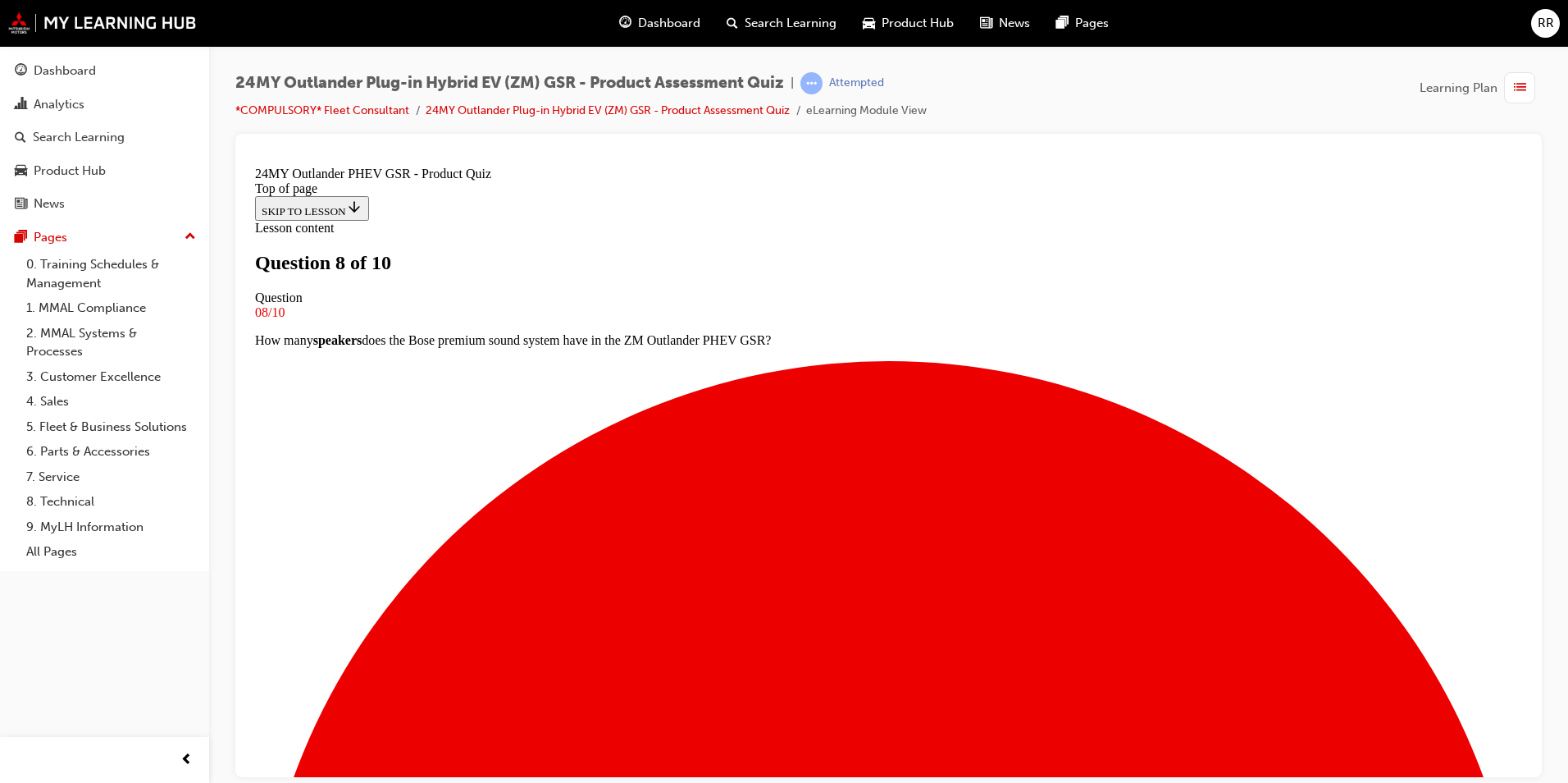
scroll to position [3, 0]
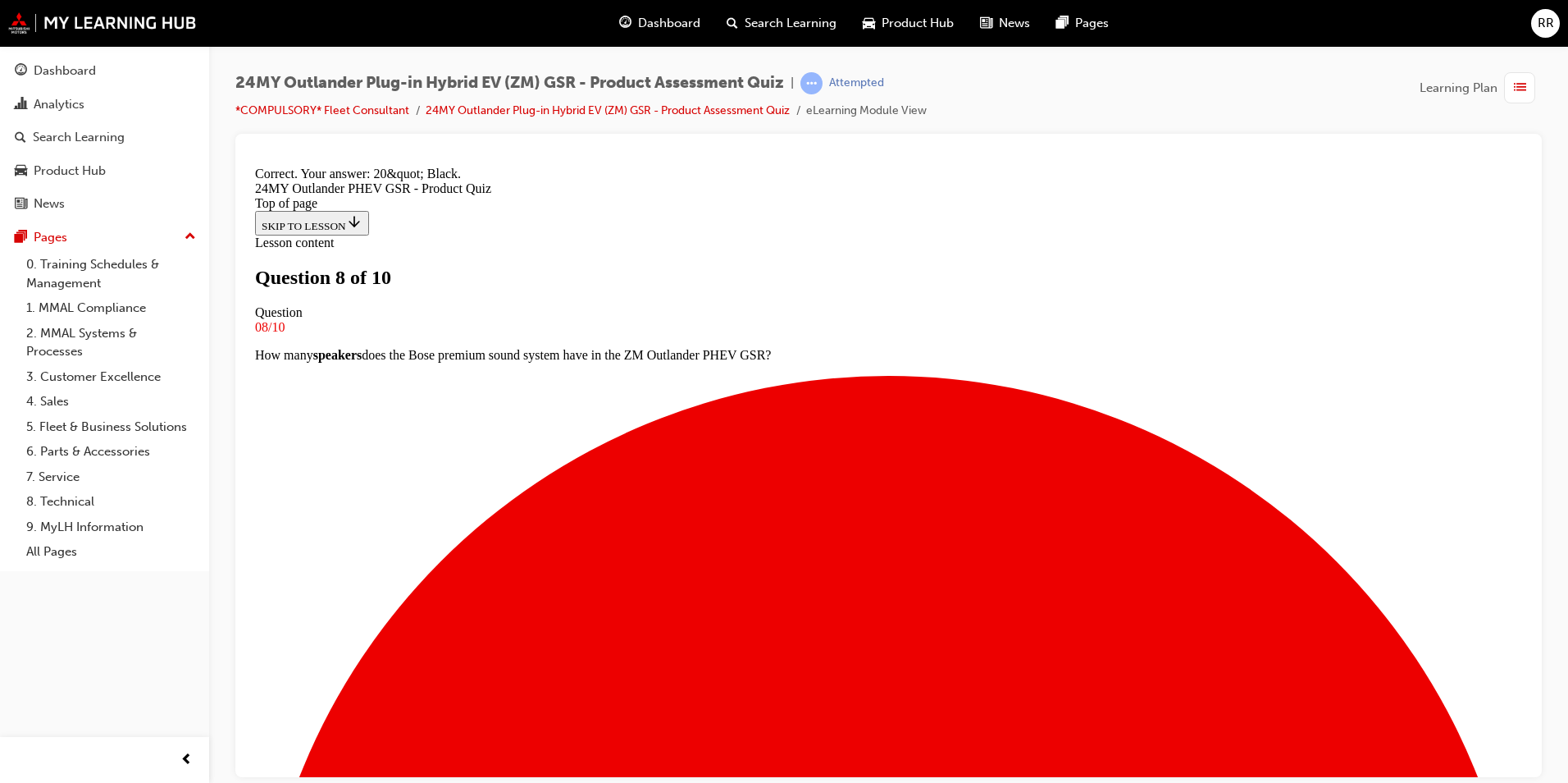
scroll to position [281, 0]
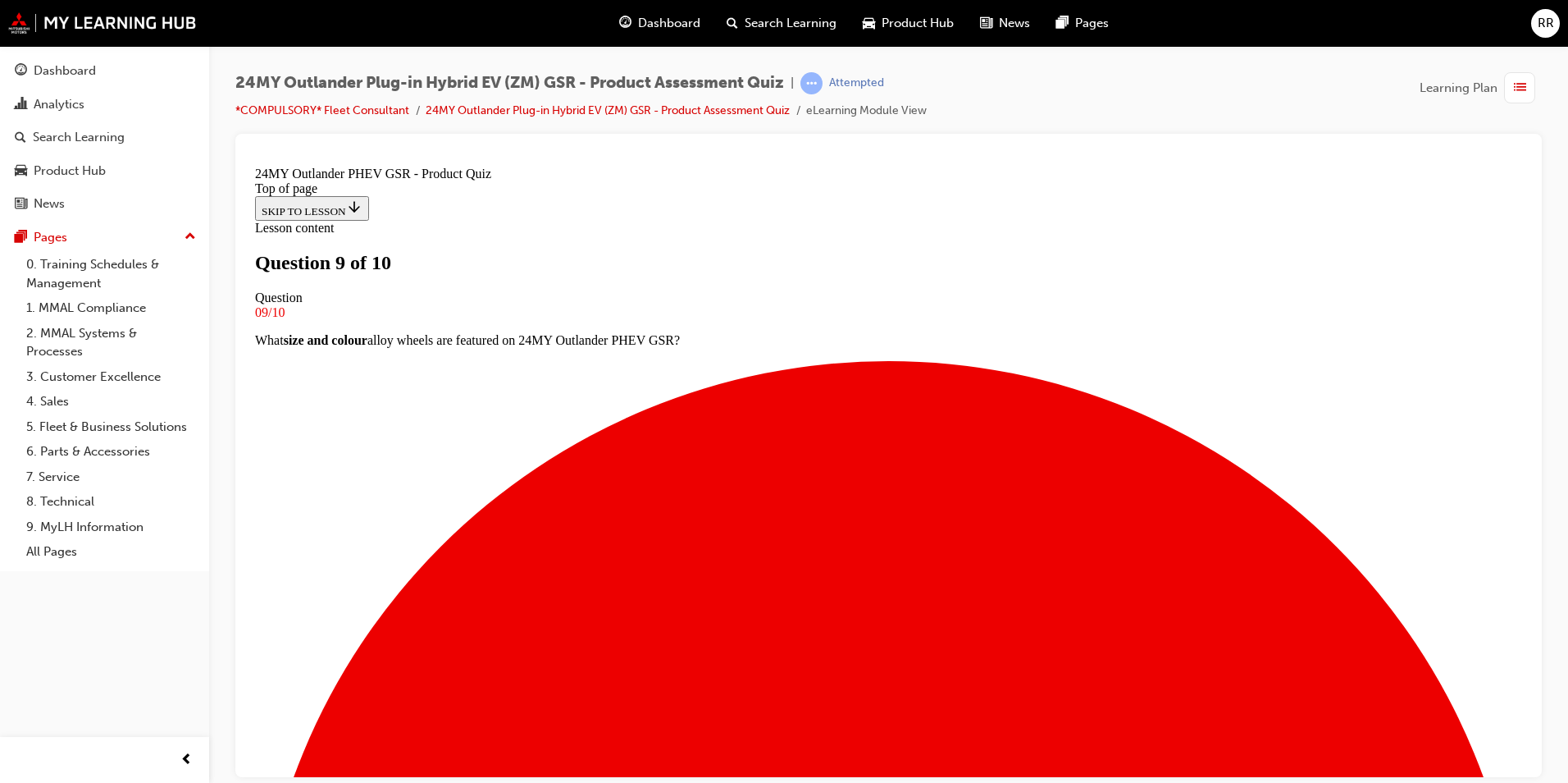
scroll to position [167, 0]
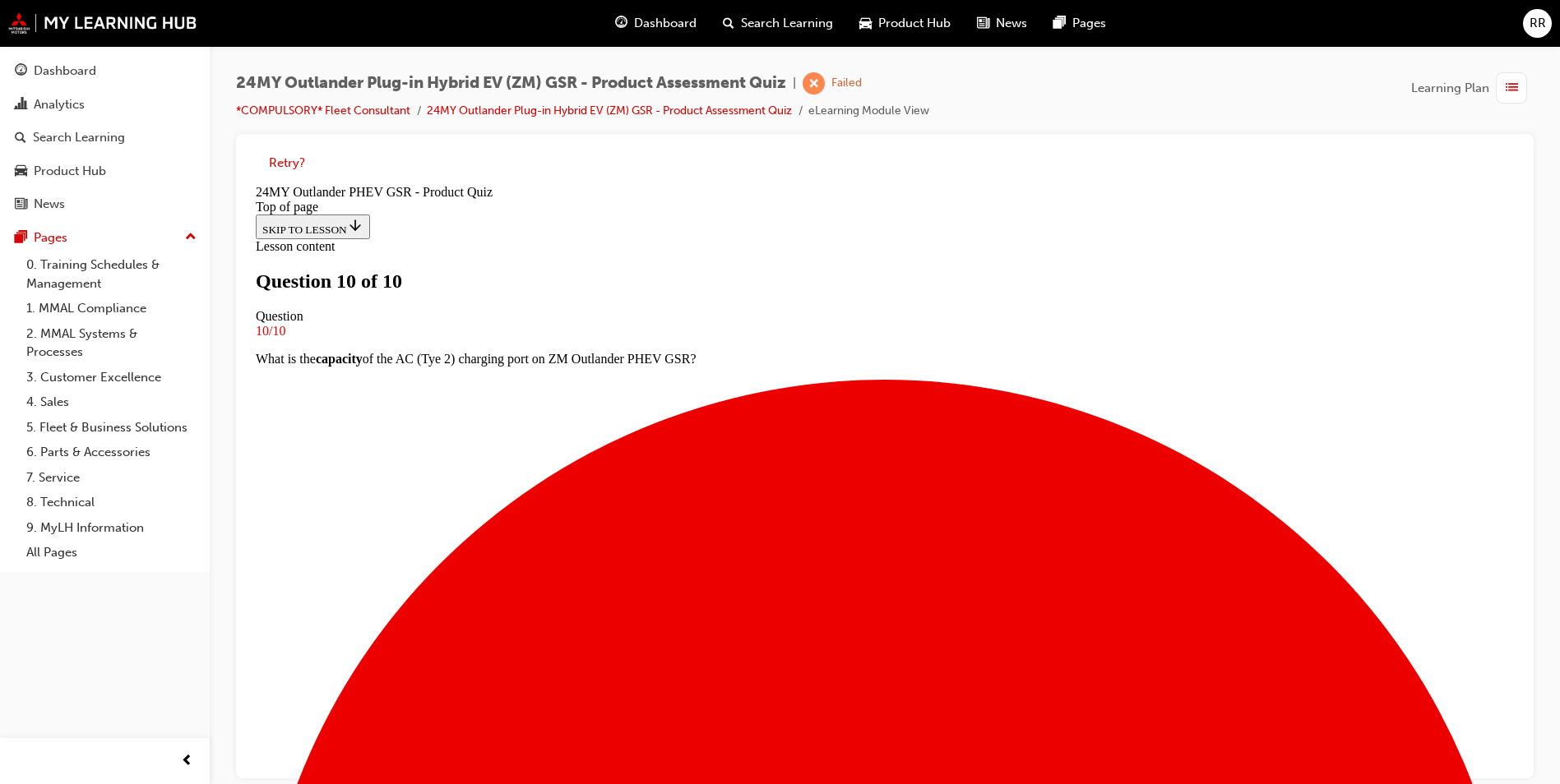
scroll to position [223, 0]
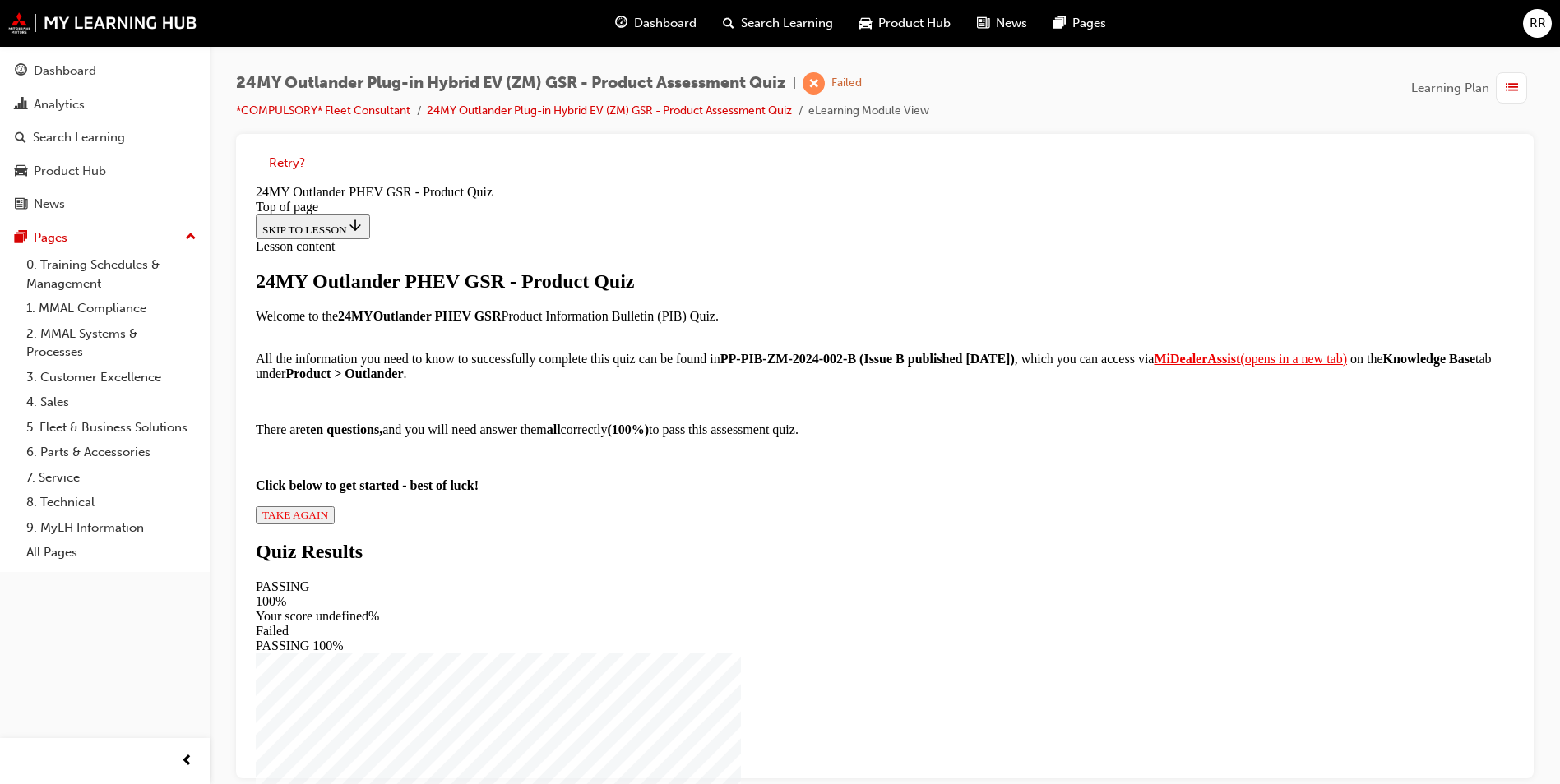
scroll to position [147, 0]
click at [335, 524] on button "TAKE AGAIN" at bounding box center [295, 516] width 79 height 18
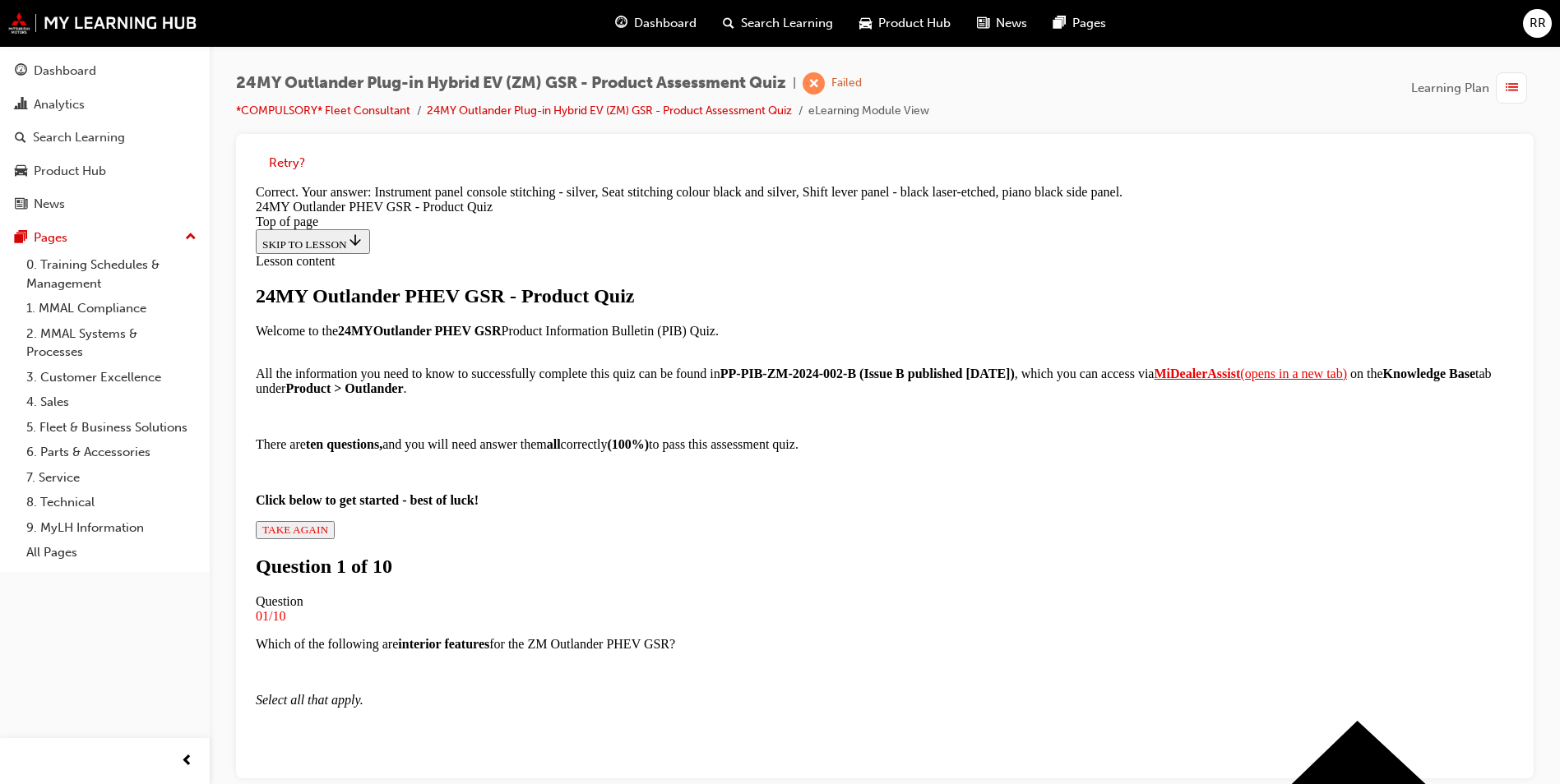
scroll to position [338, 0]
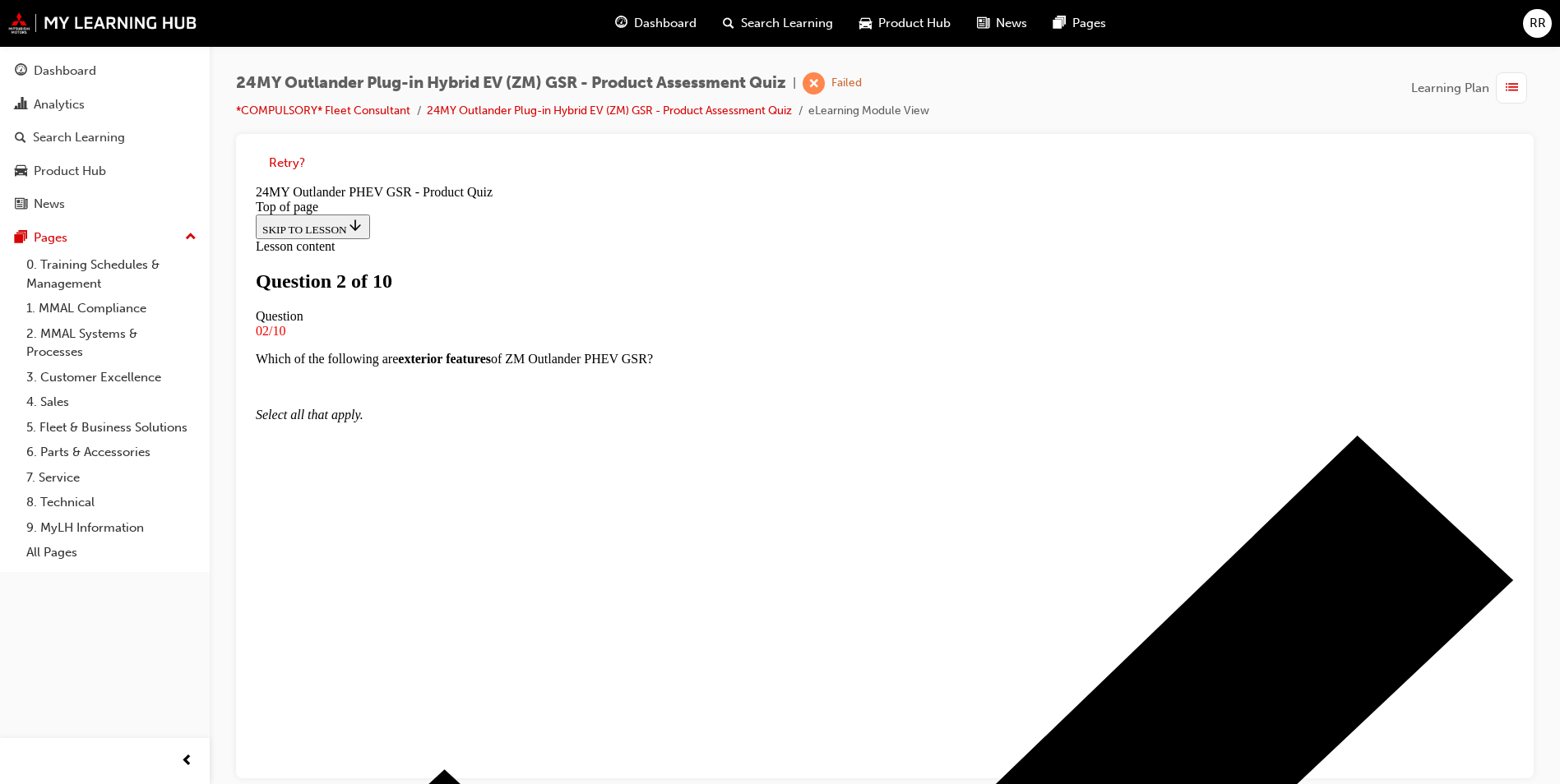
scroll to position [85, 0]
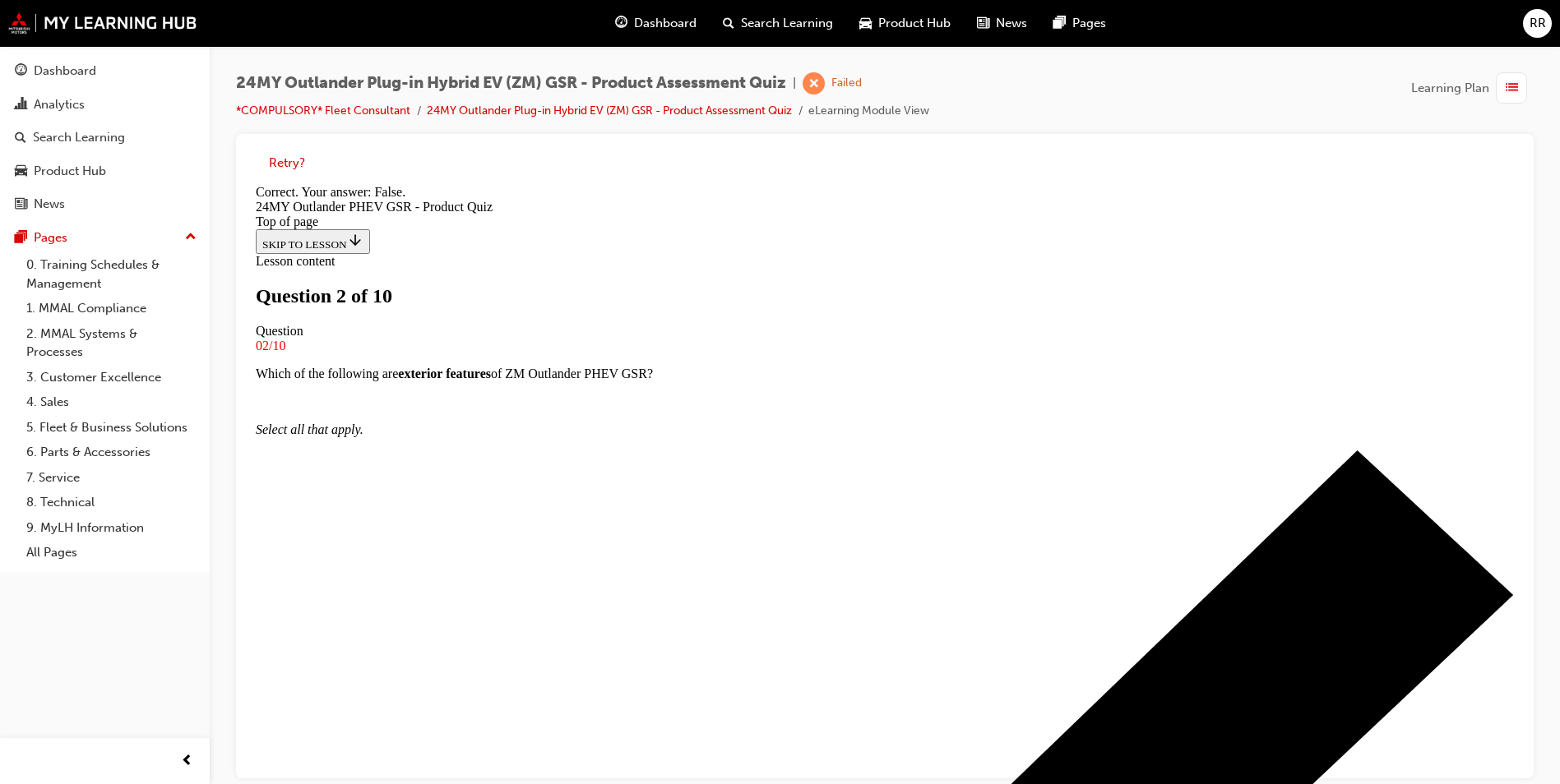
scroll to position [169, 0]
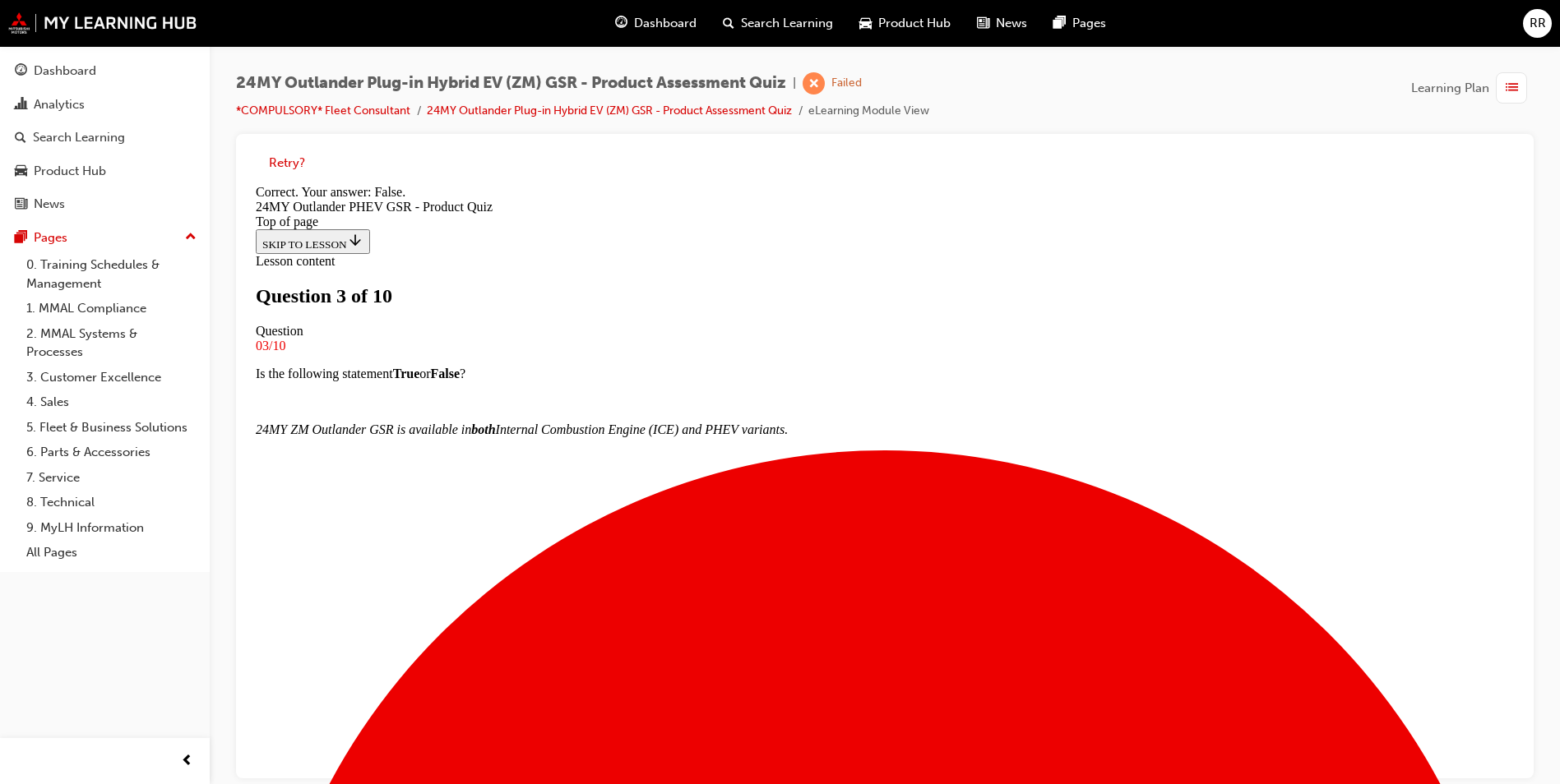
scroll to position [141, 0]
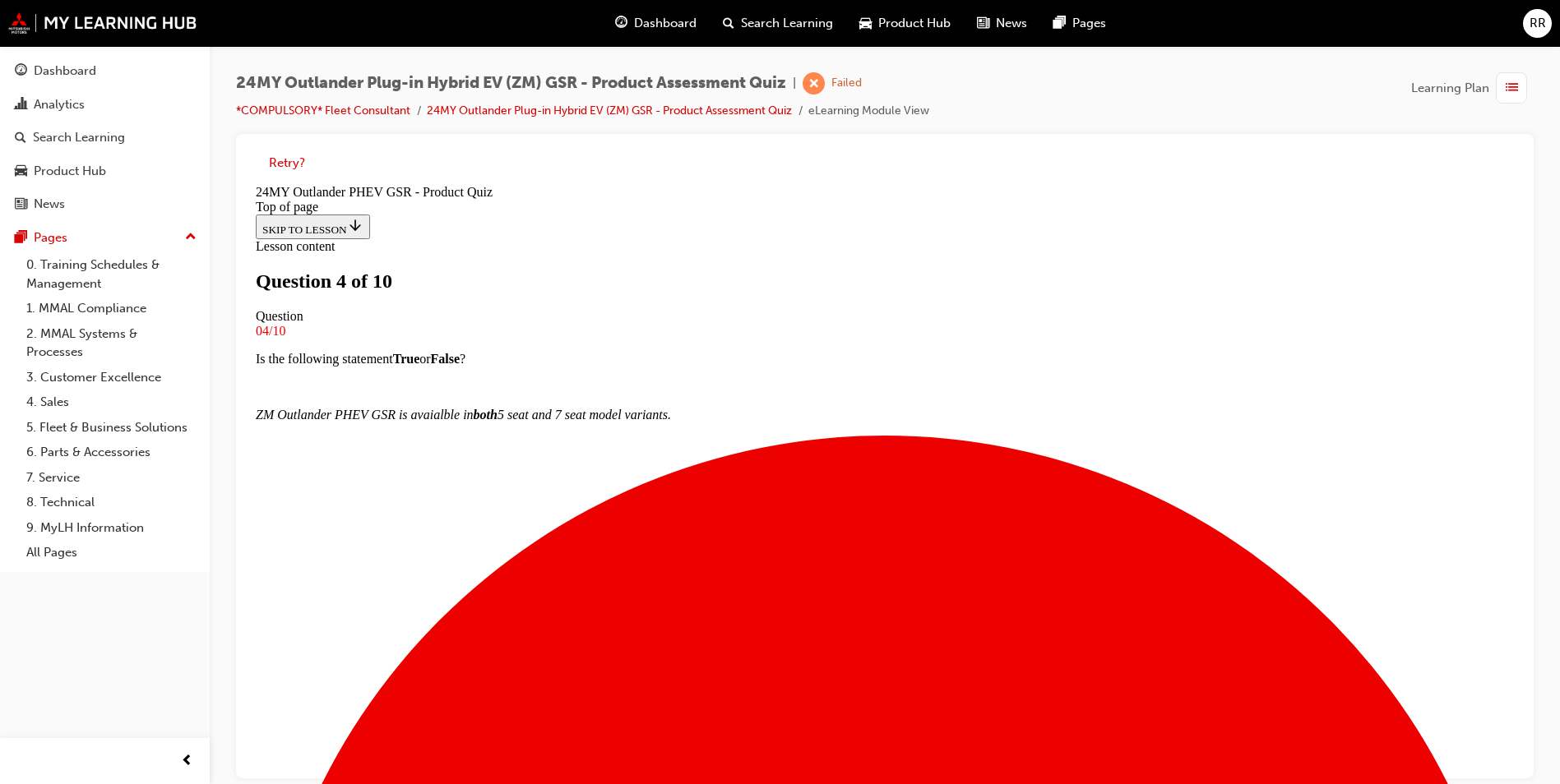
scroll to position [167, 0]
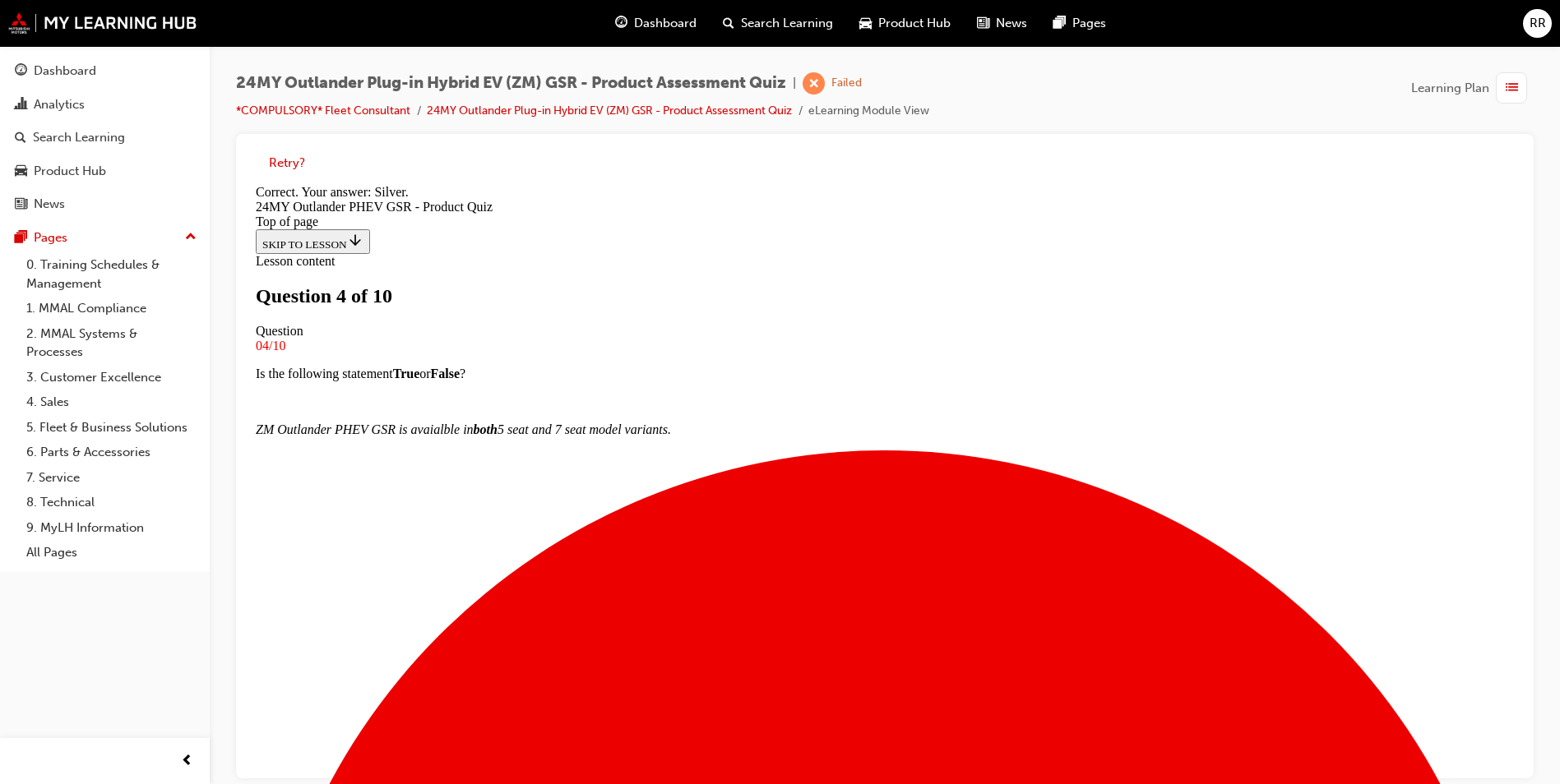
scroll to position [282, 0]
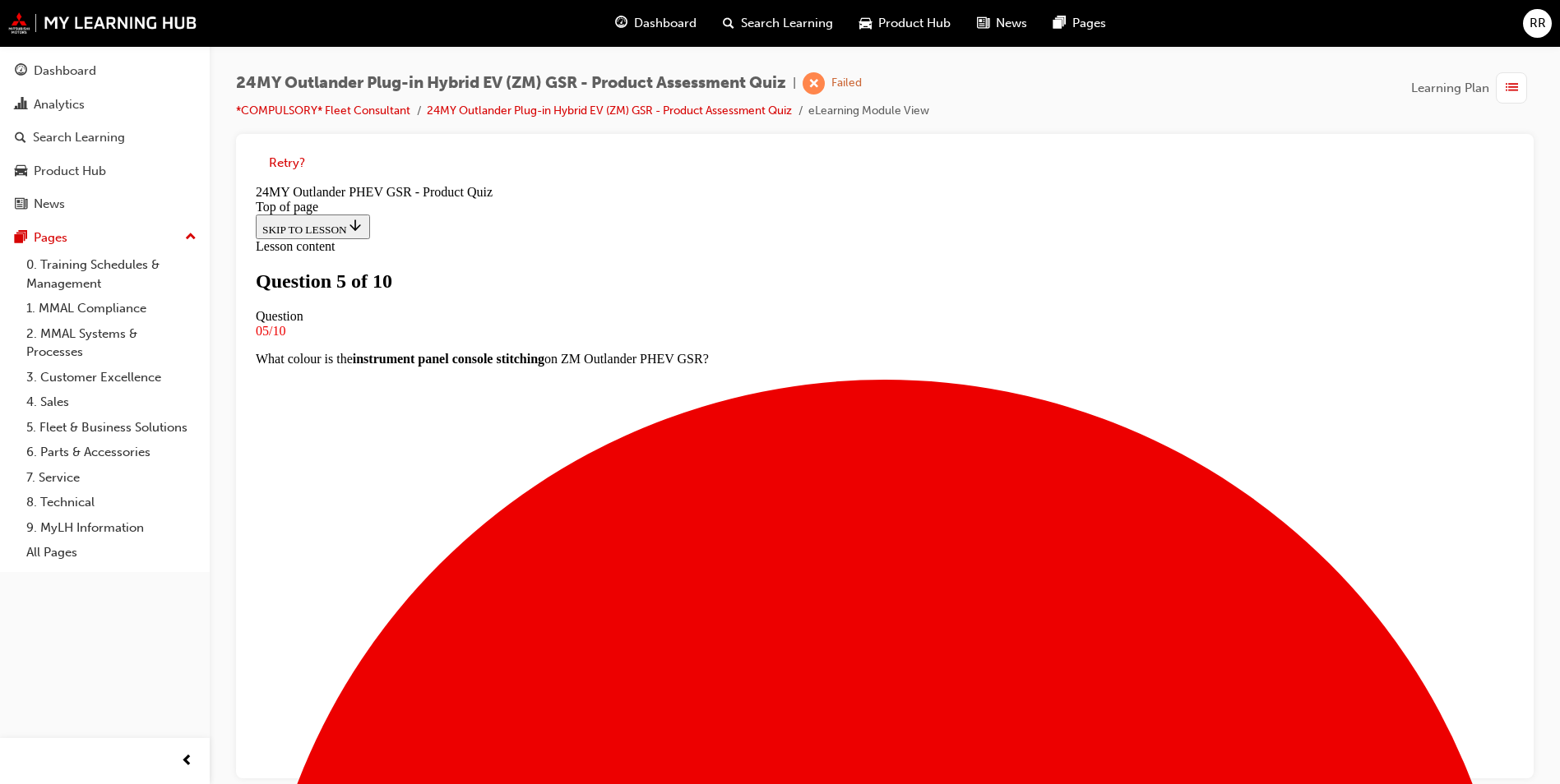
scroll to position [85, 0]
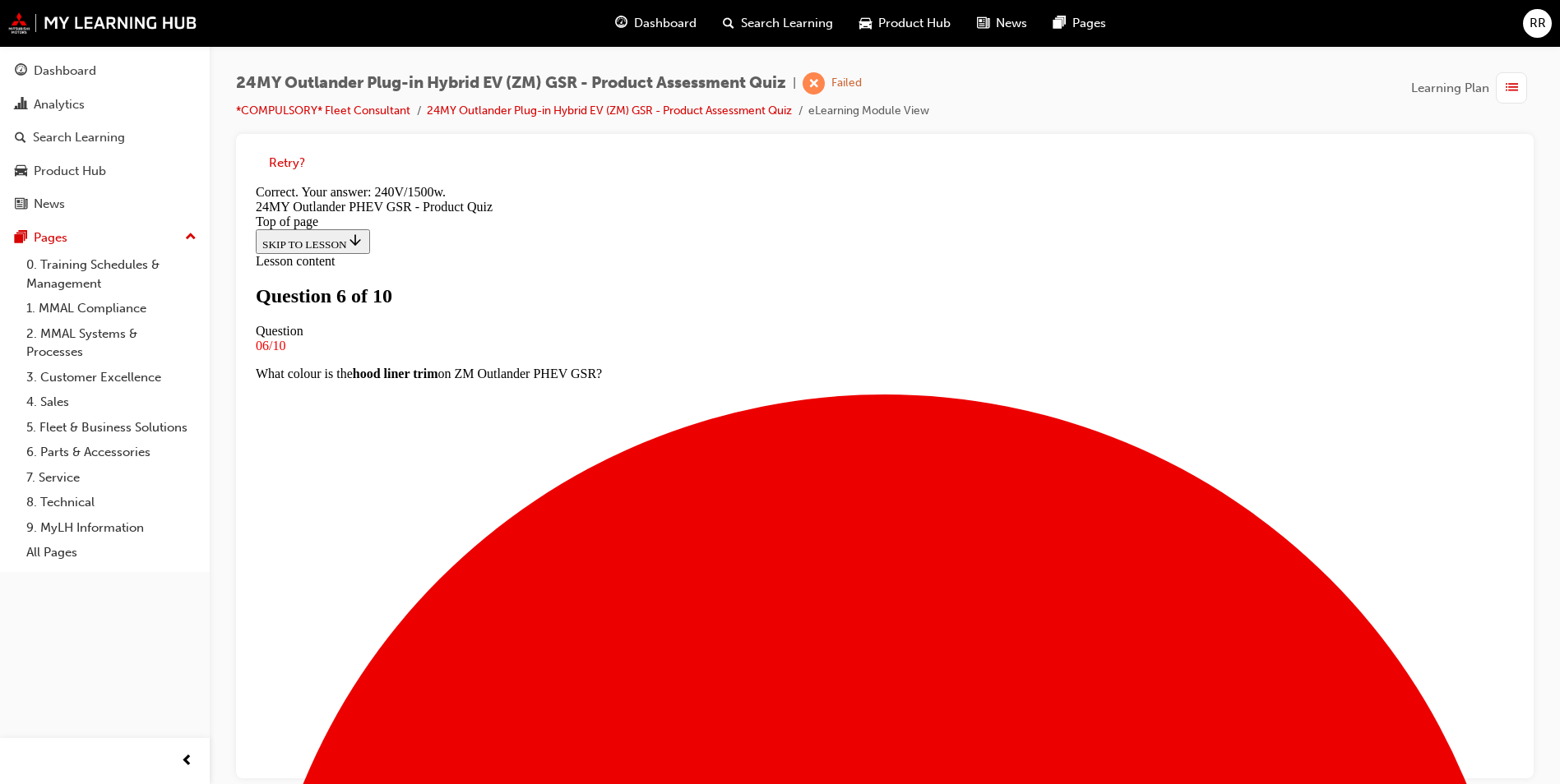
scroll to position [309, 0]
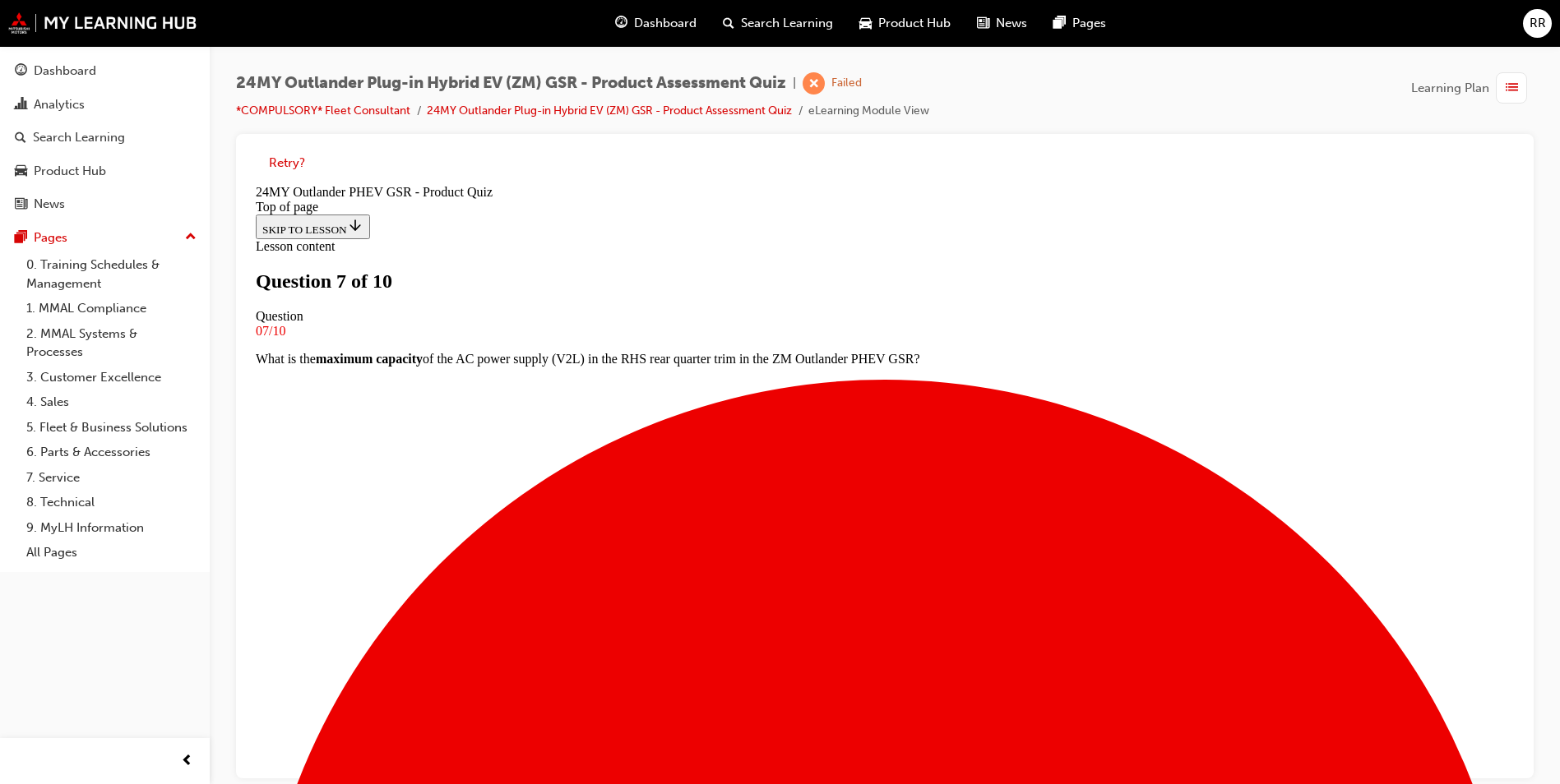
scroll to position [167, 0]
click at [85, 18] on img at bounding box center [103, 23] width 189 height 21
